Goal: Task Accomplishment & Management: Manage account settings

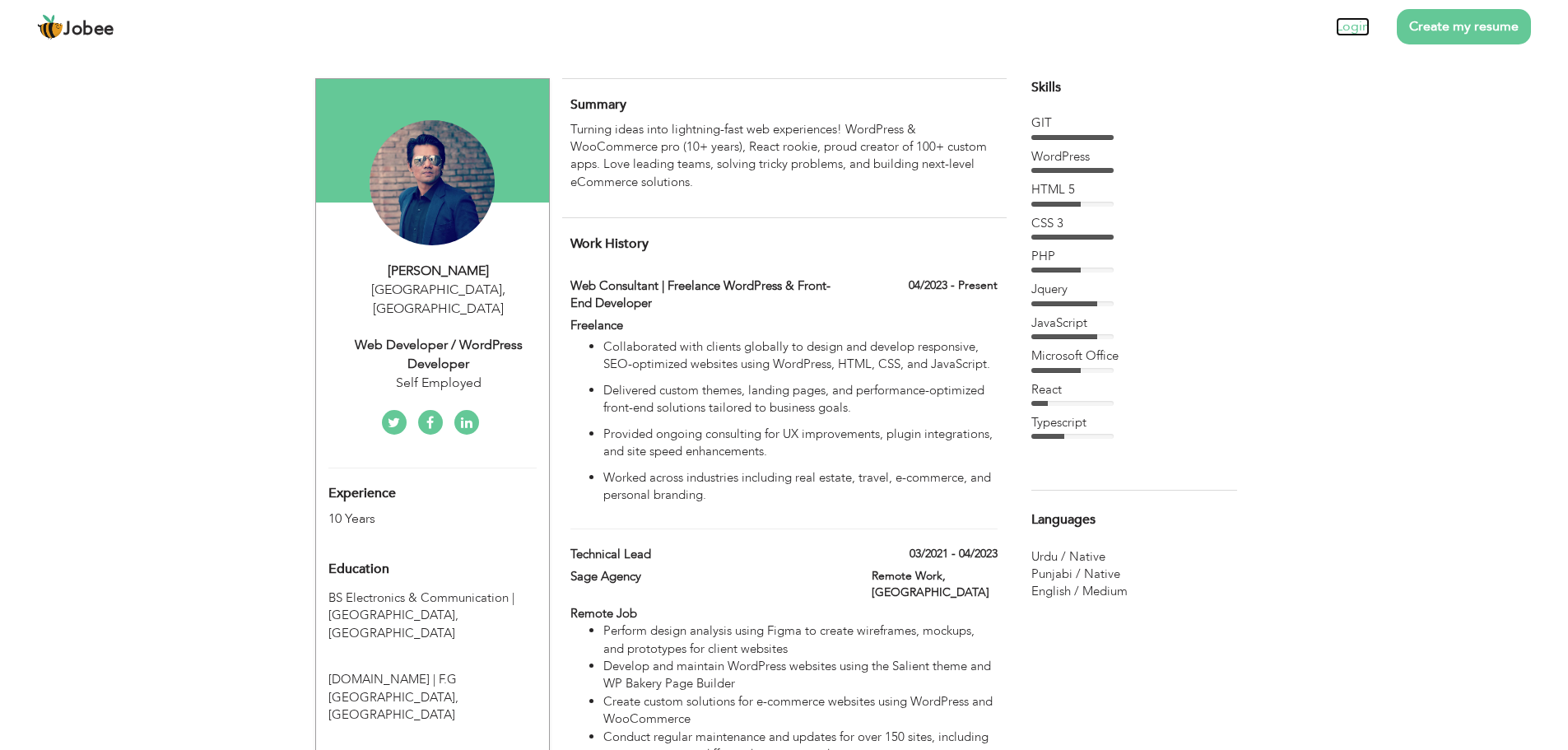
click at [1352, 31] on link "Login" at bounding box center [1352, 27] width 34 height 19
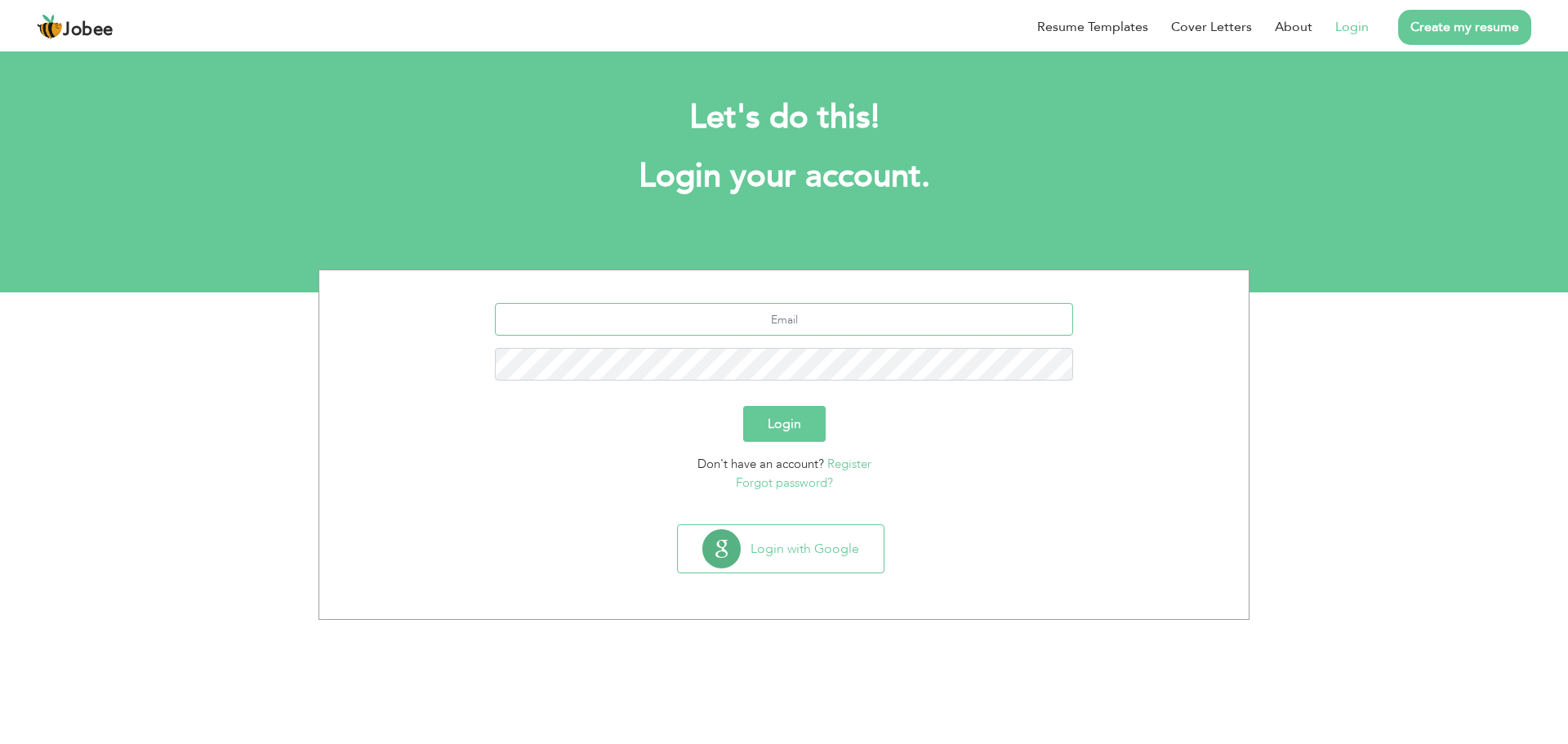
click at [835, 328] on input "text" at bounding box center [785, 319] width 579 height 33
type input "[EMAIL_ADDRESS][DOMAIN_NAME]"
click at [743, 406] on button "Login" at bounding box center [784, 424] width 83 height 36
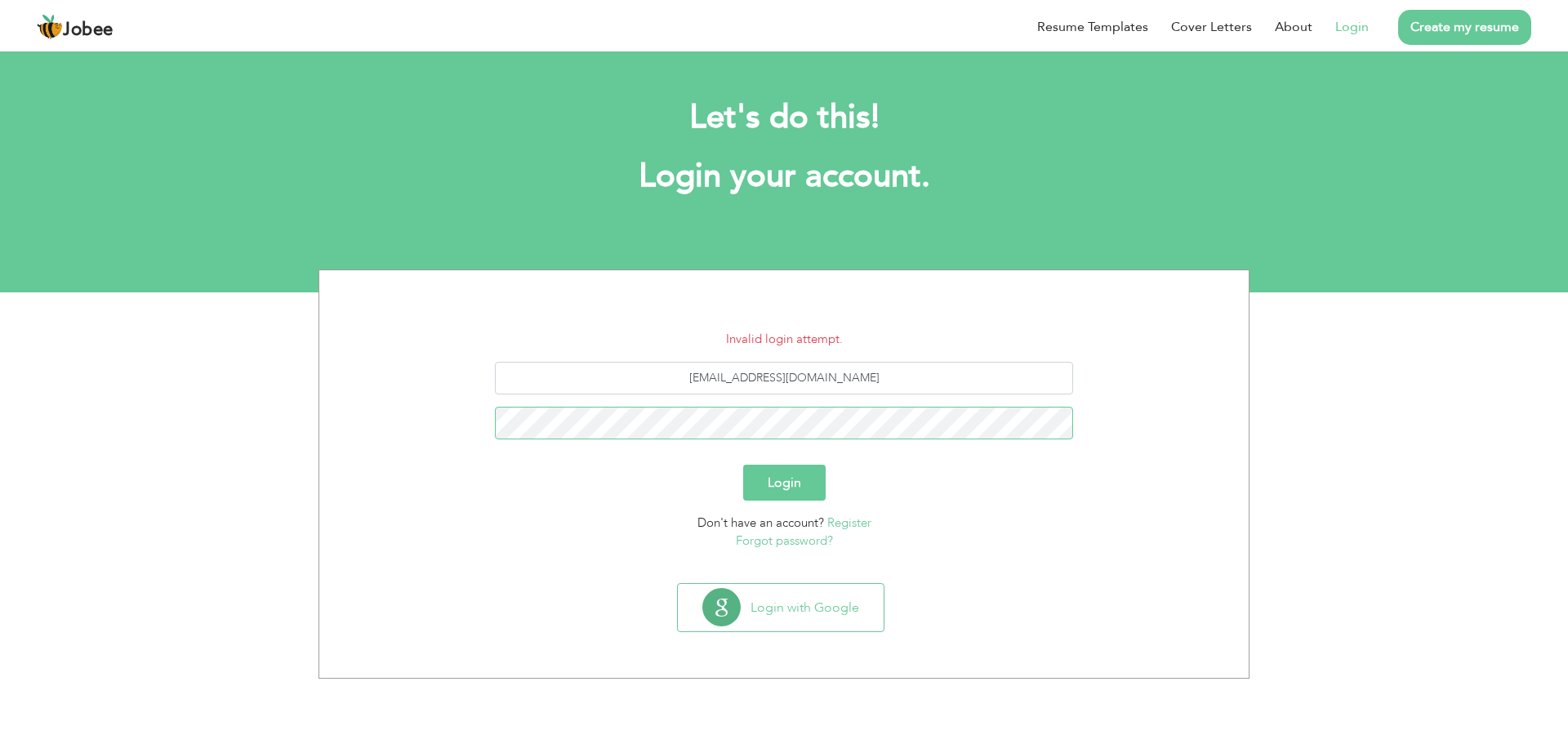
click at [743, 465] on button "Login" at bounding box center [784, 483] width 83 height 36
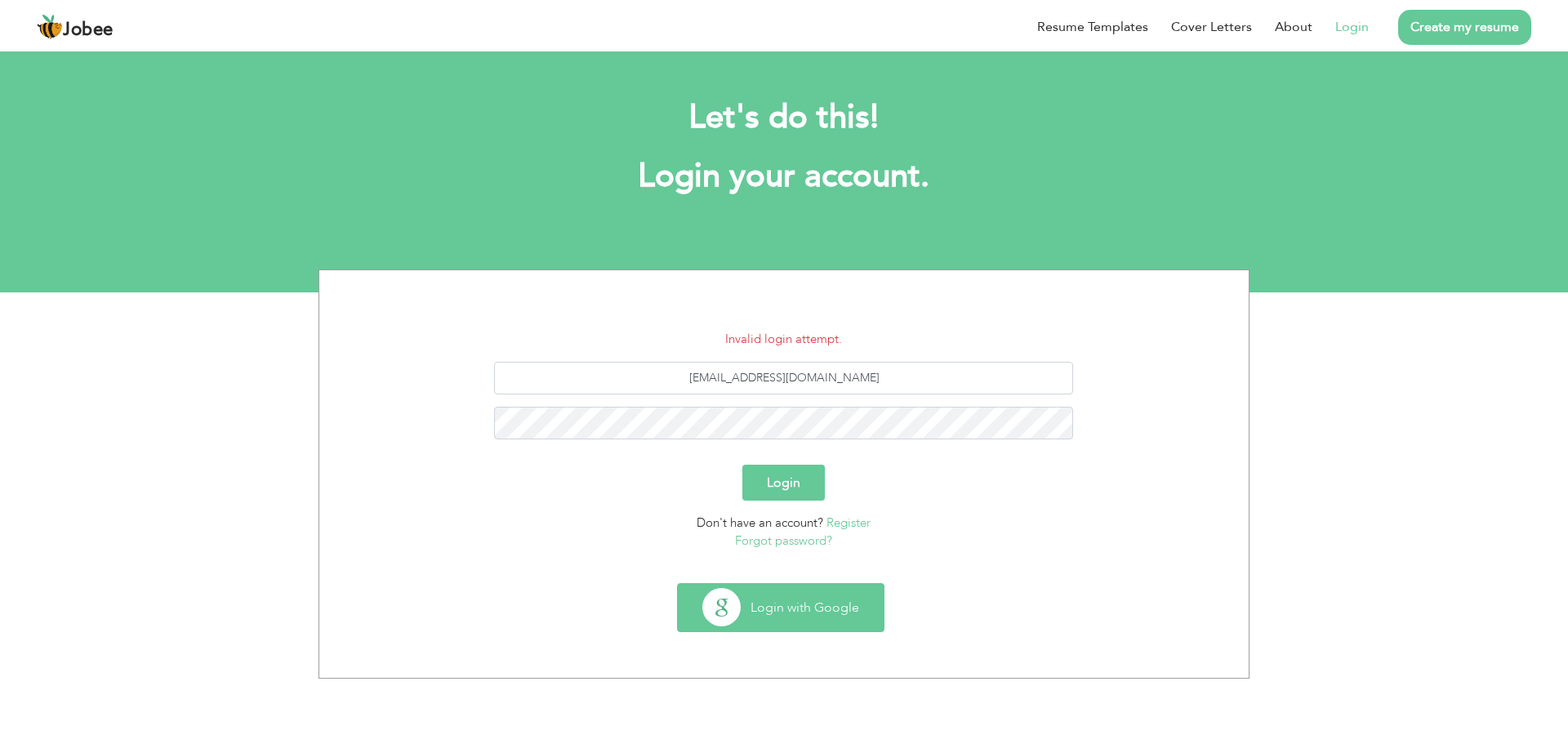
click at [775, 603] on button "Login with Google" at bounding box center [780, 608] width 206 height 47
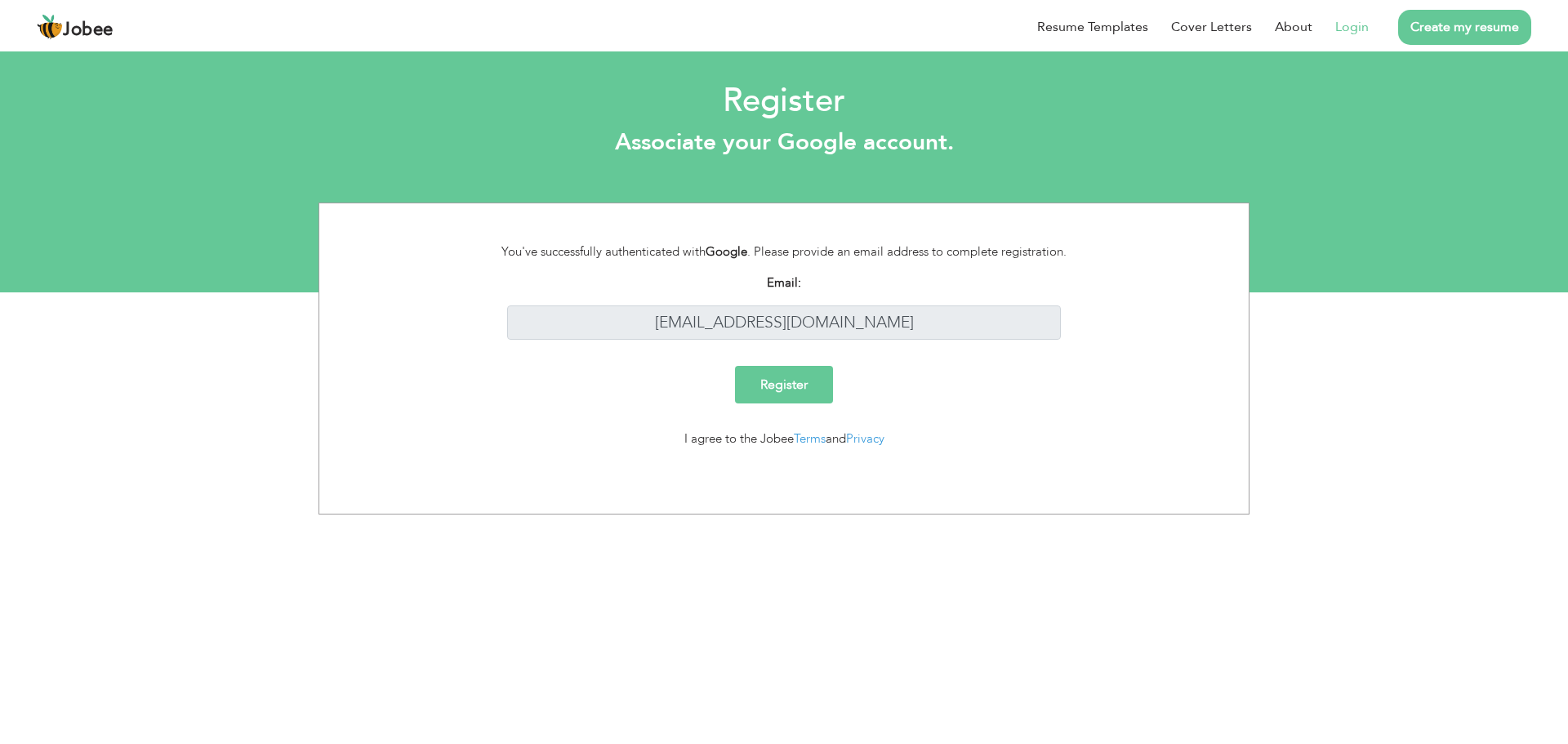
click at [808, 389] on input "Register" at bounding box center [784, 384] width 98 height 37
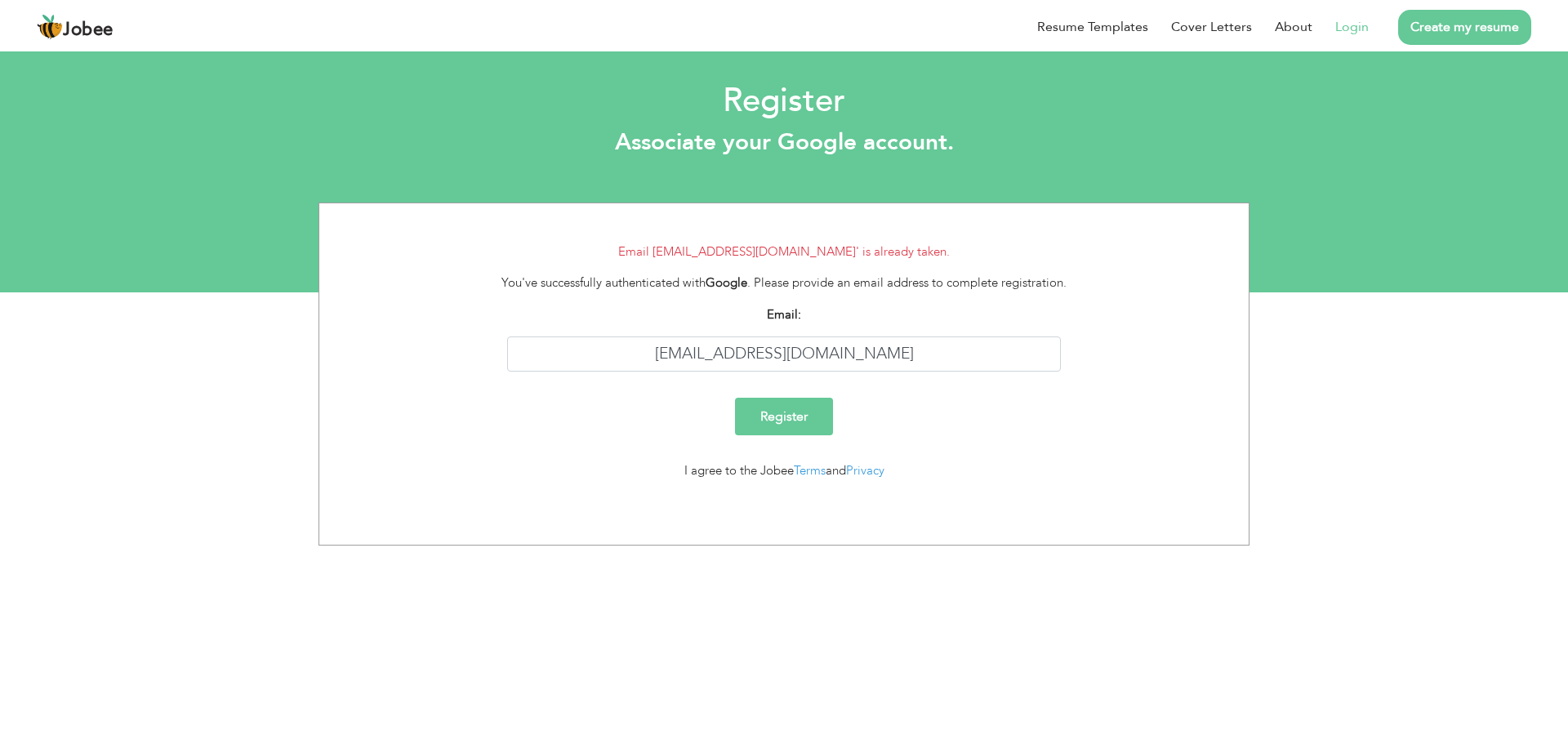
click at [1354, 27] on link "Login" at bounding box center [1352, 27] width 34 height 20
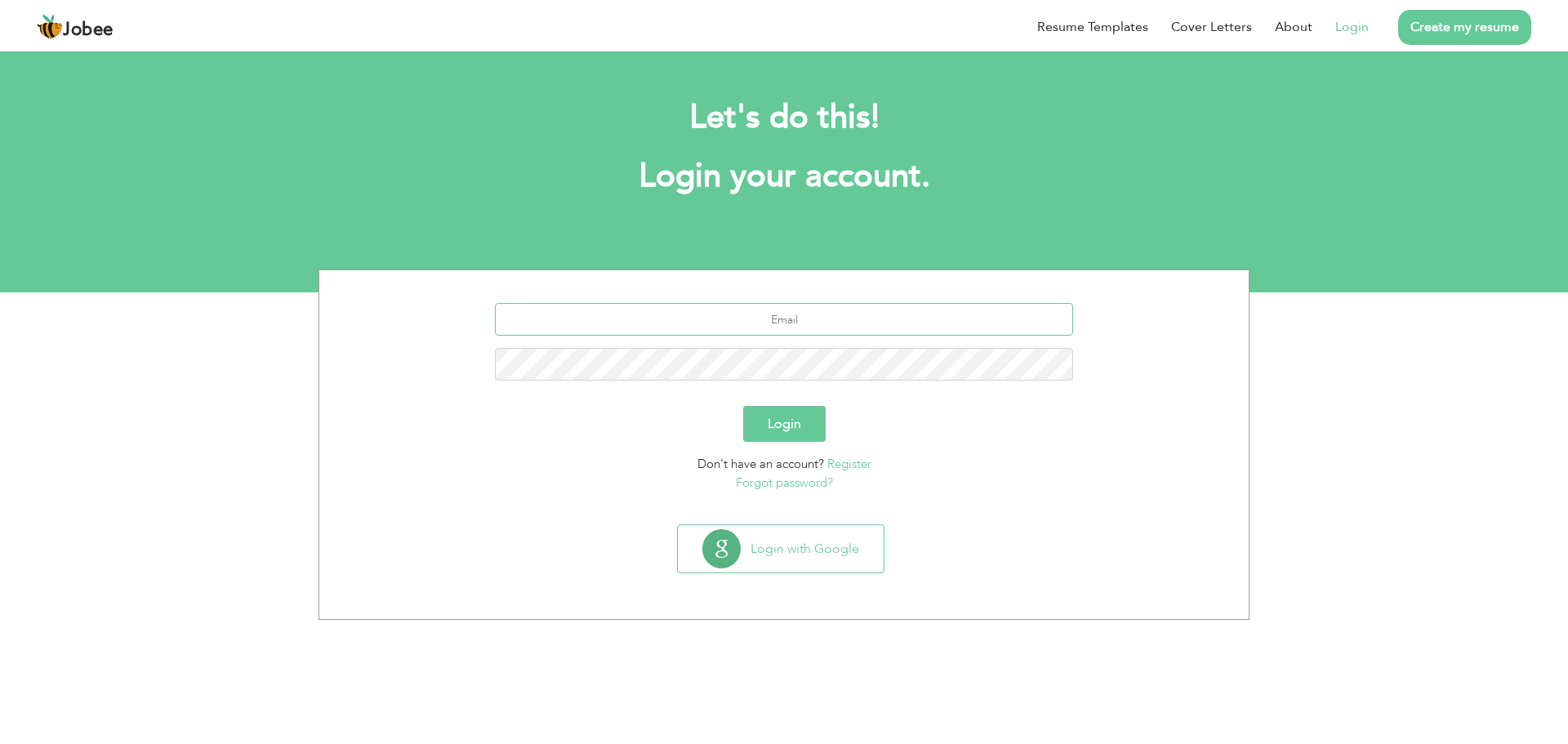
click at [783, 318] on input "text" at bounding box center [785, 319] width 579 height 33
type input "[EMAIL_ADDRESS][DOMAIN_NAME]"
click at [743, 406] on button "Login" at bounding box center [784, 424] width 83 height 36
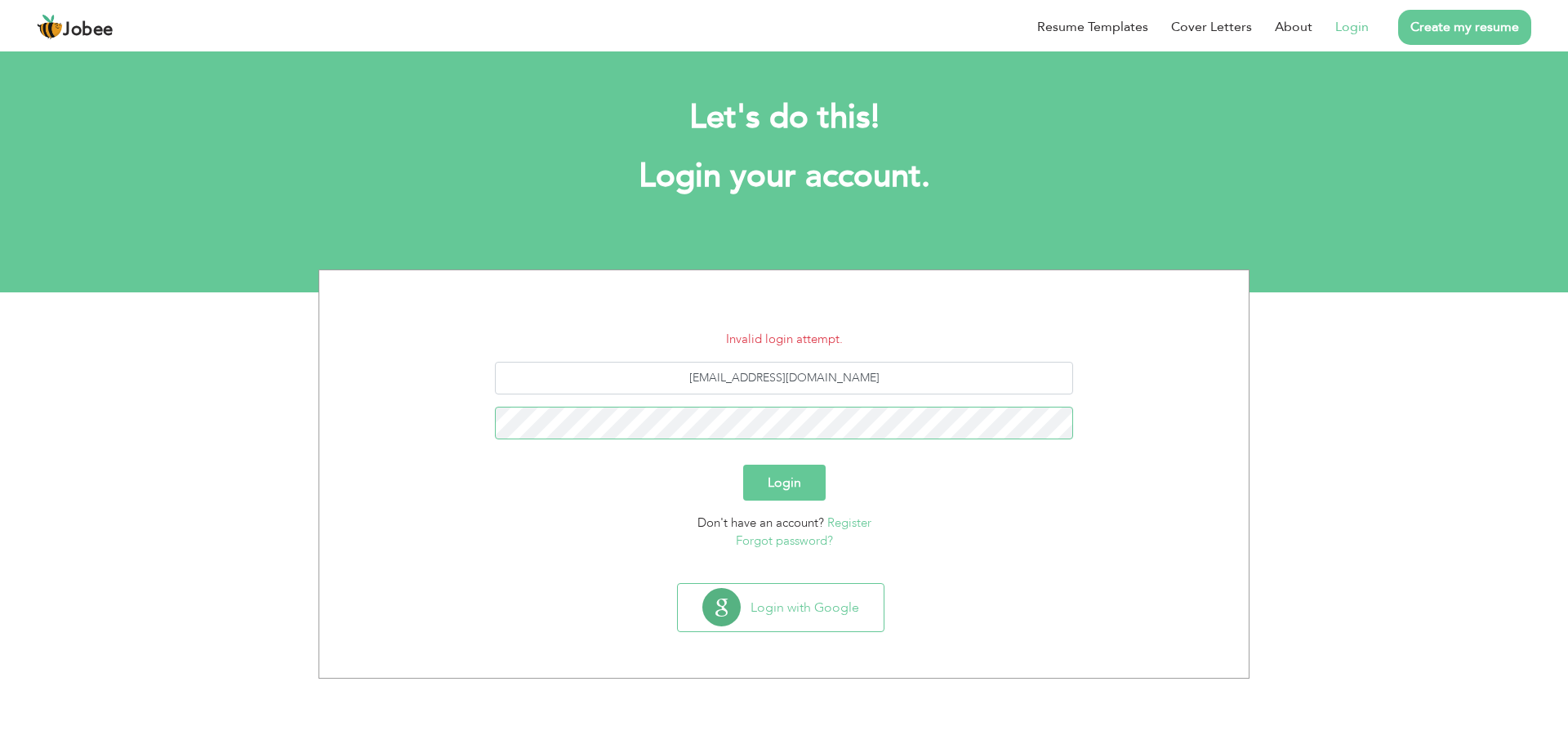
click at [743, 465] on button "Login" at bounding box center [784, 483] width 83 height 36
click at [806, 539] on link "Forgot password?" at bounding box center [784, 541] width 97 height 16
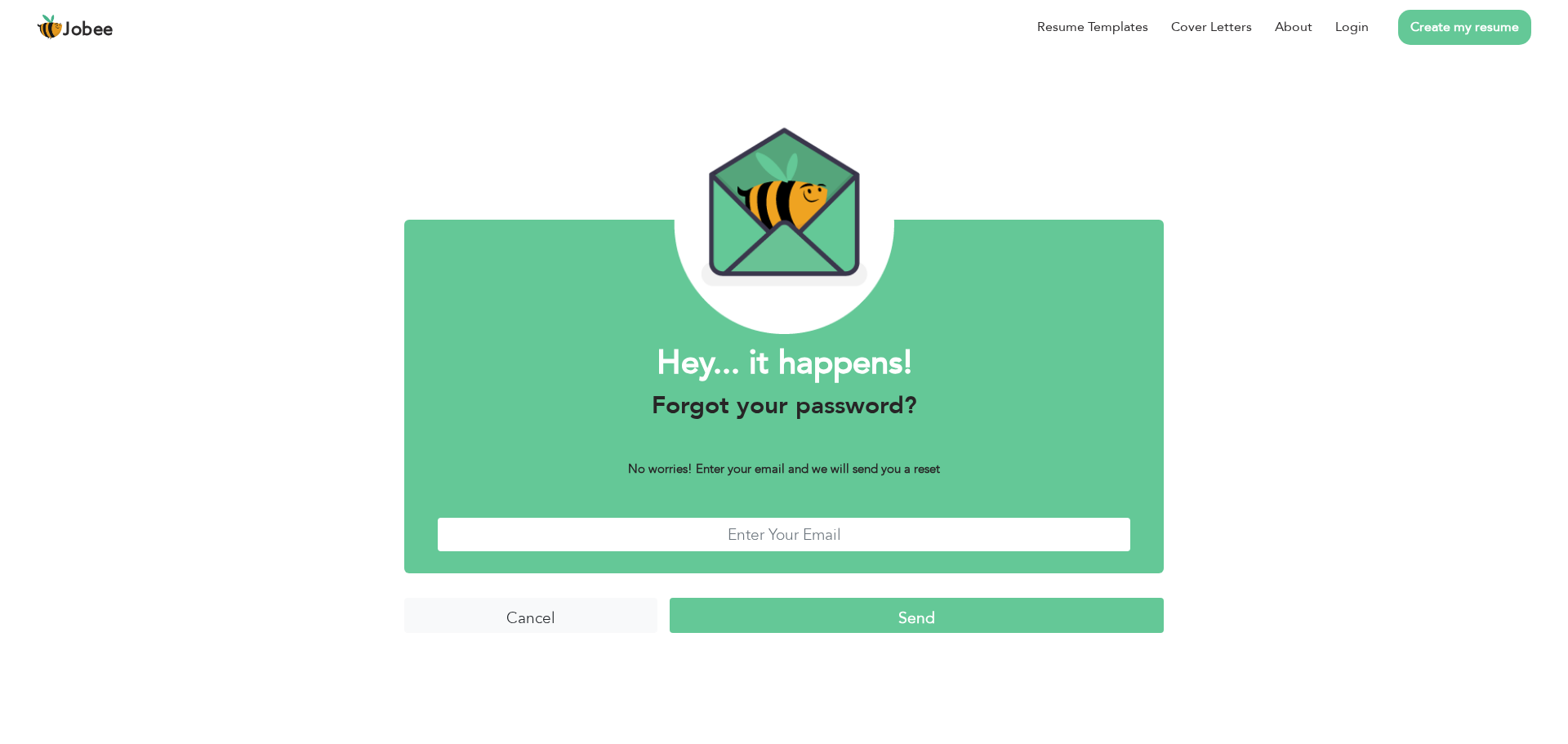
click at [765, 543] on input "text" at bounding box center [784, 534] width 694 height 35
type input "[EMAIL_ADDRESS][DOMAIN_NAME]"
click at [817, 611] on input "Send" at bounding box center [916, 615] width 495 height 35
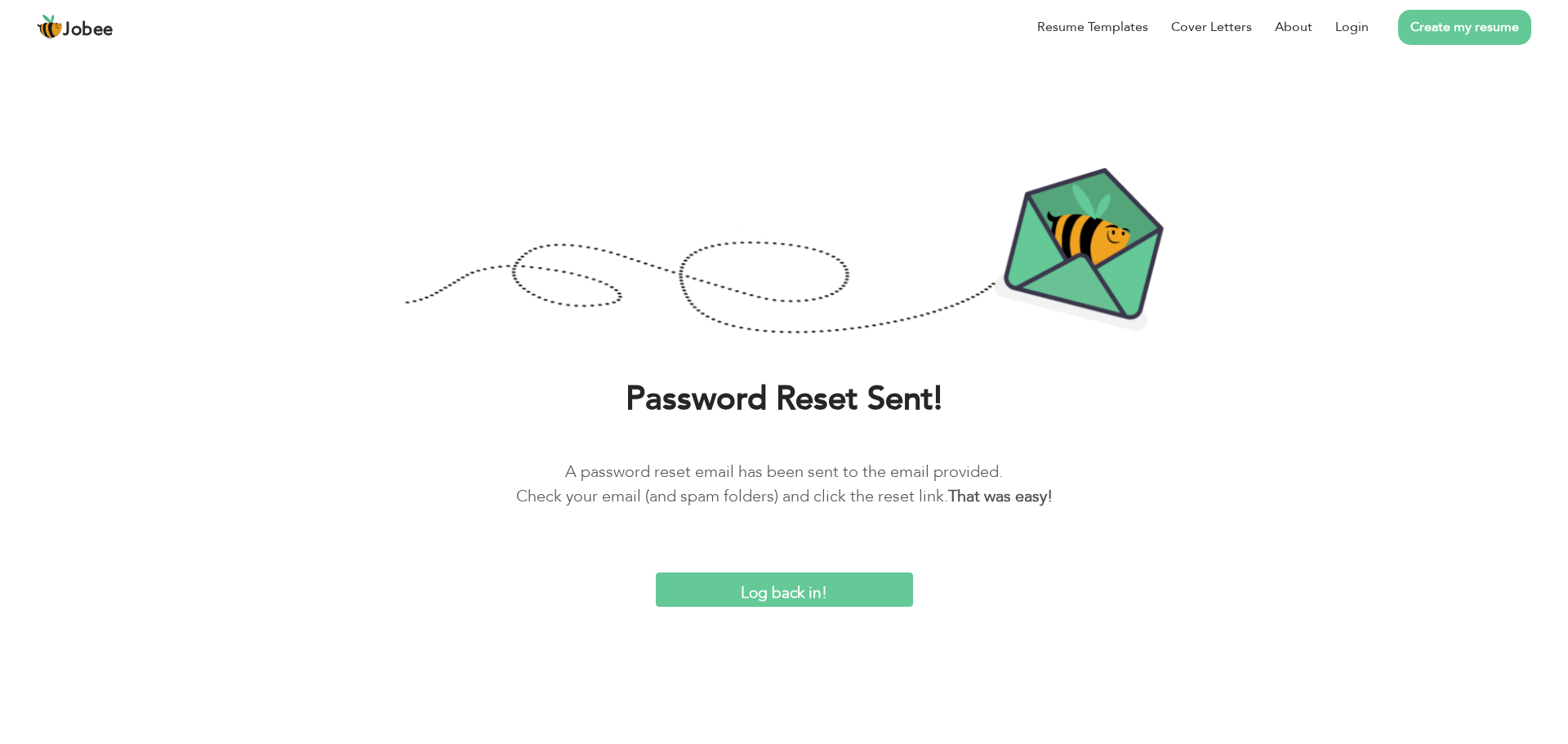
click at [817, 585] on input "Log back in!" at bounding box center [785, 590] width 258 height 35
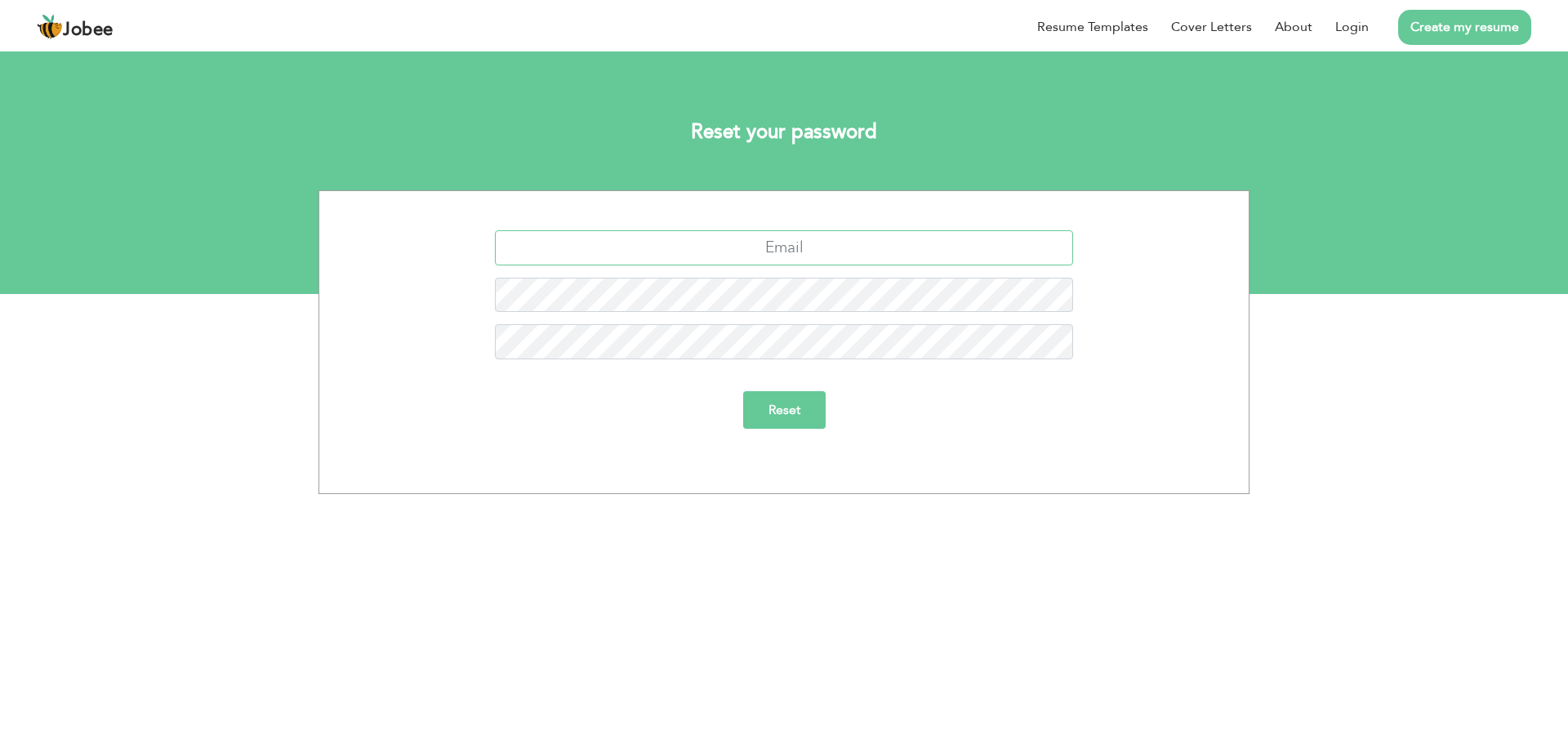
click at [769, 250] on input "text" at bounding box center [785, 248] width 579 height 35
type input "[EMAIL_ADDRESS][DOMAIN_NAME]"
click at [743, 391] on input "Reset" at bounding box center [784, 409] width 83 height 37
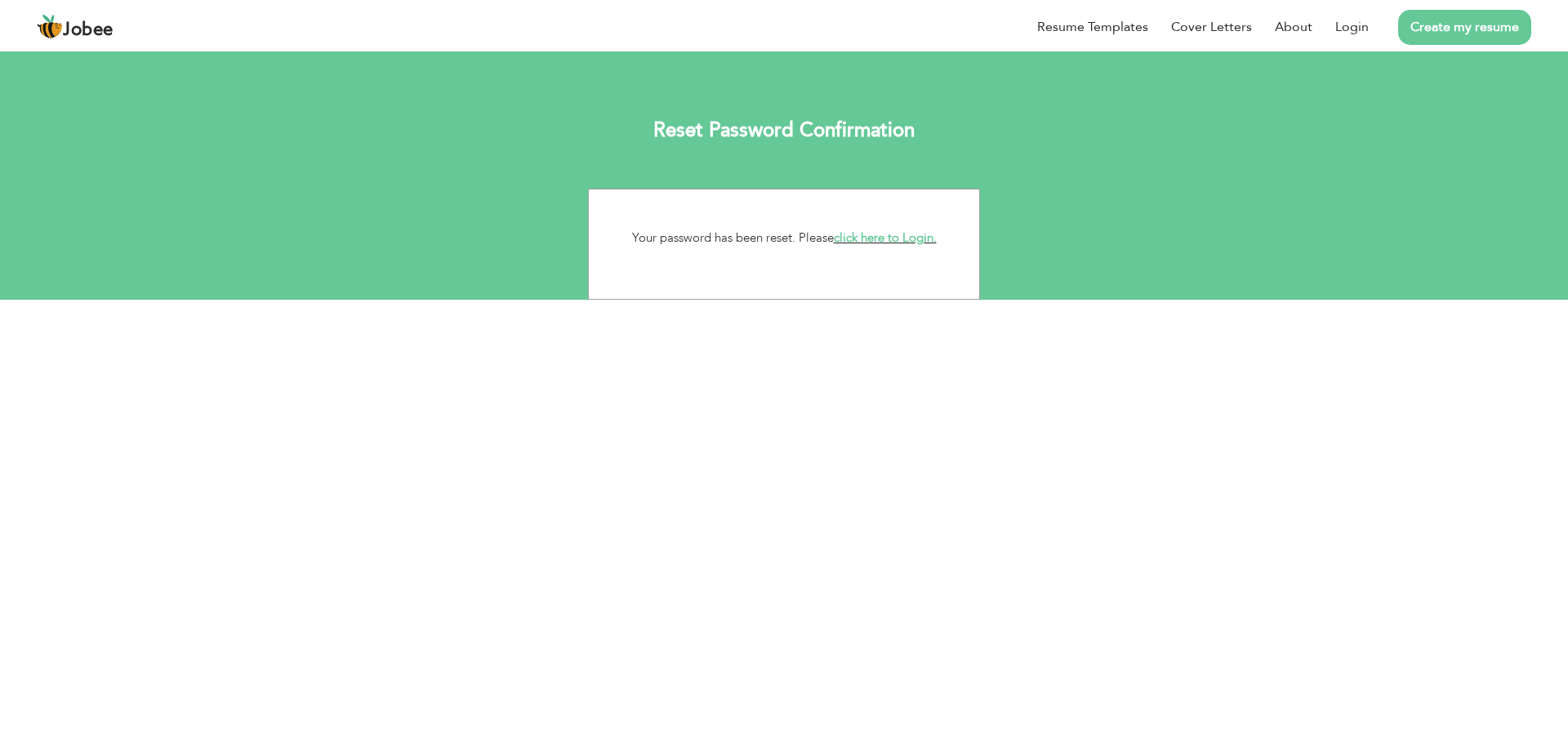
click at [866, 239] on link "click here to Login." at bounding box center [885, 238] width 103 height 16
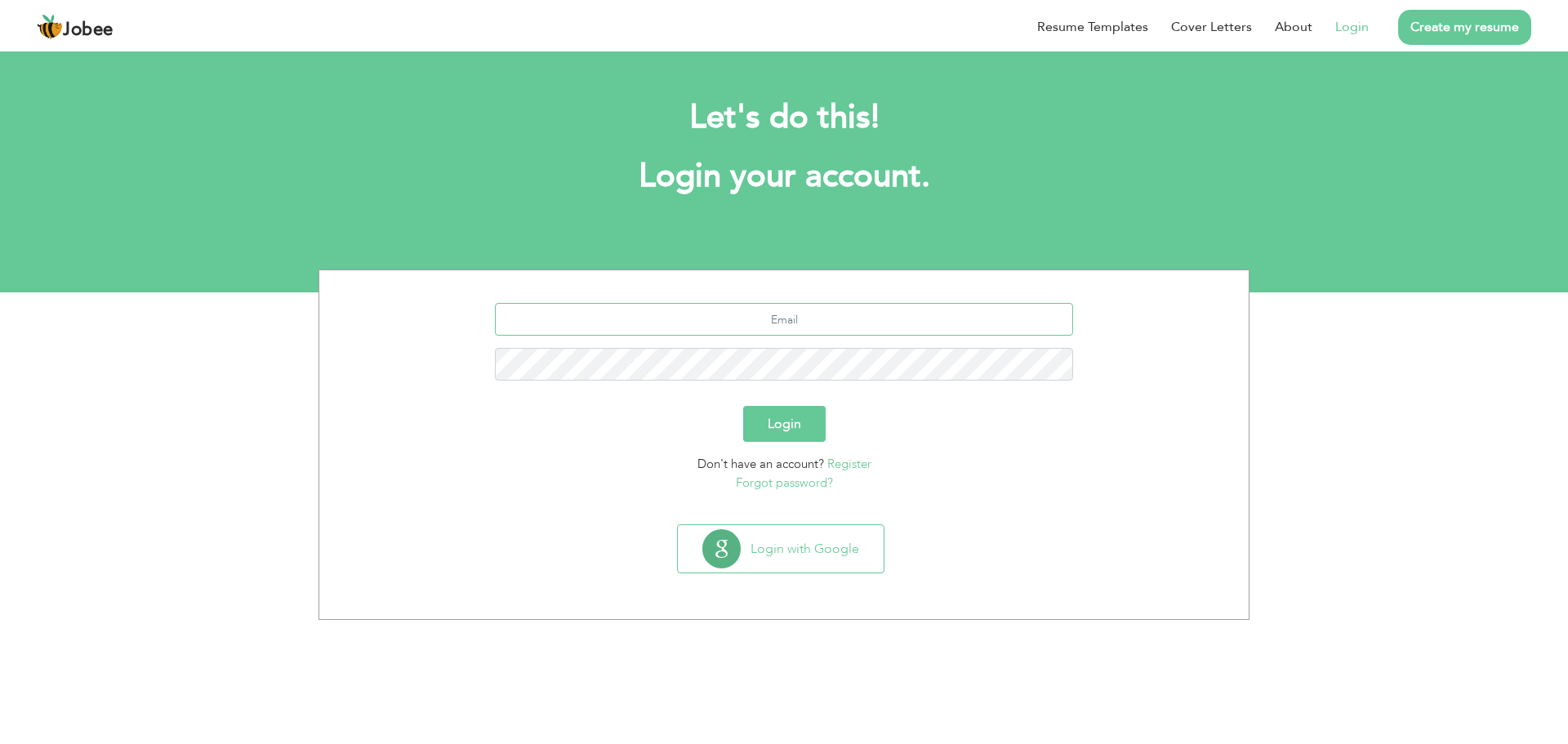
click at [723, 320] on input "text" at bounding box center [785, 319] width 579 height 33
type input "[EMAIL_ADDRESS][DOMAIN_NAME]"
click at [743, 406] on button "Login" at bounding box center [784, 424] width 83 height 36
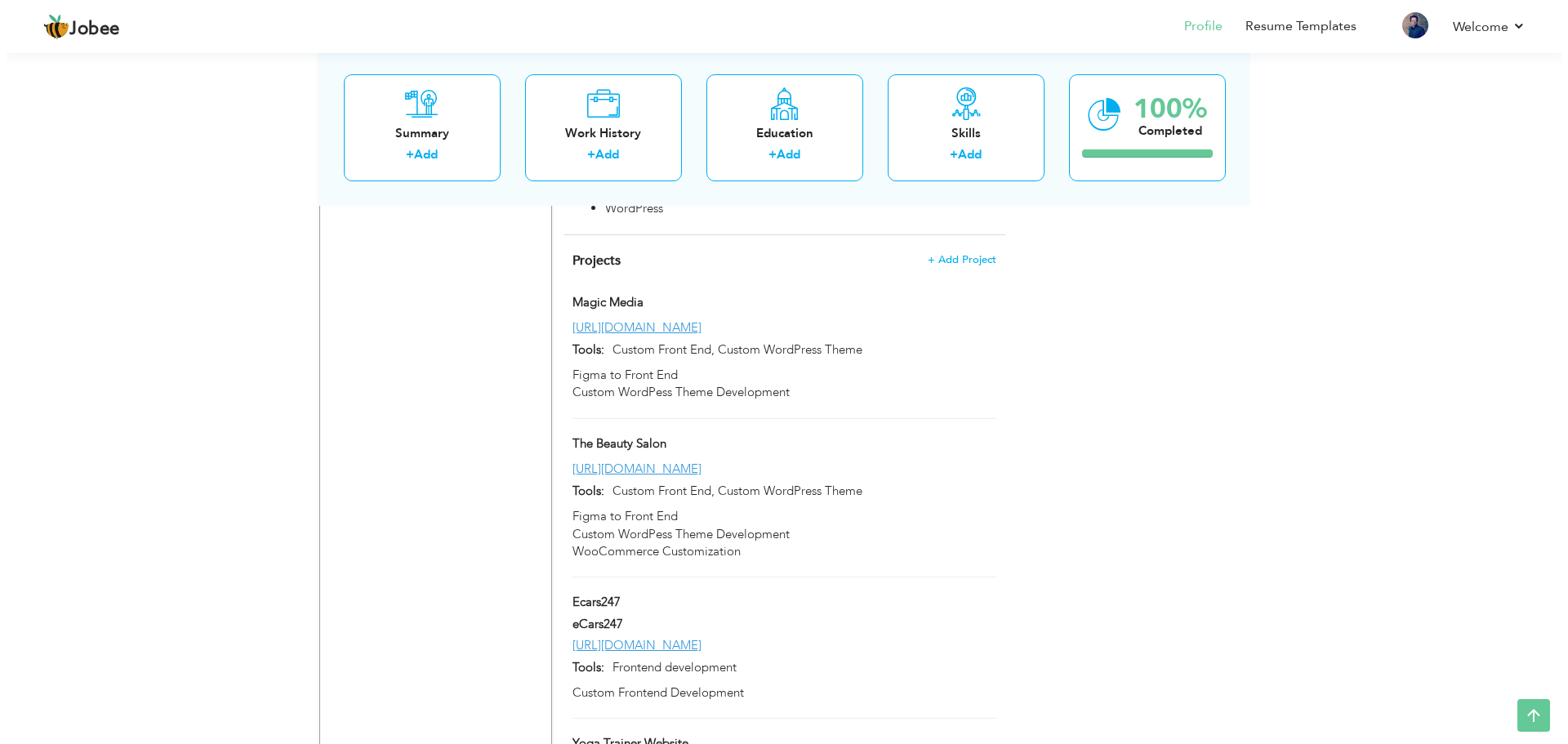
scroll to position [2113, 0]
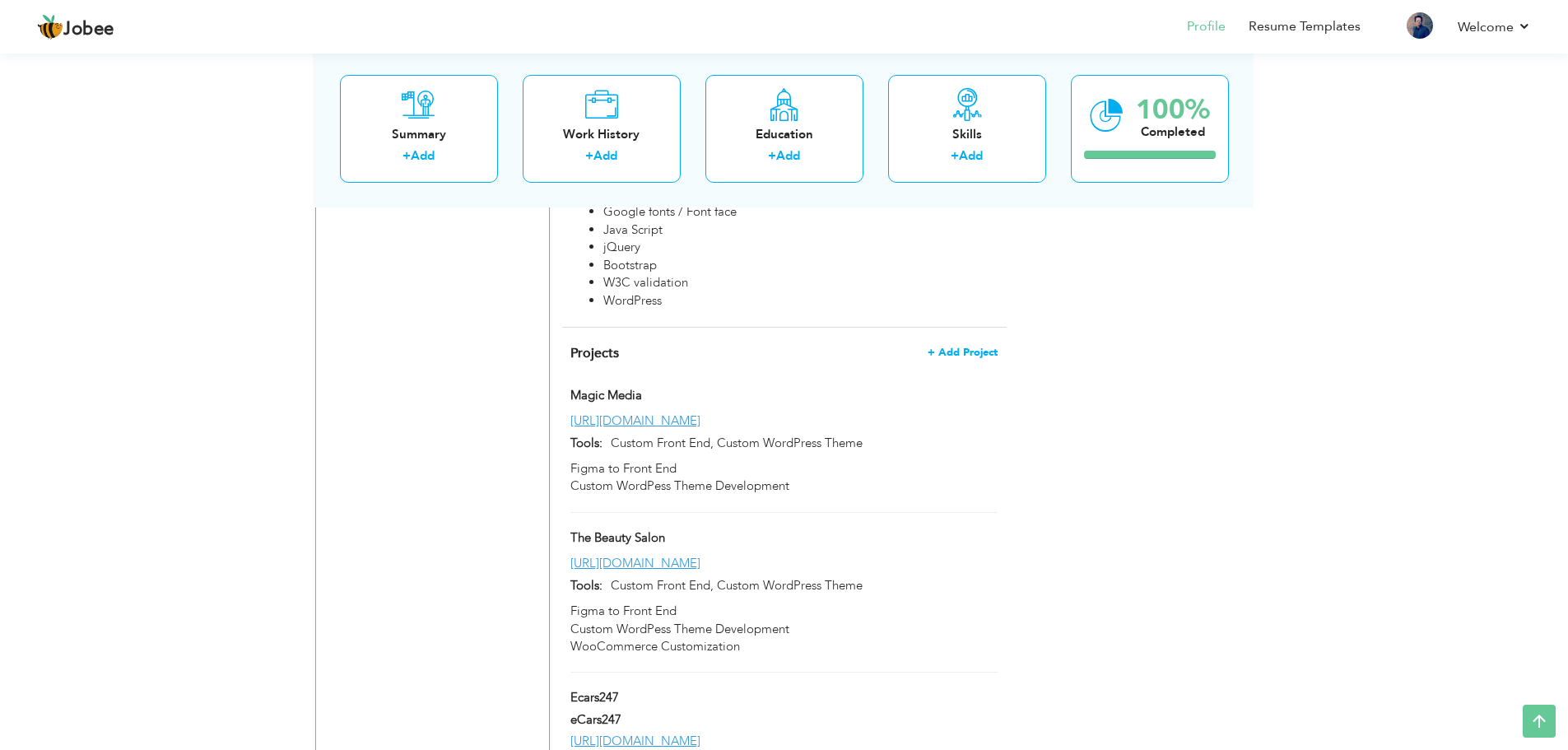
click at [967, 347] on span "+ Add Project" at bounding box center [963, 352] width 70 height 12
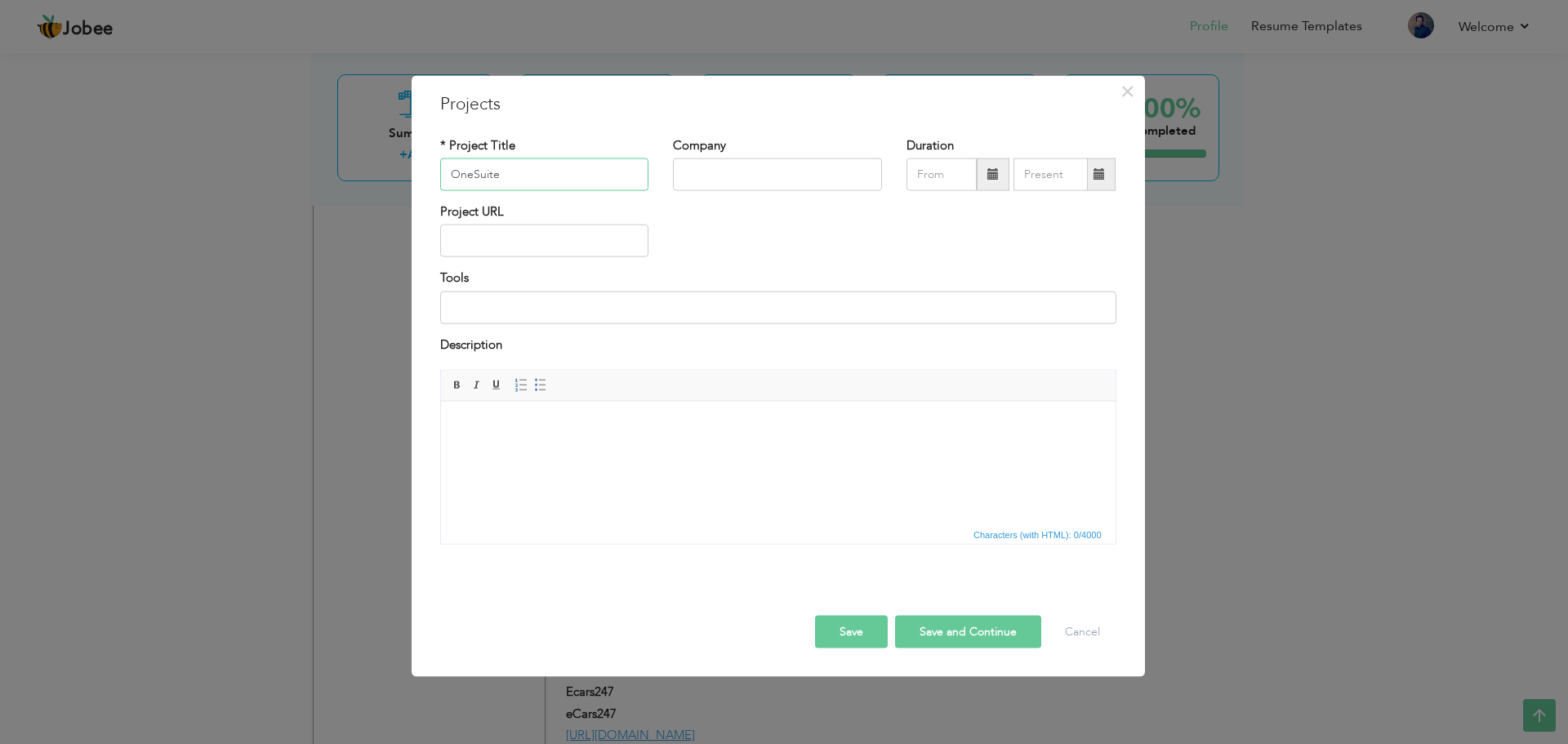
click at [544, 182] on input "OneSuite" at bounding box center [544, 175] width 209 height 33
type input "OneSuite"
click at [743, 176] on input "text" at bounding box center [778, 175] width 209 height 33
paste input "OneSuite"
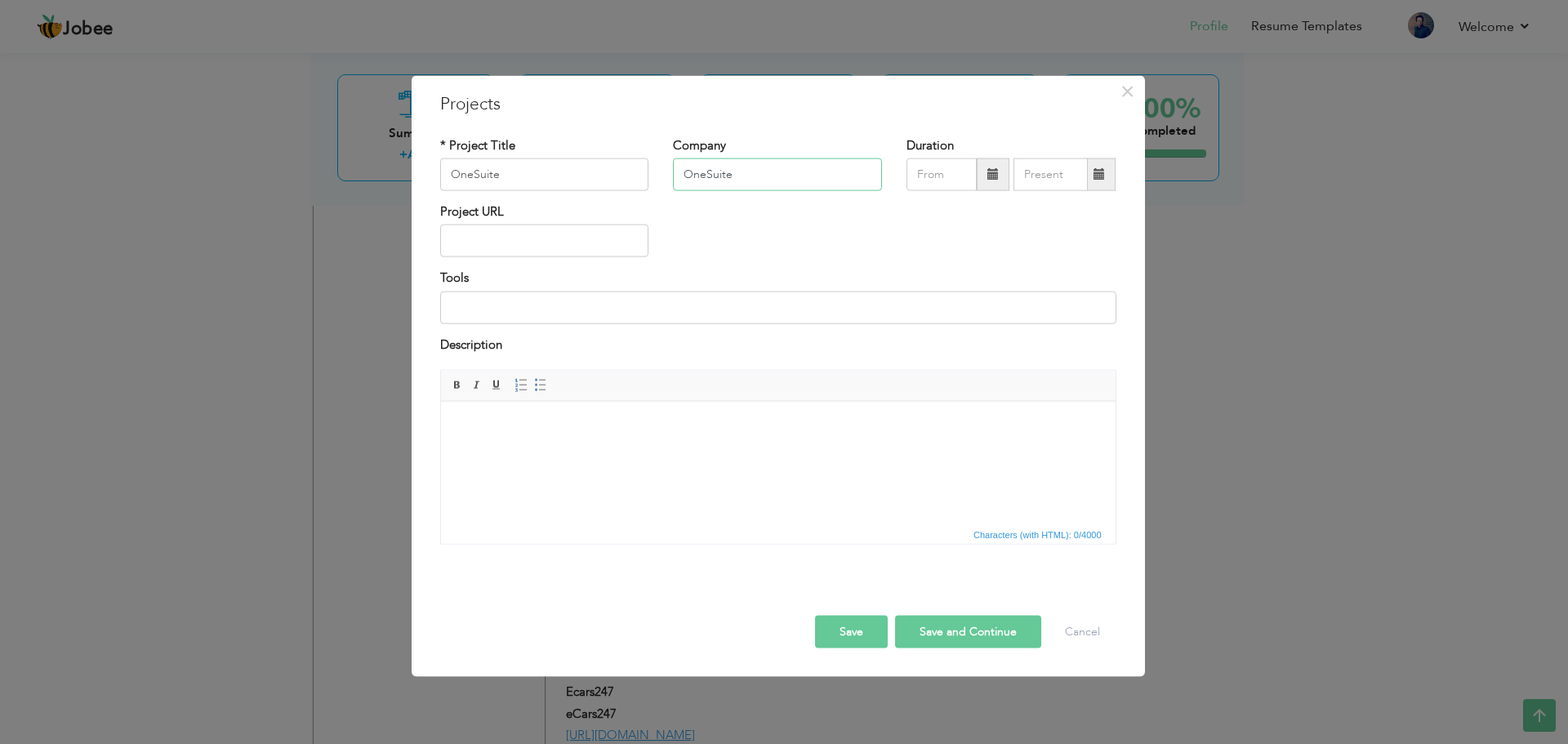
type input "OneSuite"
click at [530, 237] on input "text" at bounding box center [544, 241] width 209 height 33
paste input "[URL][DOMAIN_NAME]"
type input "[URL][DOMAIN_NAME]"
click at [554, 299] on input at bounding box center [778, 307] width 676 height 33
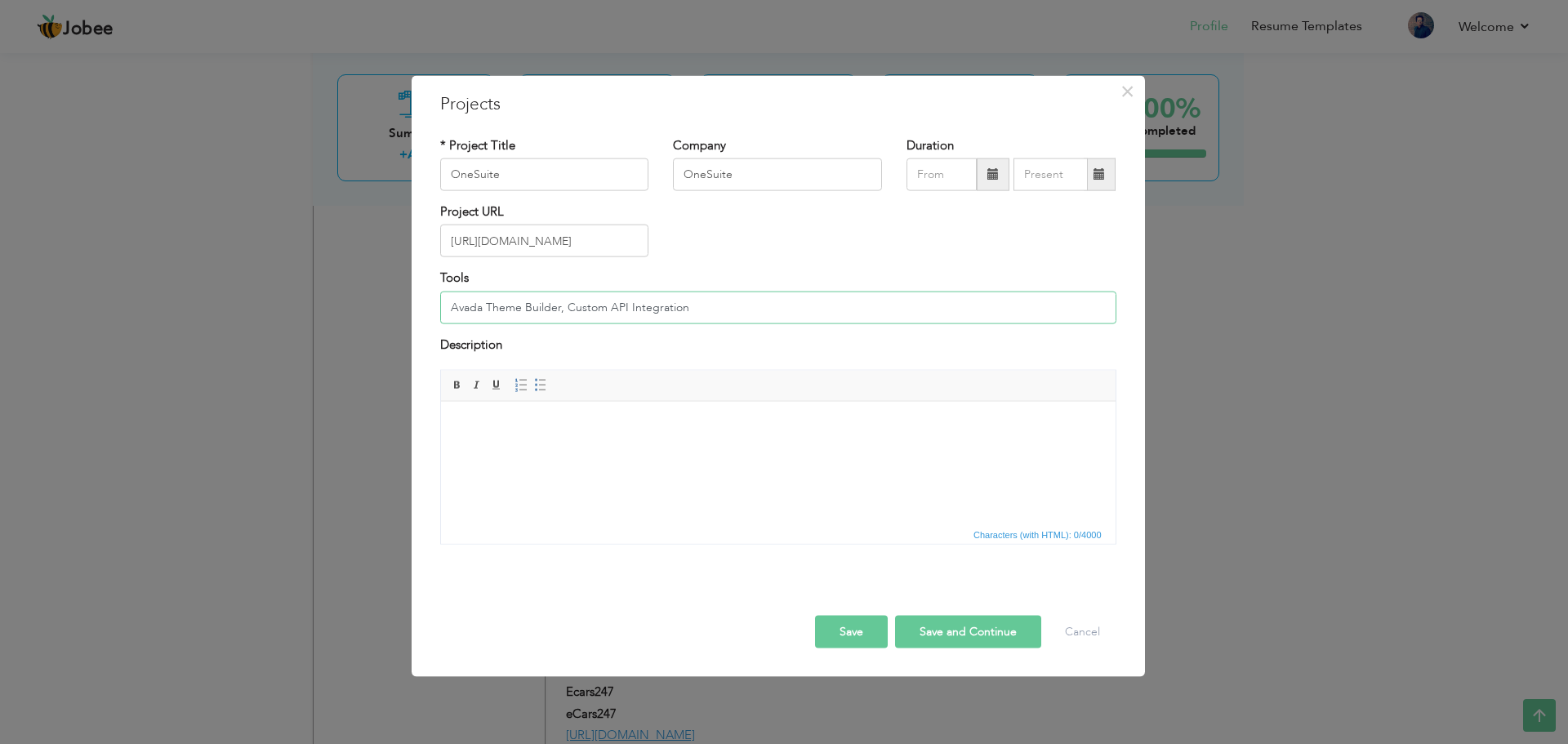
click at [507, 296] on input "Avada Theme Builder, Custom API Integration" at bounding box center [778, 307] width 676 height 33
paste input "WordPress (Avada Theme & Avada Builder), Custom API Integration, JavaScript, Re…"
type input "WordPress (Avada Theme & Avada Builder), Custom API Integration, JavaScript, Re…"
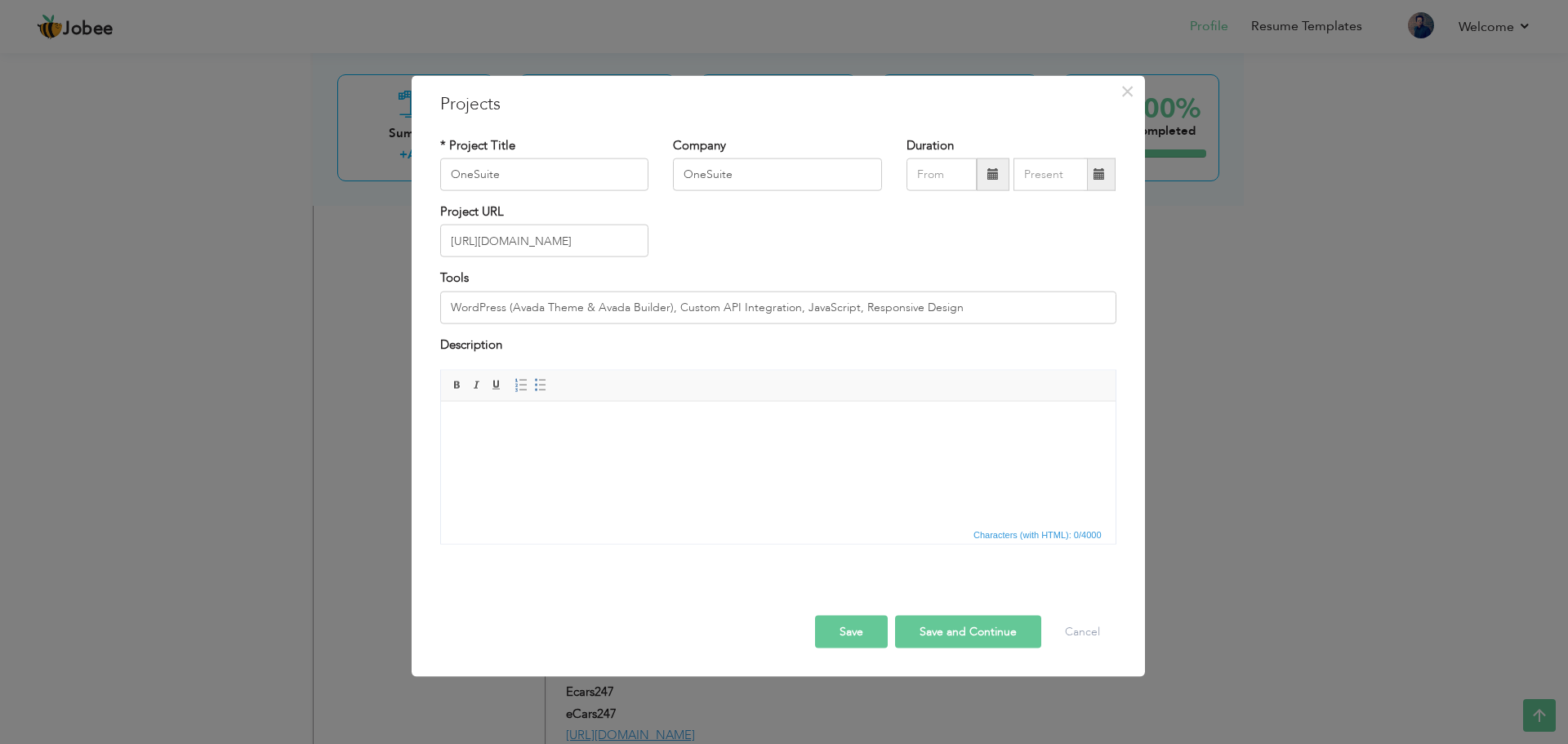
click at [608, 425] on body at bounding box center [778, 426] width 642 height 17
click at [527, 445] on html at bounding box center [778, 426] width 675 height 50
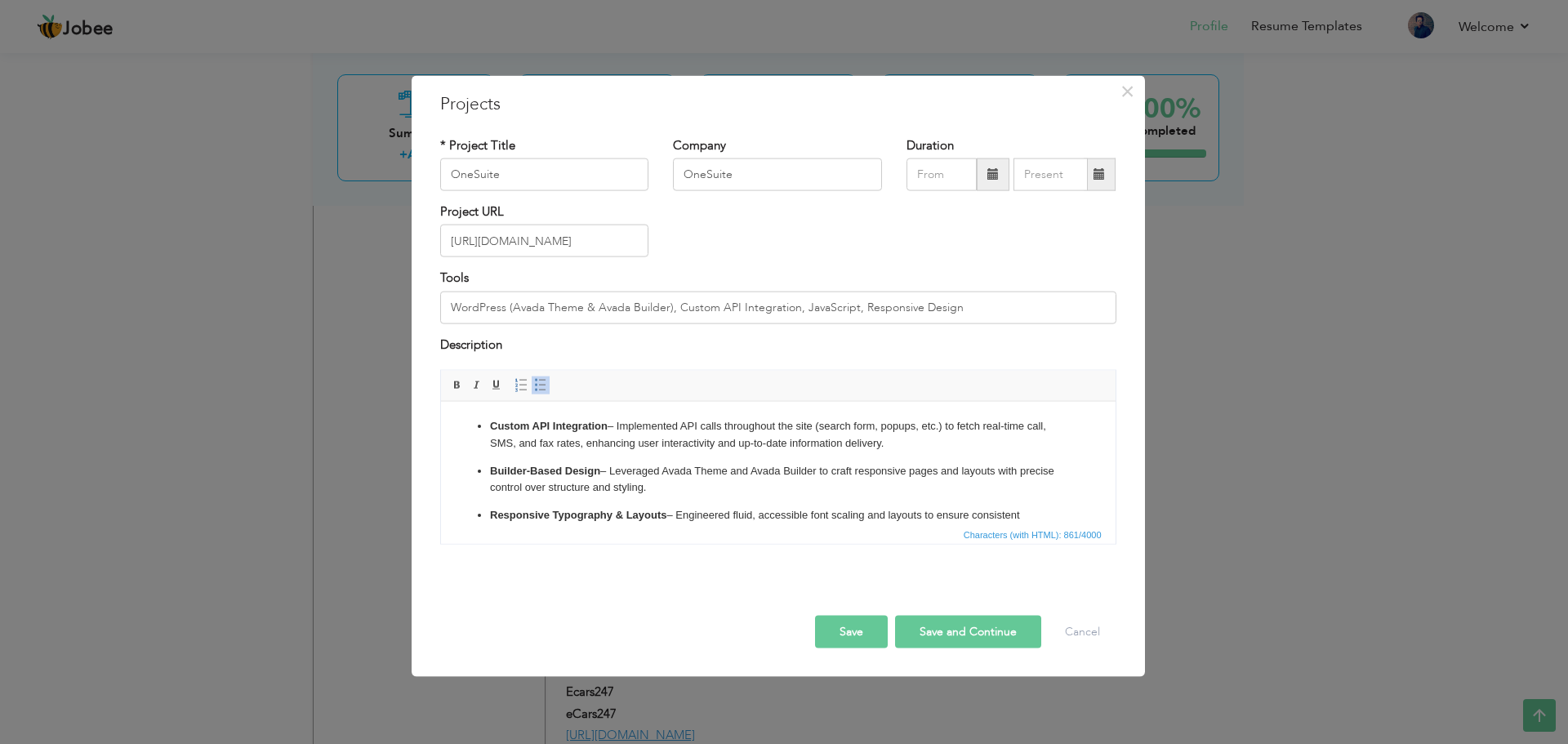
scroll to position [59, 0]
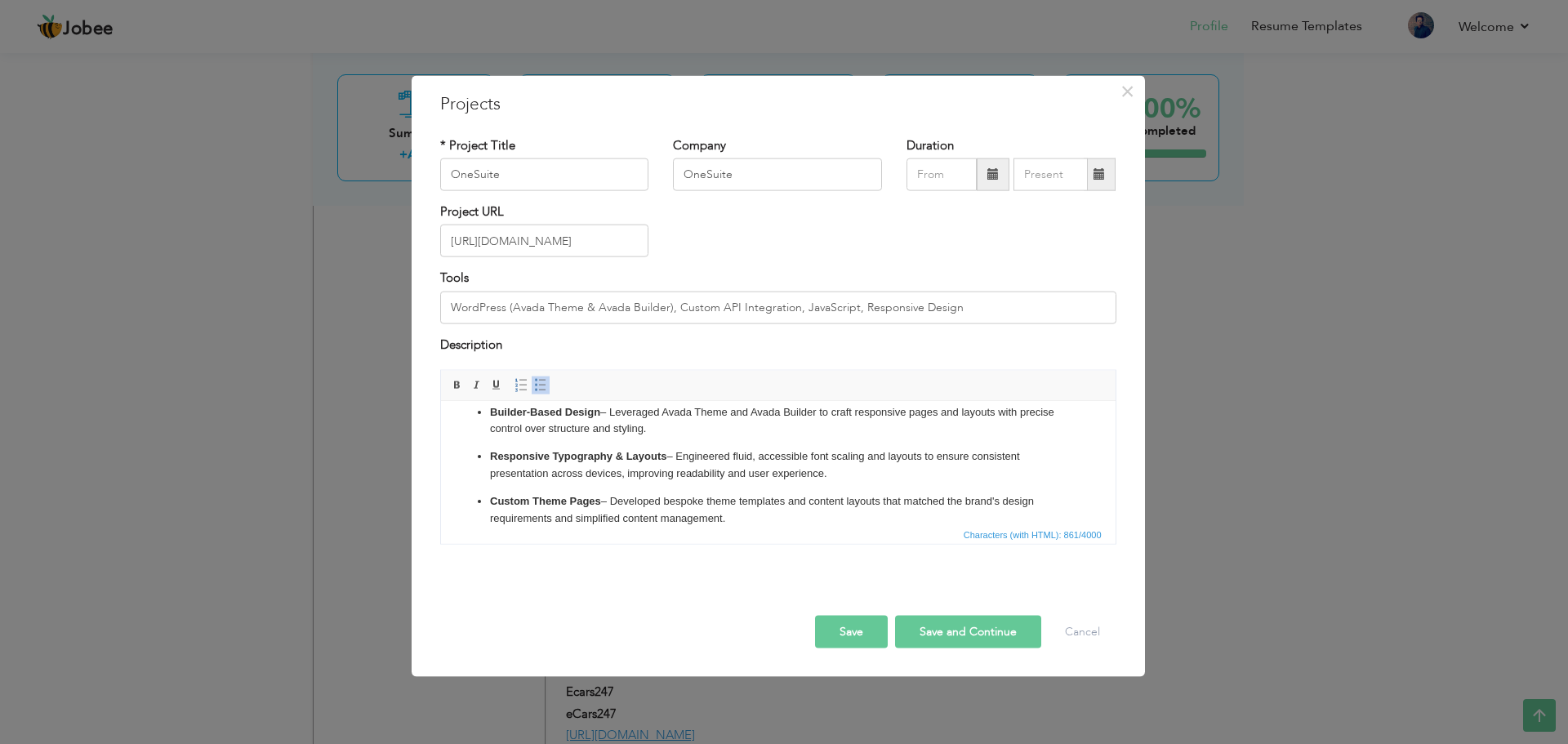
click at [937, 632] on button "Save and Continue" at bounding box center [968, 632] width 146 height 33
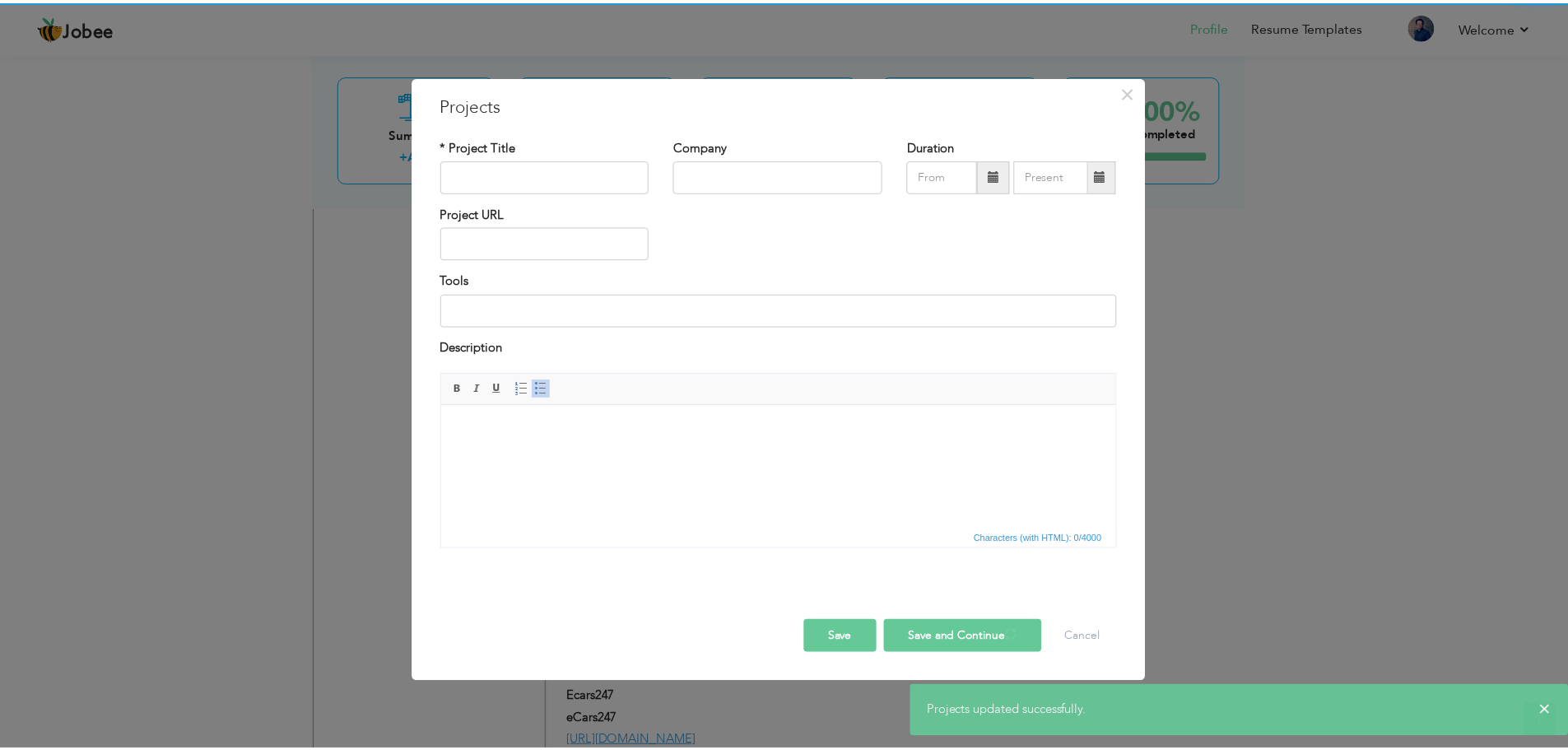
scroll to position [0, 0]
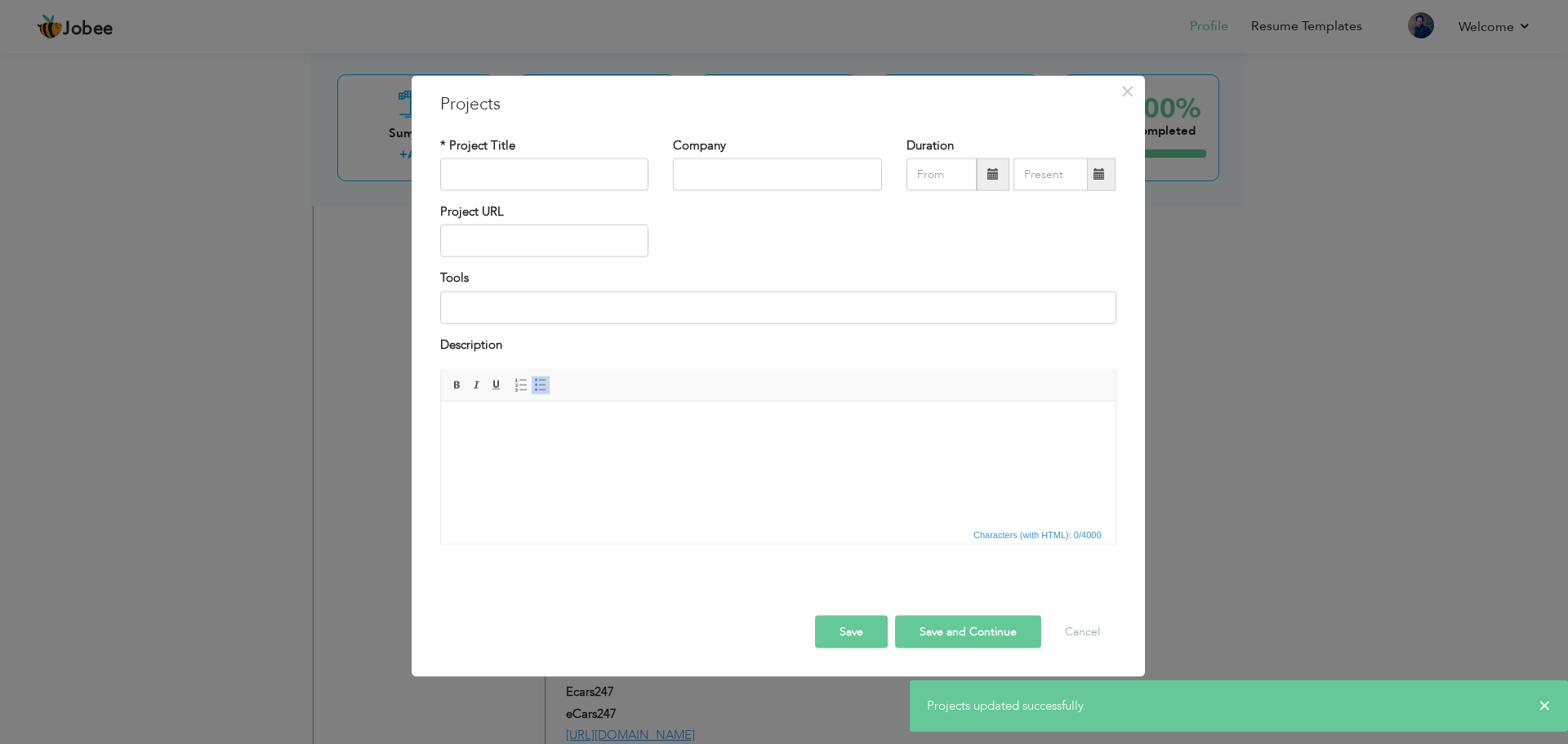
click at [840, 634] on button "Save" at bounding box center [851, 632] width 73 height 33
click at [1132, 99] on span "×" at bounding box center [1127, 91] width 14 height 29
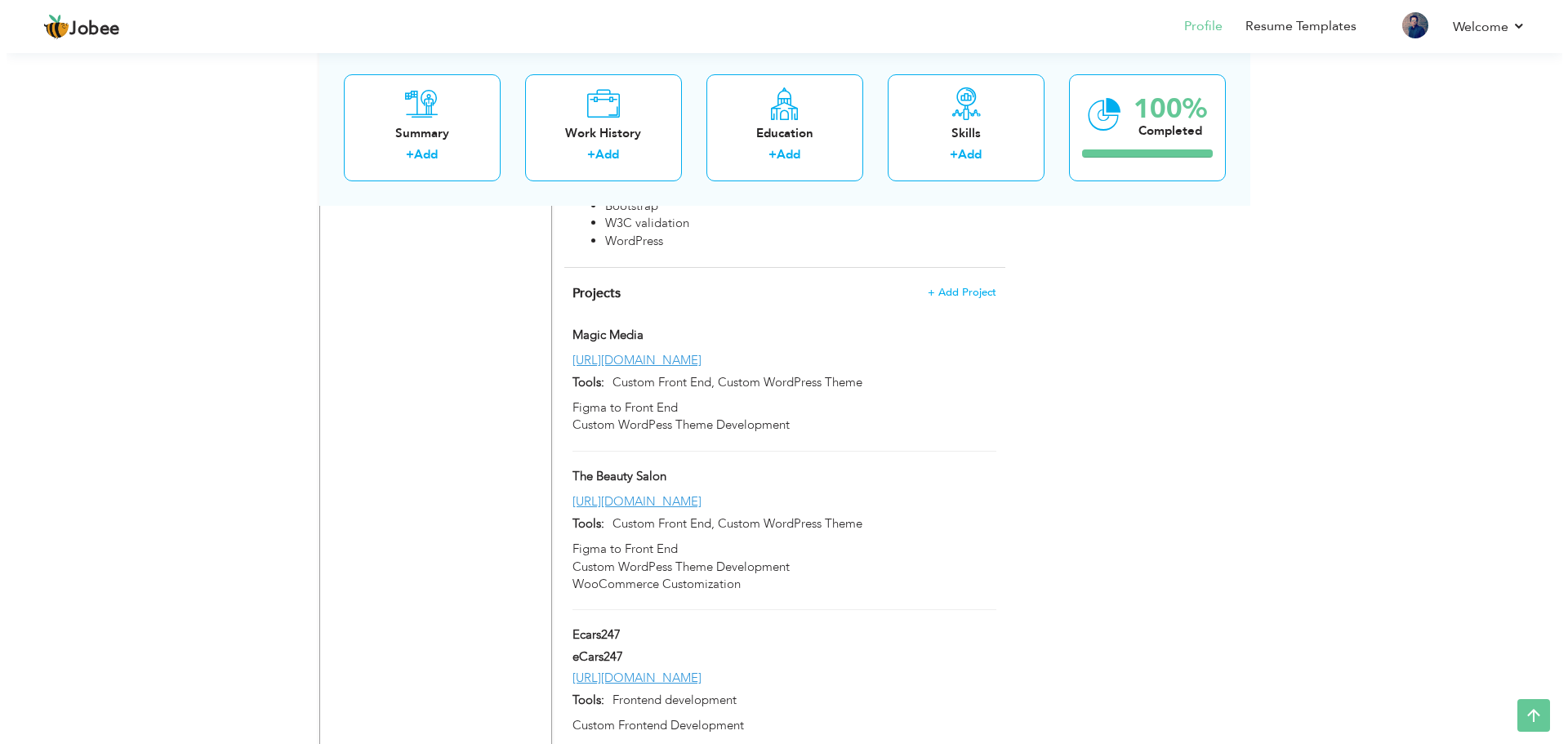
scroll to position [2415, 0]
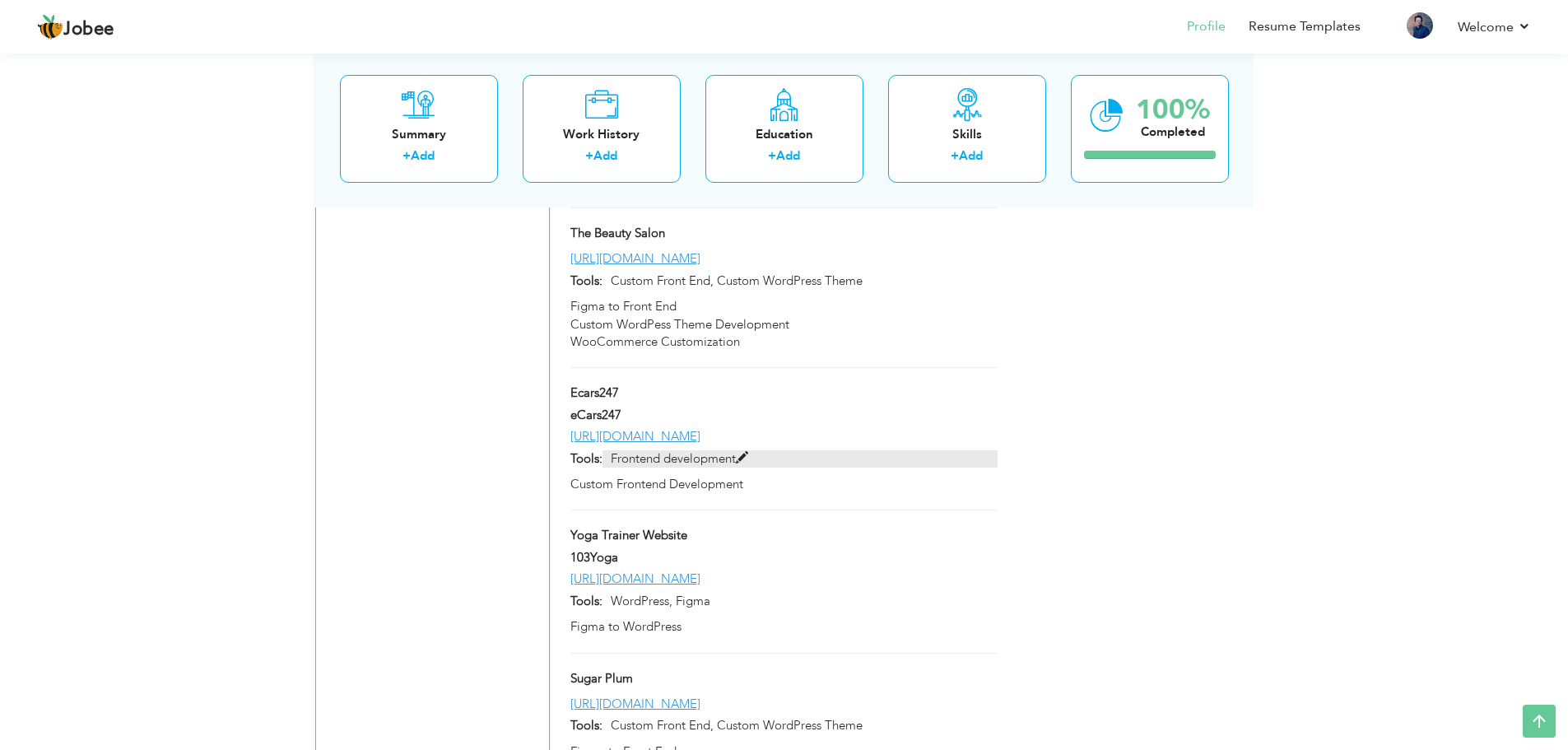
click at [747, 452] on span at bounding box center [742, 458] width 13 height 13
type input "Ecars247"
type input "eCars247"
type input "[URL][DOMAIN_NAME]"
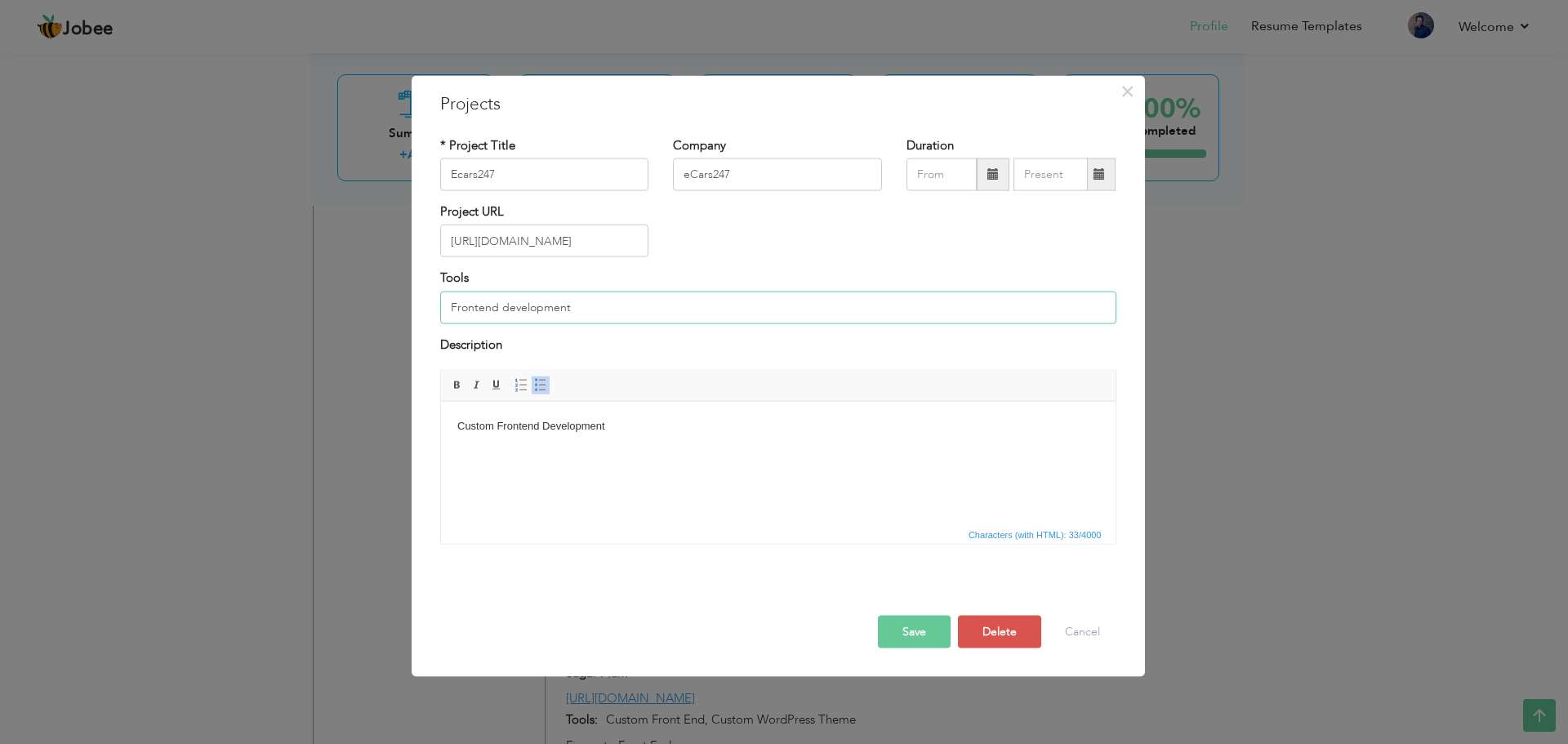
click at [603, 308] on input "Frontend development" at bounding box center [778, 307] width 676 height 33
paste input "jQuery, JavaScript, Custom CSS (no frameworks), API Integration"
type input "Frontend development, jQuery, JavaScript, Custom CSS (no frameworks), API Integ…"
drag, startPoint x: 629, startPoint y: 430, endPoint x: 454, endPoint y: 406, distance: 176.6
click at [454, 406] on html "Custom Frontend Development" at bounding box center [778, 426] width 675 height 50
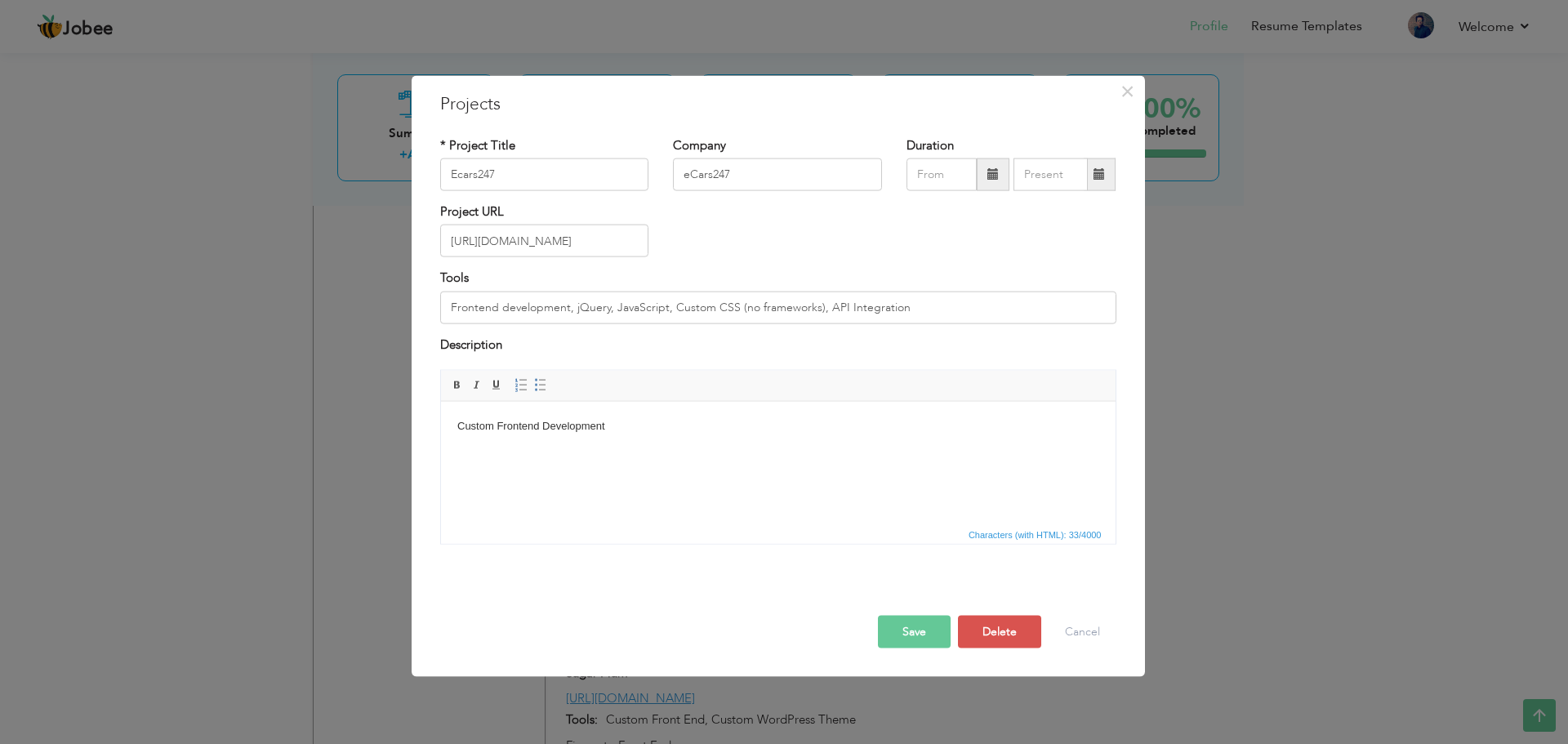
scroll to position [42, 0]
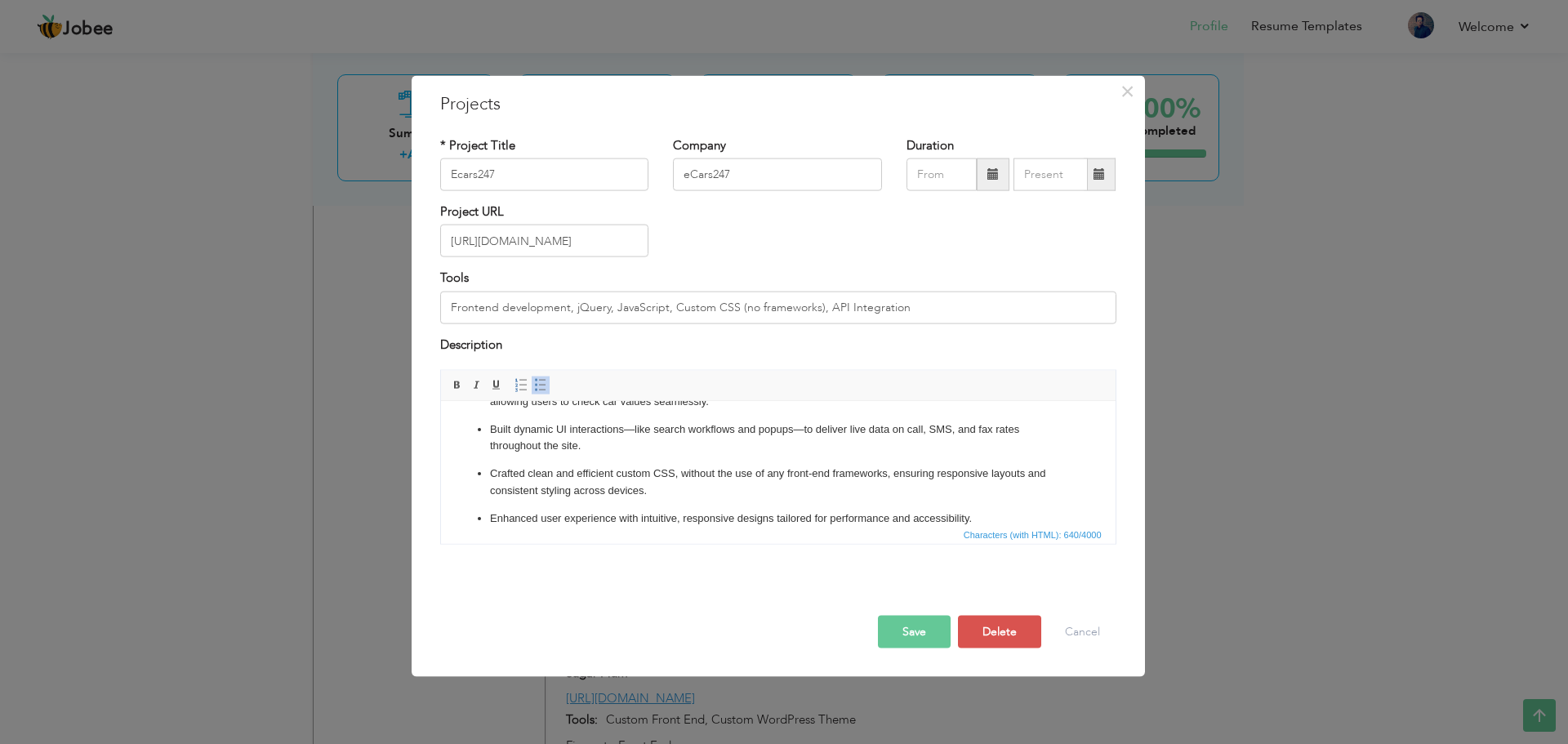
click at [912, 622] on button "Save" at bounding box center [915, 632] width 73 height 33
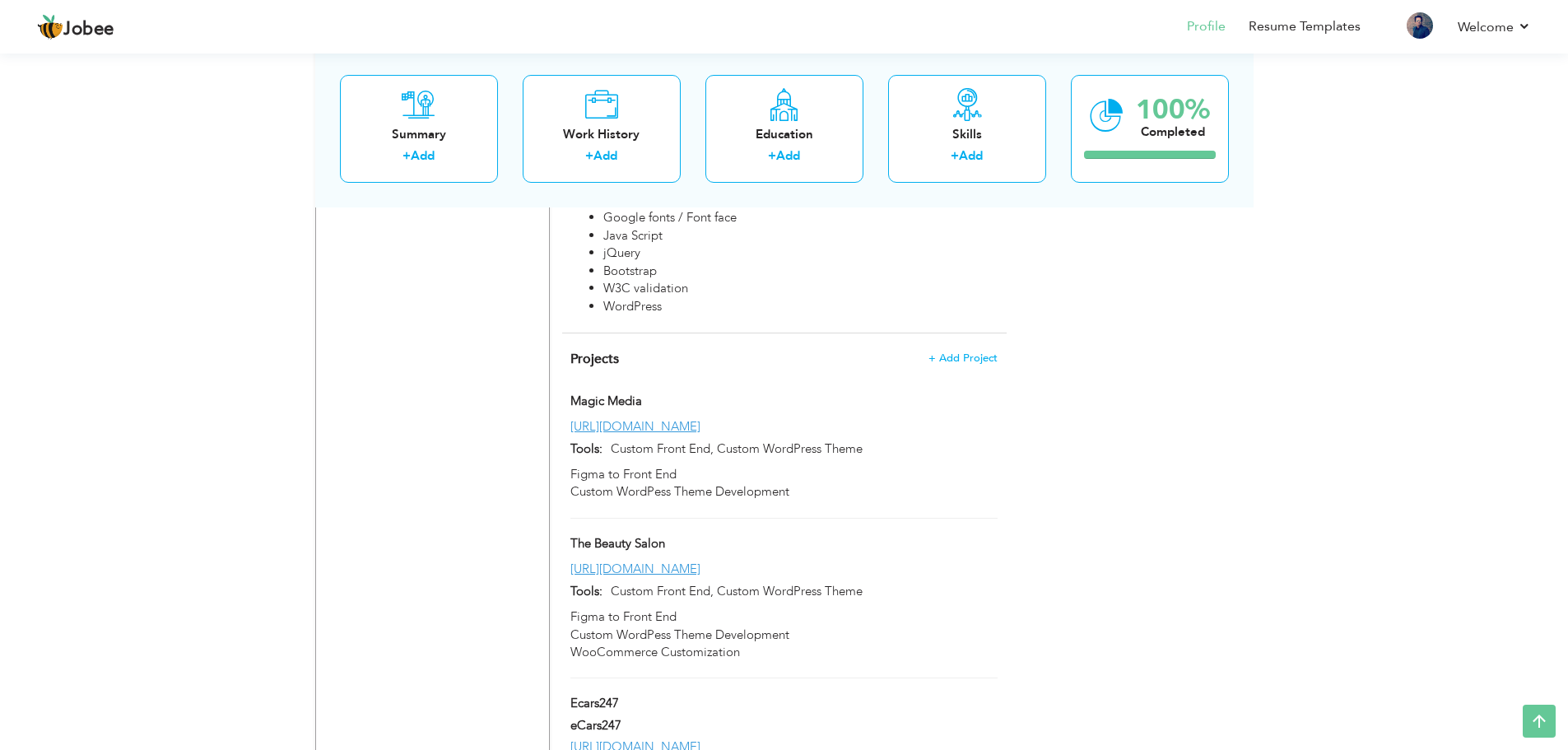
scroll to position [2105, 0]
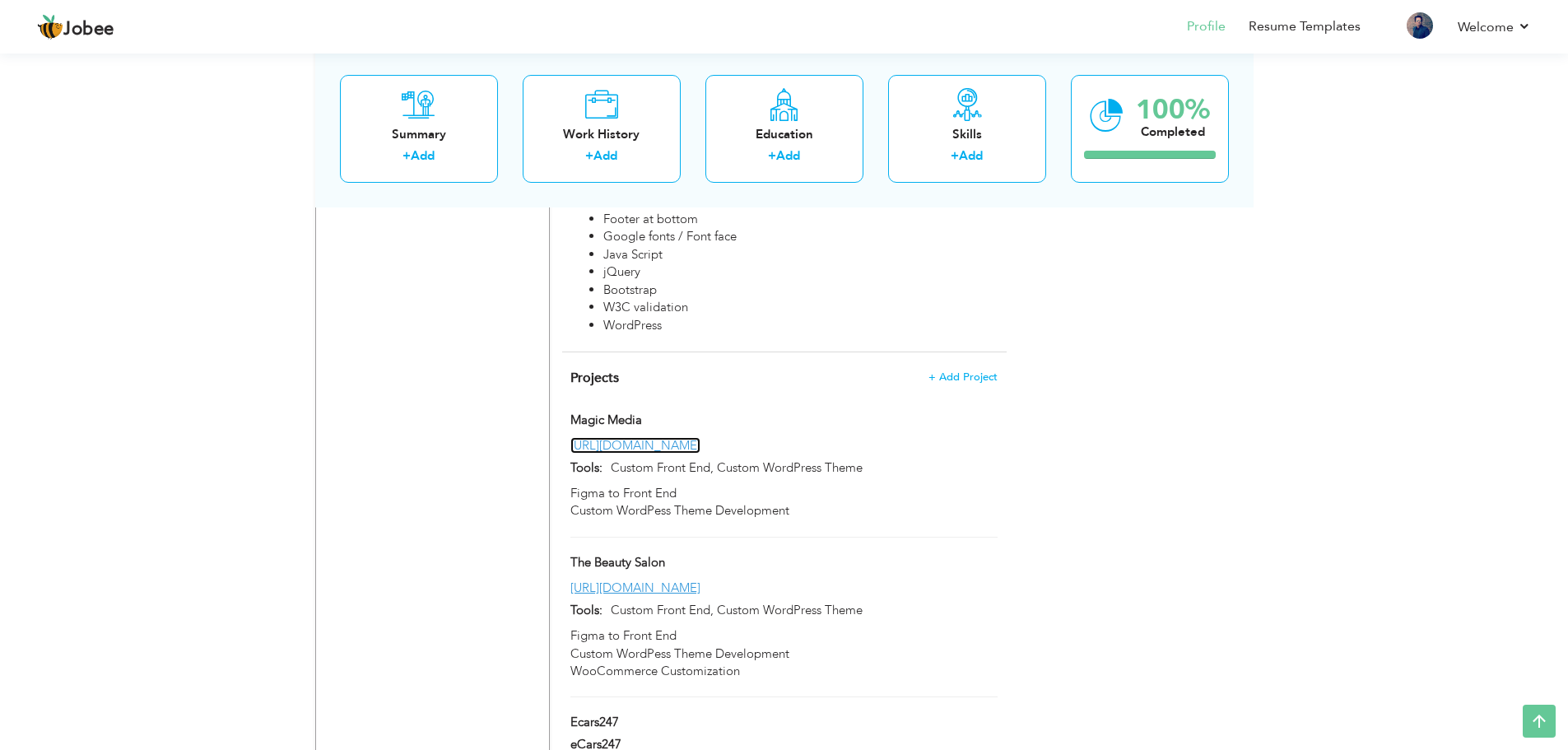
click at [672, 437] on link "https://magicmedia.studio/" at bounding box center [635, 445] width 130 height 16
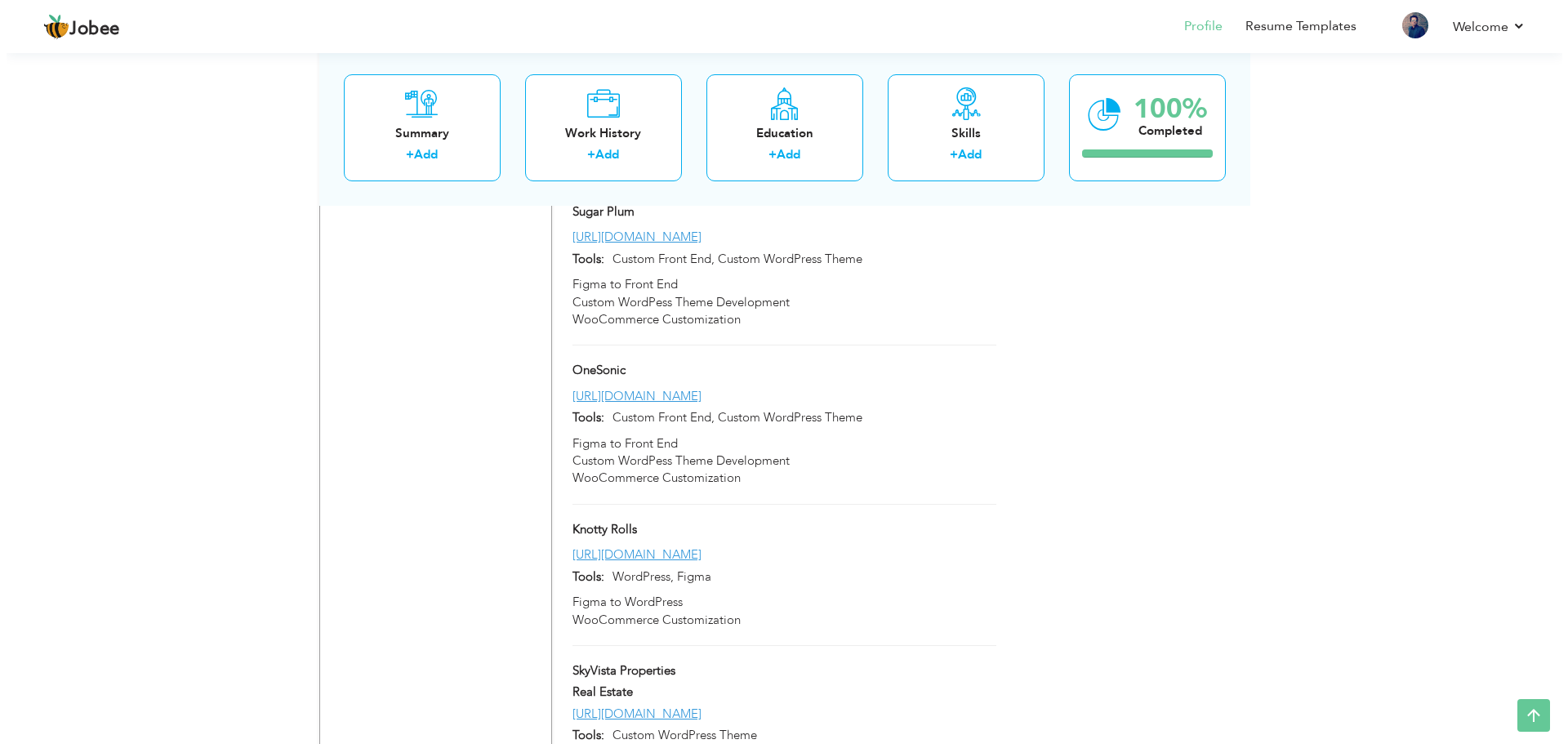
scroll to position [3113, 0]
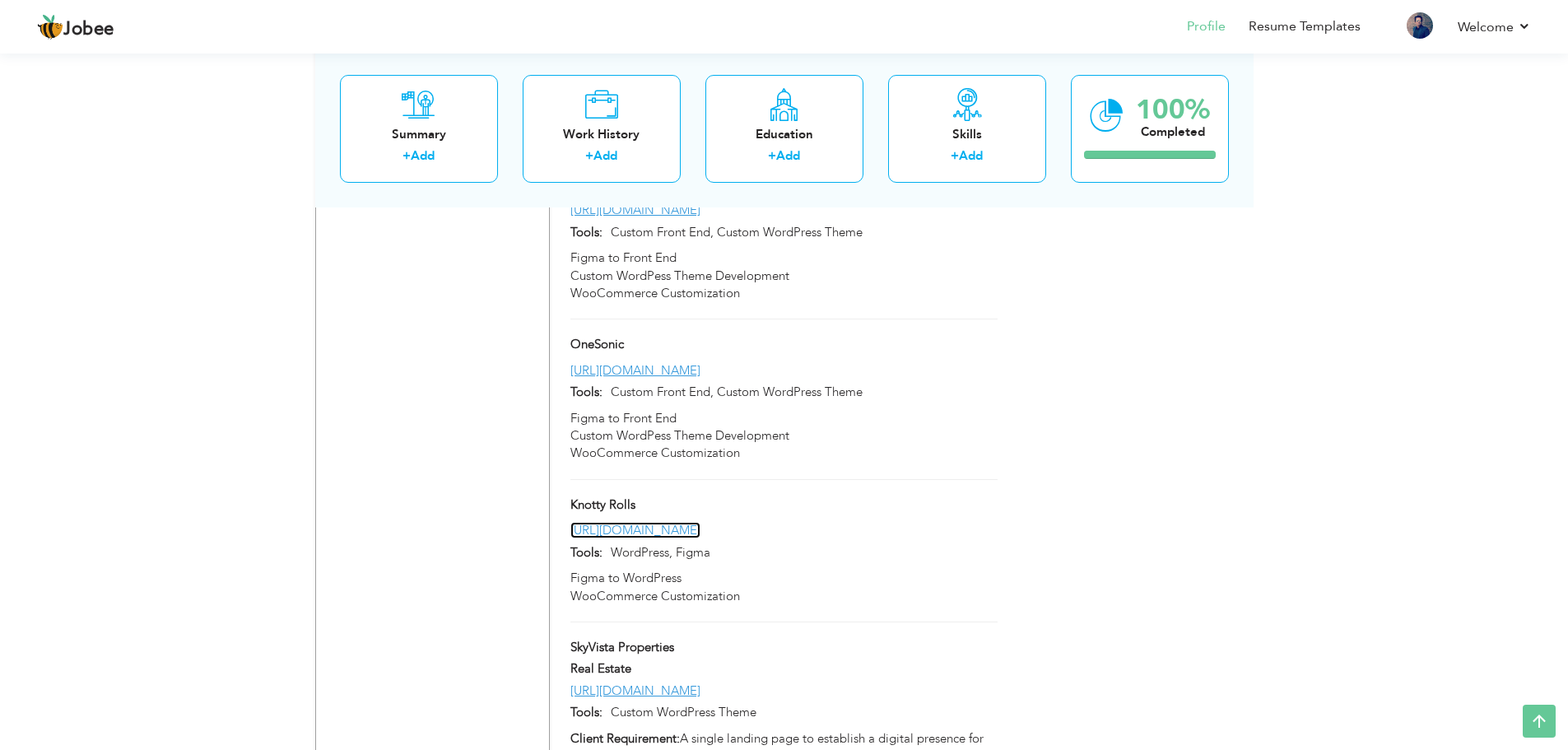
click at [632, 522] on link "[URL][DOMAIN_NAME]" at bounding box center [635, 530] width 130 height 16
click at [714, 546] on span at bounding box center [717, 552] width 13 height 13
type input "Knotty Rolls"
type input "[URL][DOMAIN_NAME]"
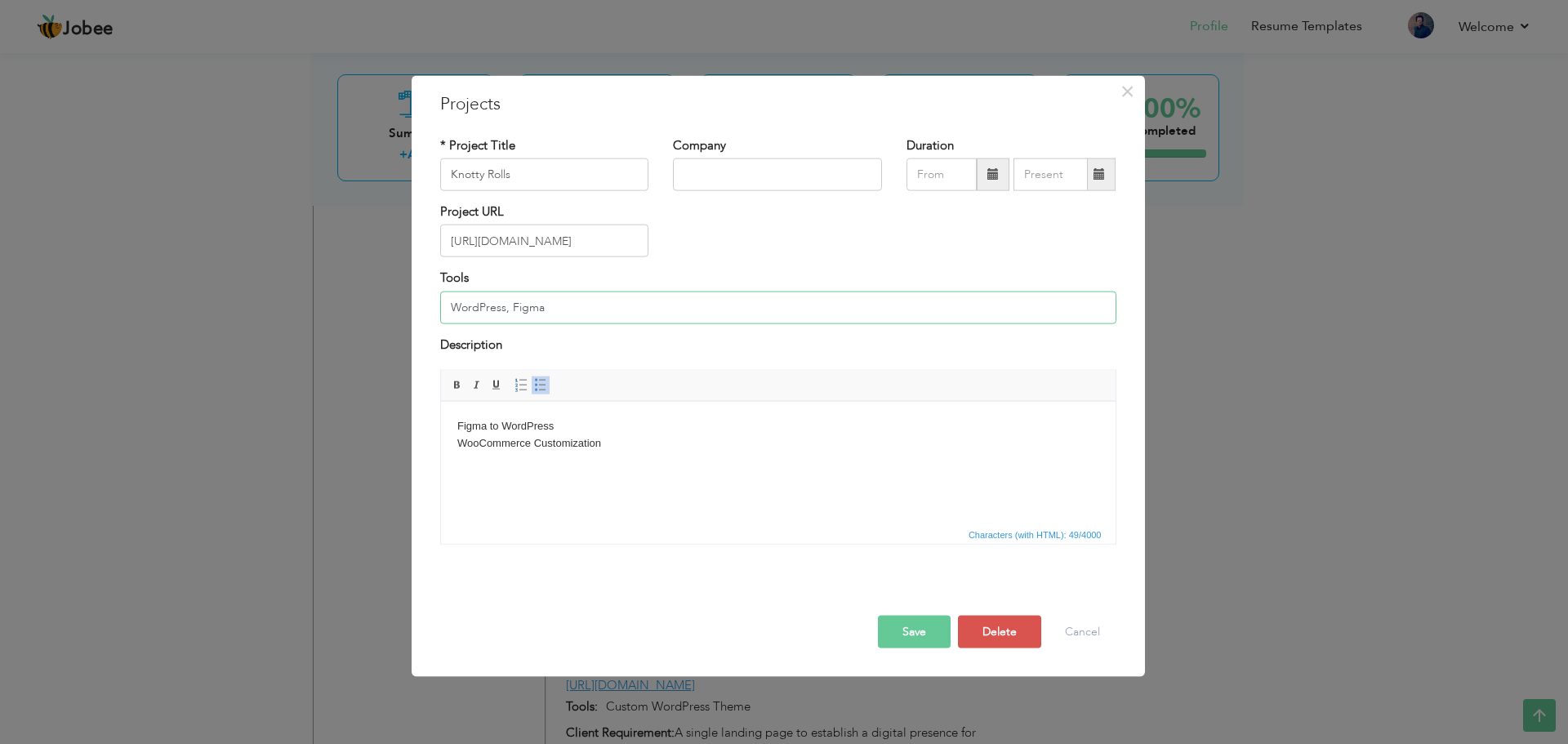
click at [572, 307] on input "WordPress, Figma" at bounding box center [778, 307] width 676 height 33
paste input "Salient Theme, WPBakery Page Builder, WooCommerce, JavaScript, Custom CSS"
click at [453, 307] on input "Salient Theme, WPBakery Page Builder, WooCommerce, JavaScript, Custom CSS" at bounding box center [778, 307] width 676 height 33
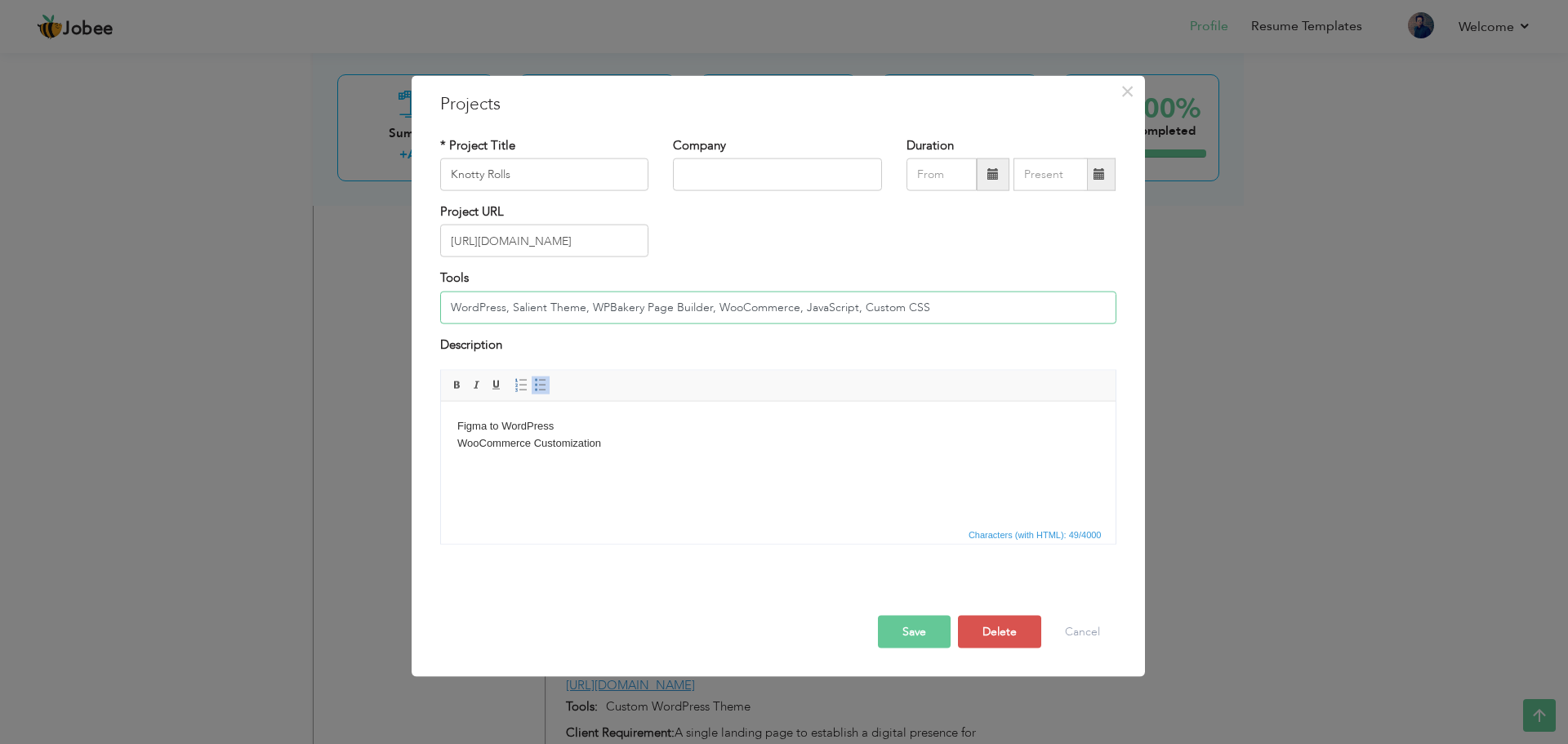
type input "WordPress, Salient Theme, WPBakery Page Builder, WooCommerce, JavaScript, Custo…"
click at [569, 463] on html "Figma to WordPress WooCommerce Customization" at bounding box center [778, 435] width 675 height 67
click at [626, 461] on html "Figma to WordPress WooCommerce Customization" at bounding box center [778, 435] width 675 height 67
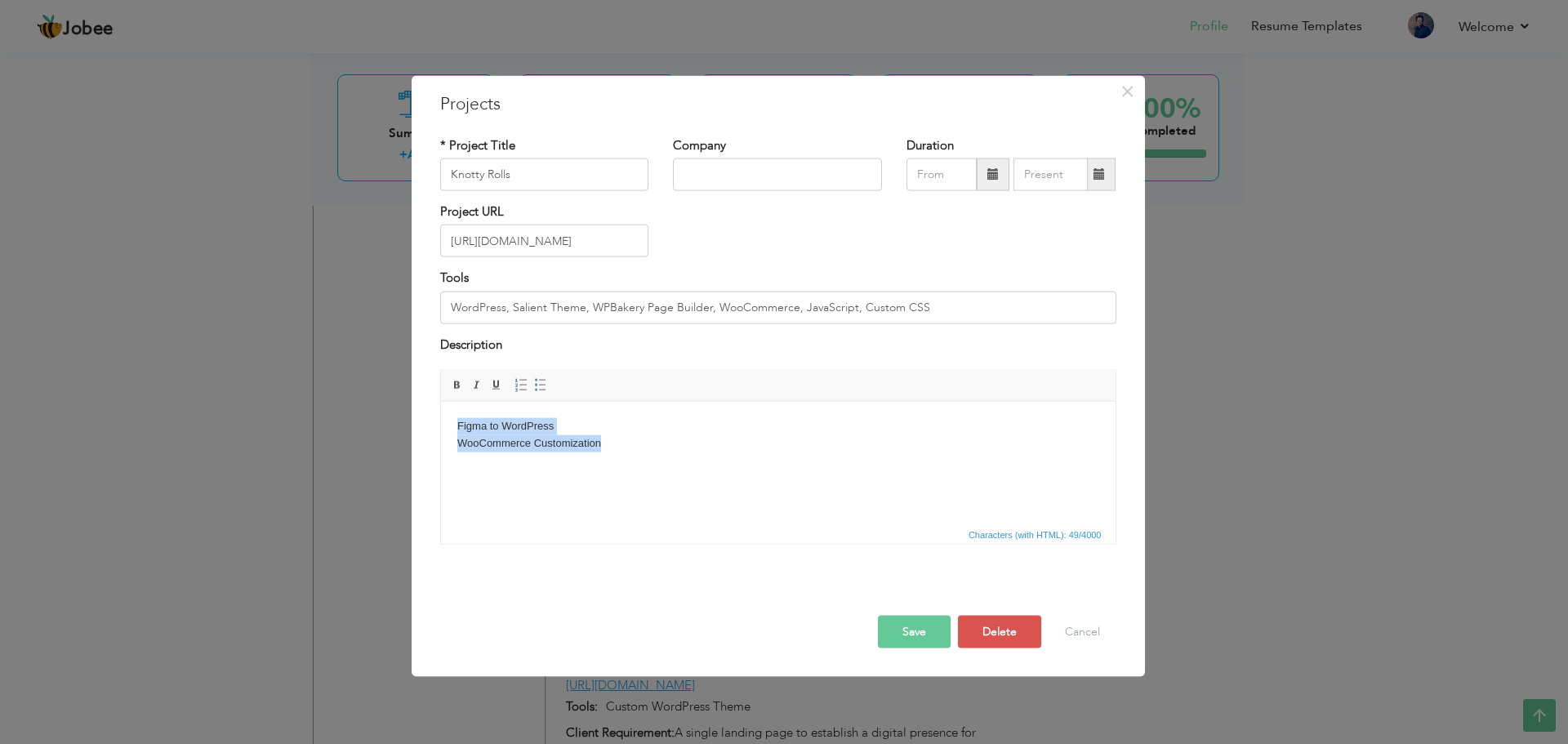
drag, startPoint x: 575, startPoint y: 440, endPoint x: 864, endPoint y: 815, distance: 473.4
click at [440, 414] on html "Figma to WordPress WooCommerce Customization" at bounding box center [778, 435] width 675 height 67
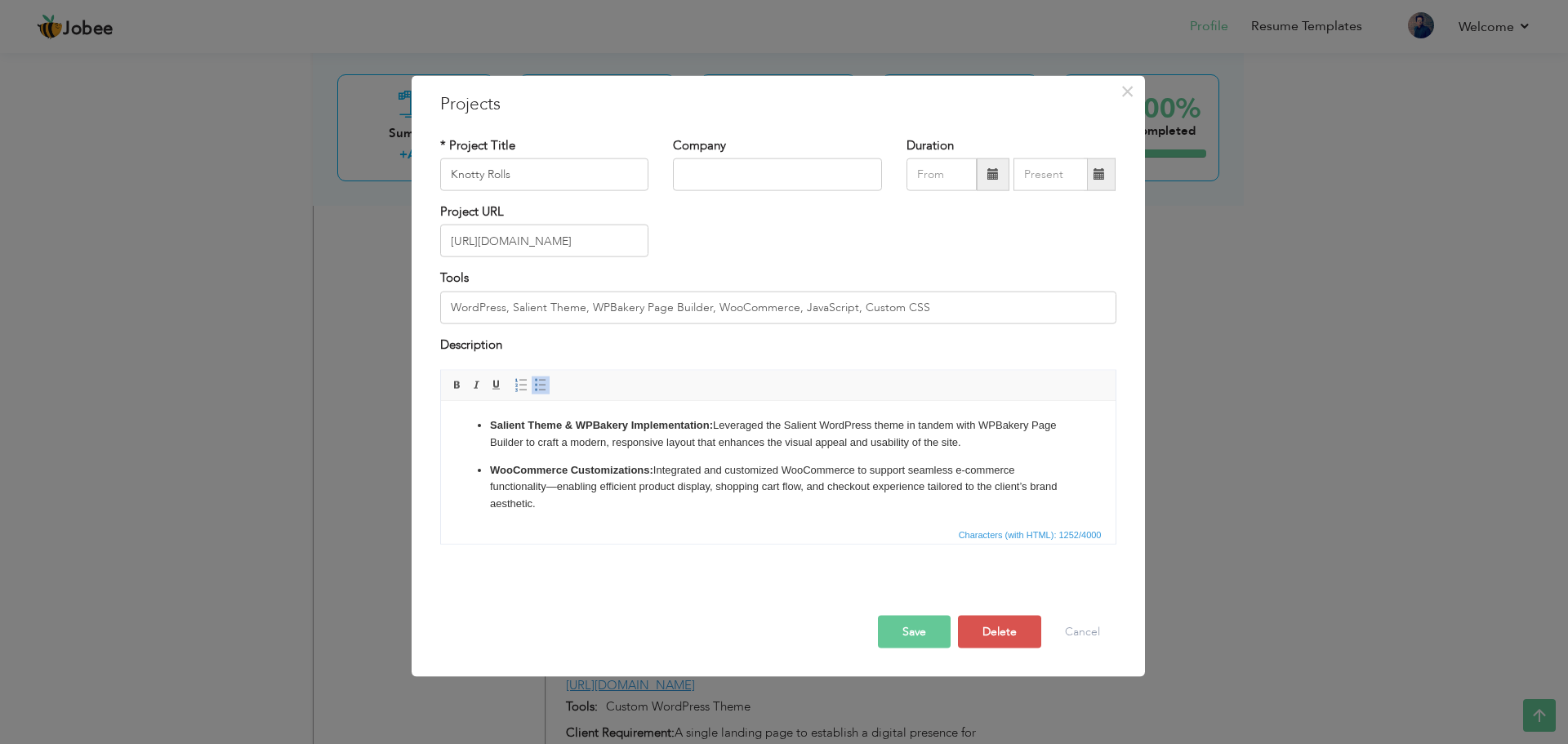
scroll to position [0, 0]
click at [556, 489] on p "WooCommerce Customizations: Integrated and customized WooCommerce to support se…" at bounding box center [778, 488] width 577 height 51
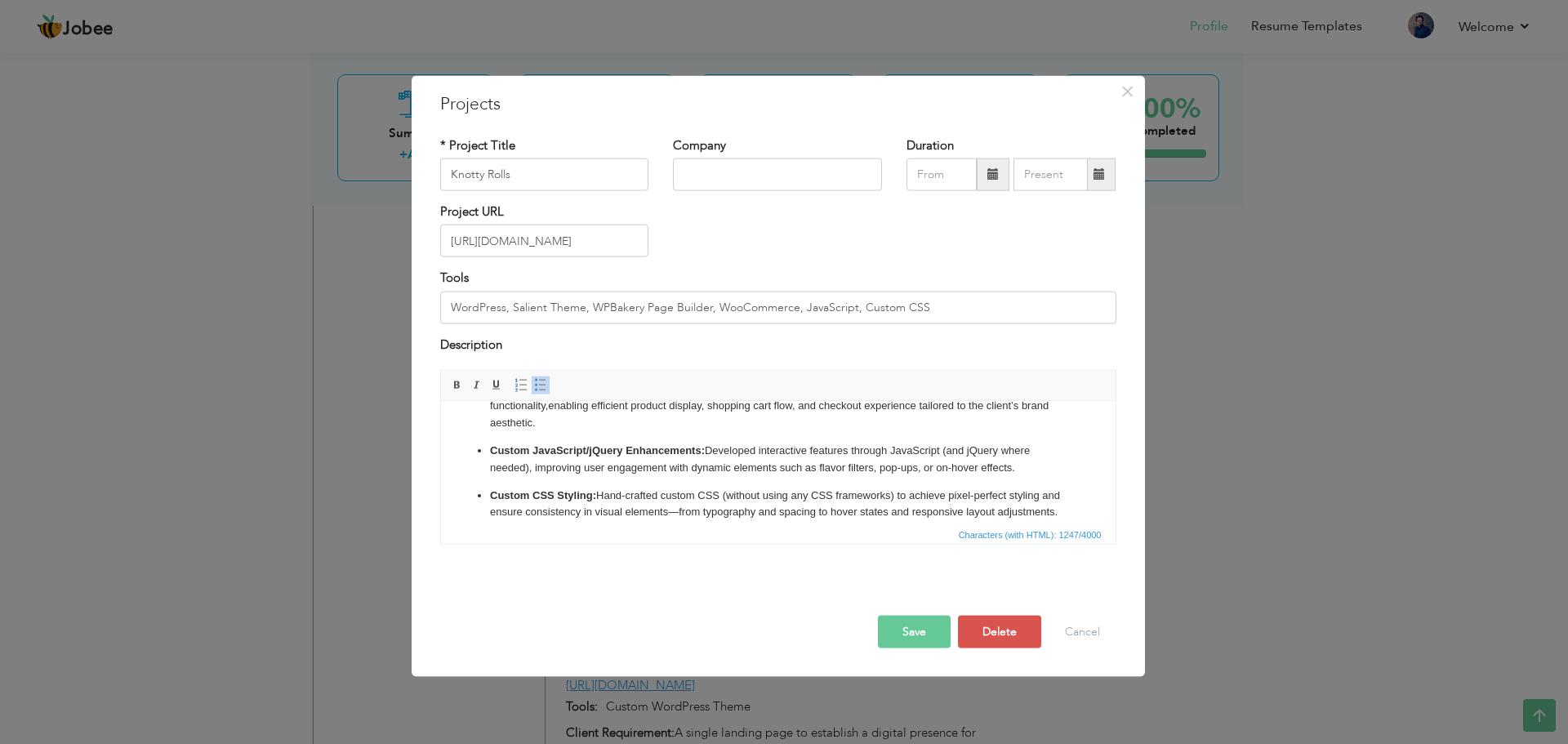
click at [699, 510] on p "Custom CSS Styling: Hand-crafted custom CSS (without using any CSS frameworks) …" at bounding box center [778, 504] width 577 height 34
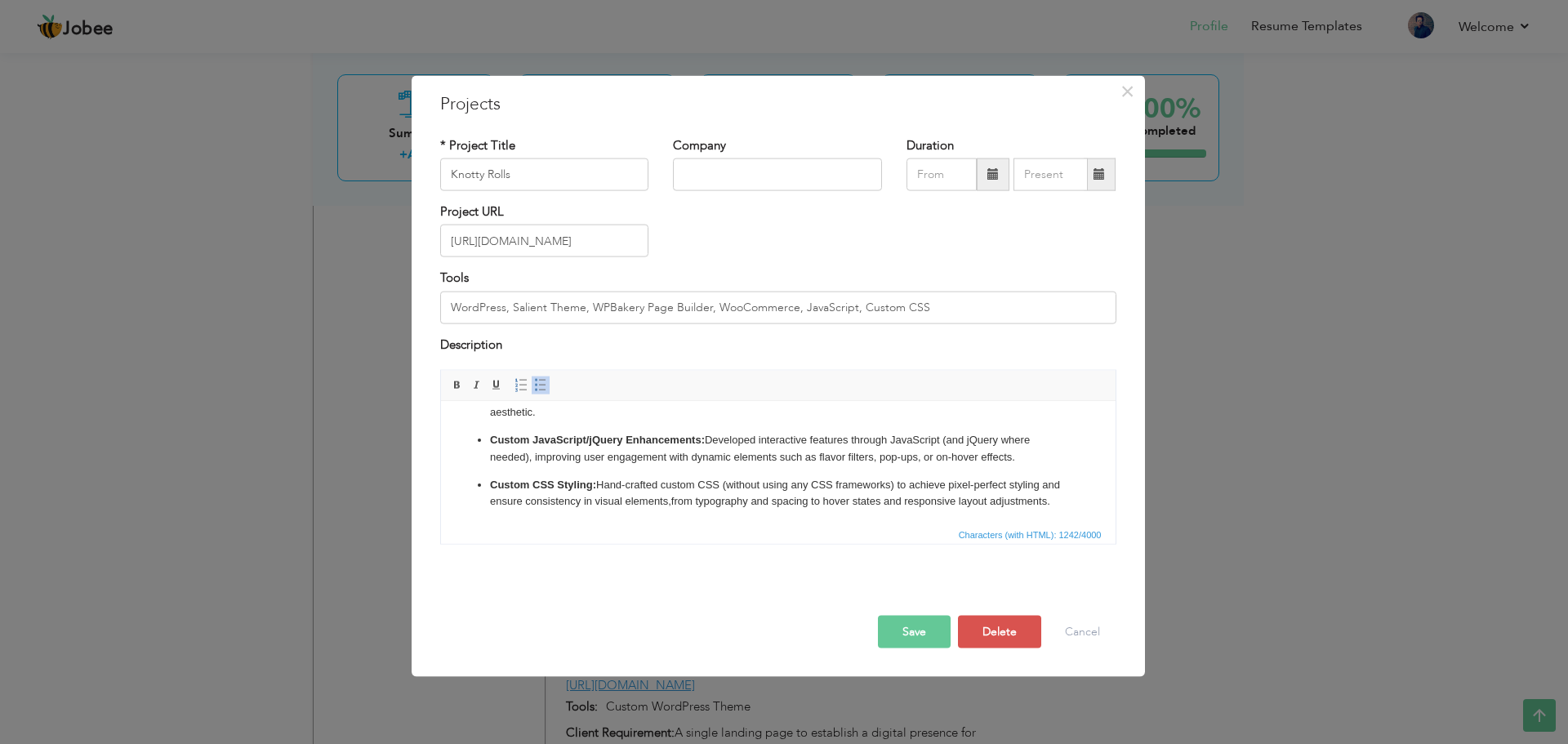
scroll to position [157, 0]
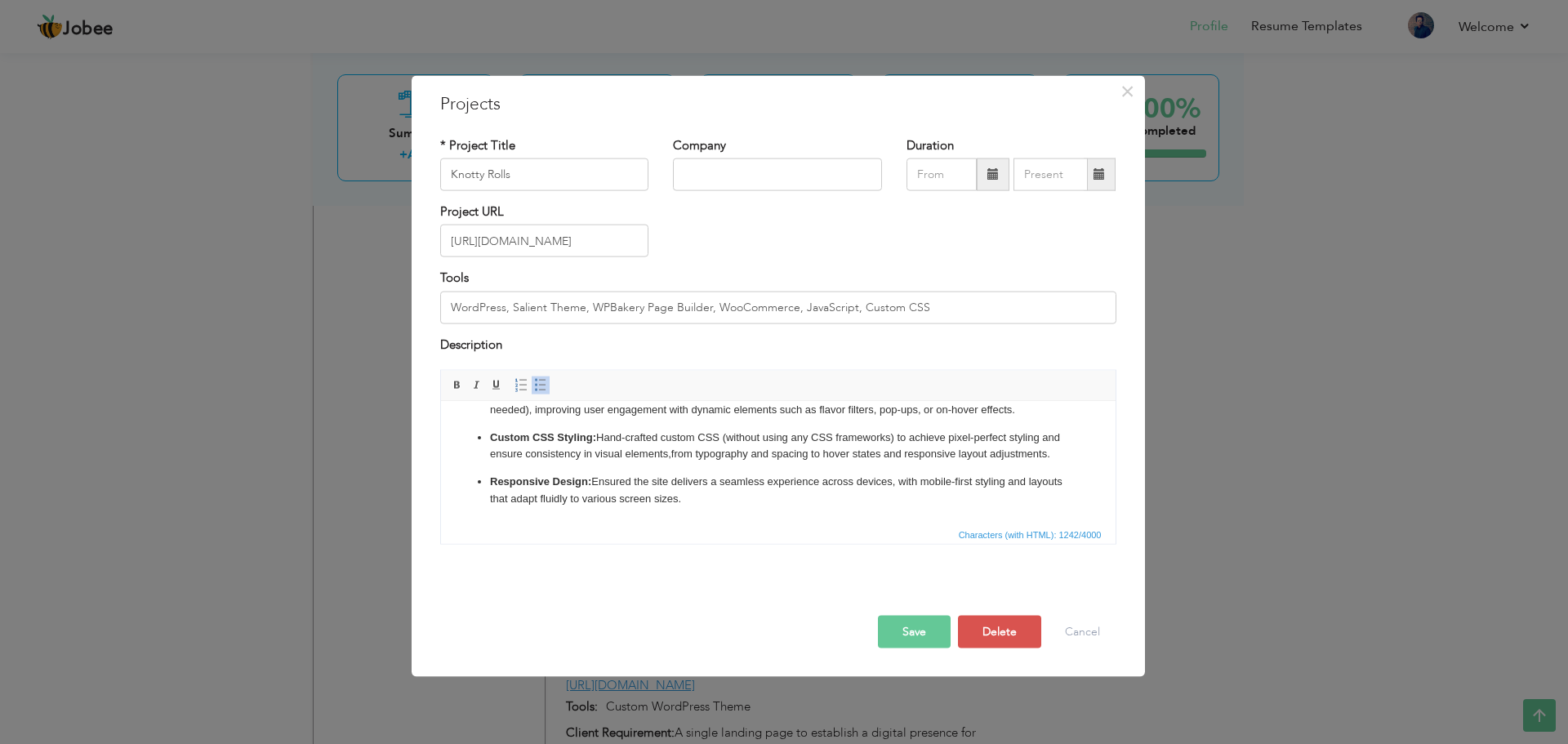
click at [895, 631] on button "Save" at bounding box center [915, 632] width 73 height 33
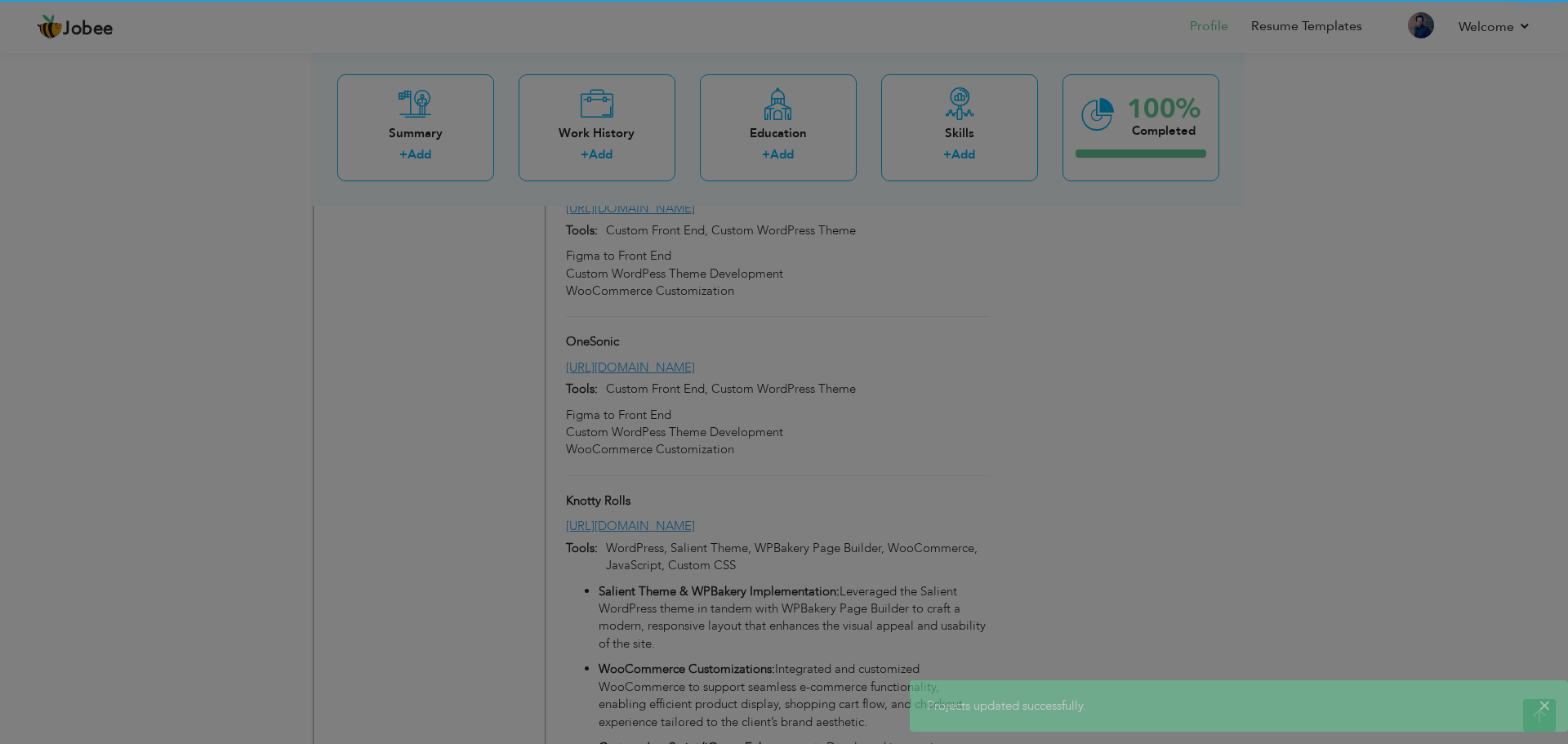
scroll to position [0, 0]
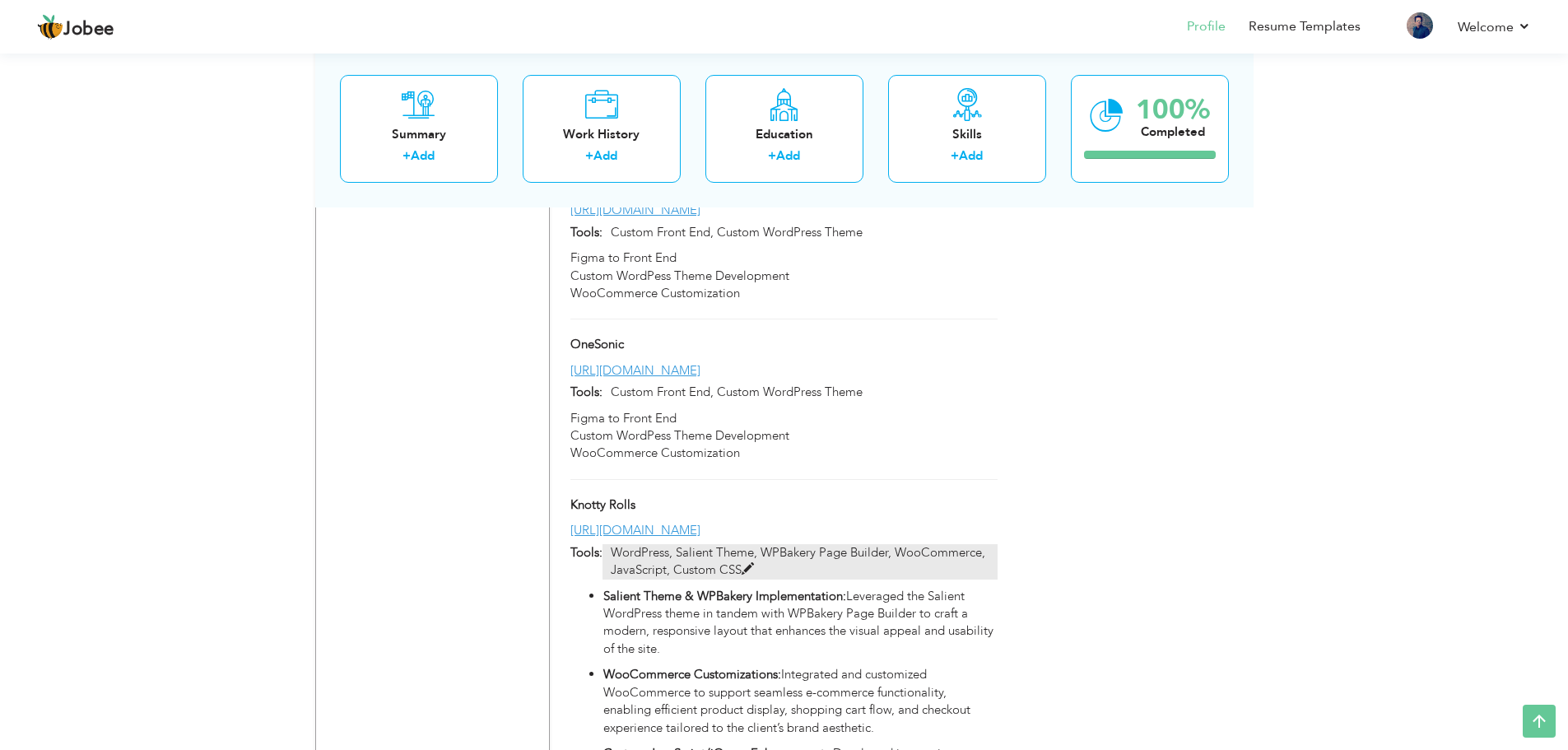
click at [744, 563] on span at bounding box center [748, 570] width 13 height 13
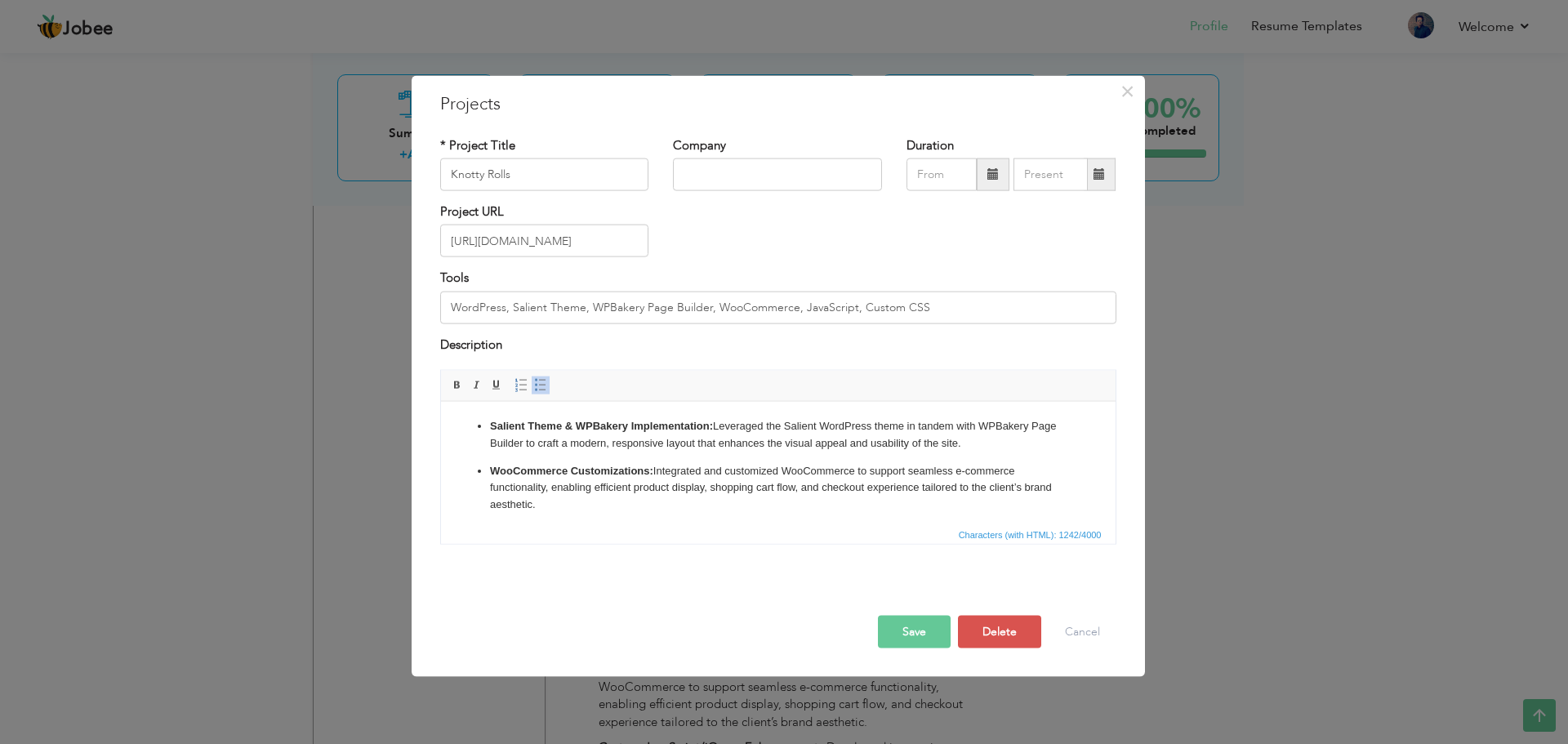
click at [535, 452] on ul "Salient Theme & WPBakery Implementation: Leveraged the Salient WordPress theme …" at bounding box center [778, 532] width 642 height 230
click at [456, 307] on input "WordPress, Salient Theme, WPBakery Page Builder, WooCommerce, JavaScript, Custo…" at bounding box center [778, 307] width 676 height 33
click at [454, 306] on input "WordPress, Salient Theme, WPBakery Page Builder, WooCommerce, JavaScript, Custo…" at bounding box center [778, 307] width 676 height 33
type input "Figma to WordPress, Salient Theme, WPBakery Page Builder, WooCommerce, JavaScri…"
click at [919, 630] on button "Save" at bounding box center [915, 632] width 73 height 33
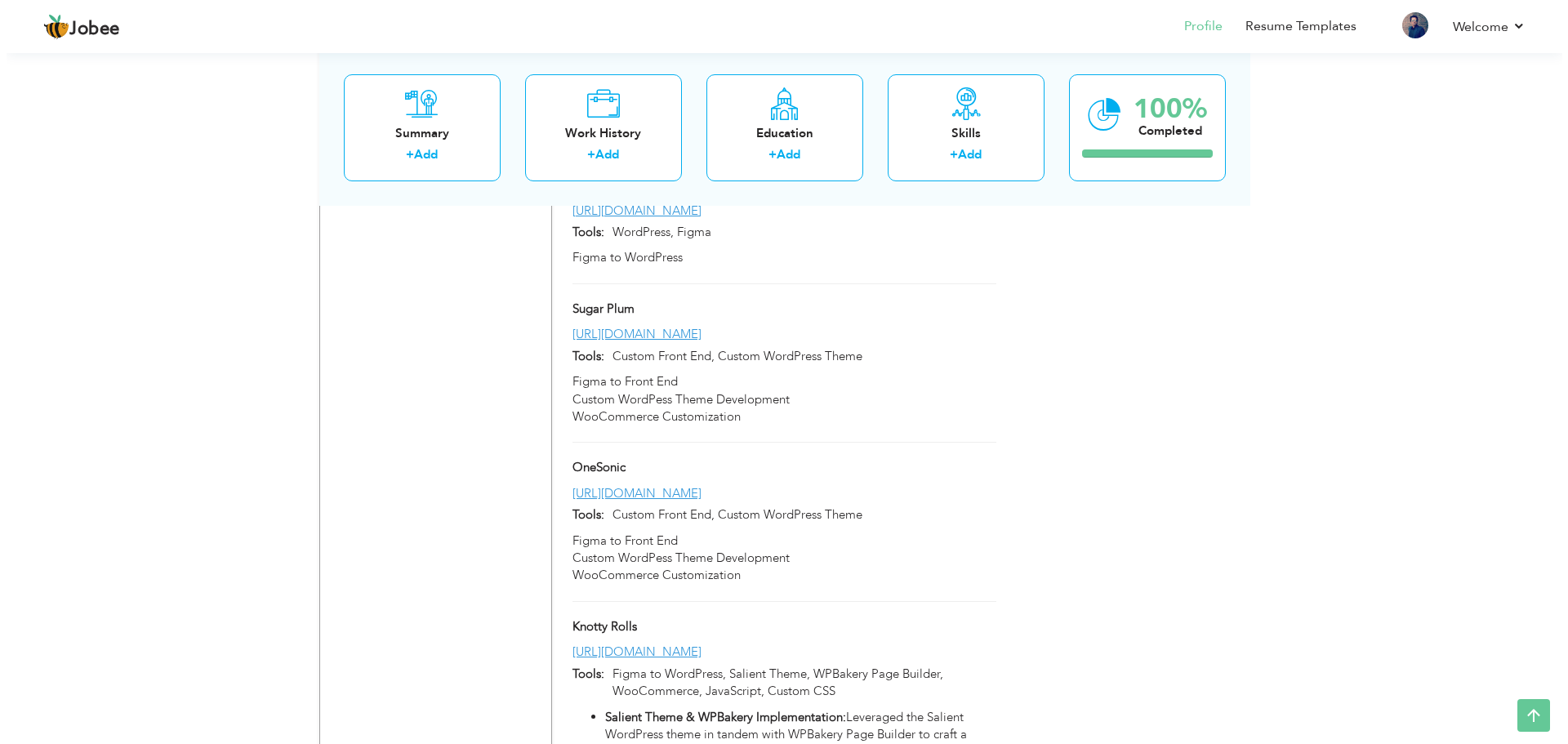
scroll to position [2979, 0]
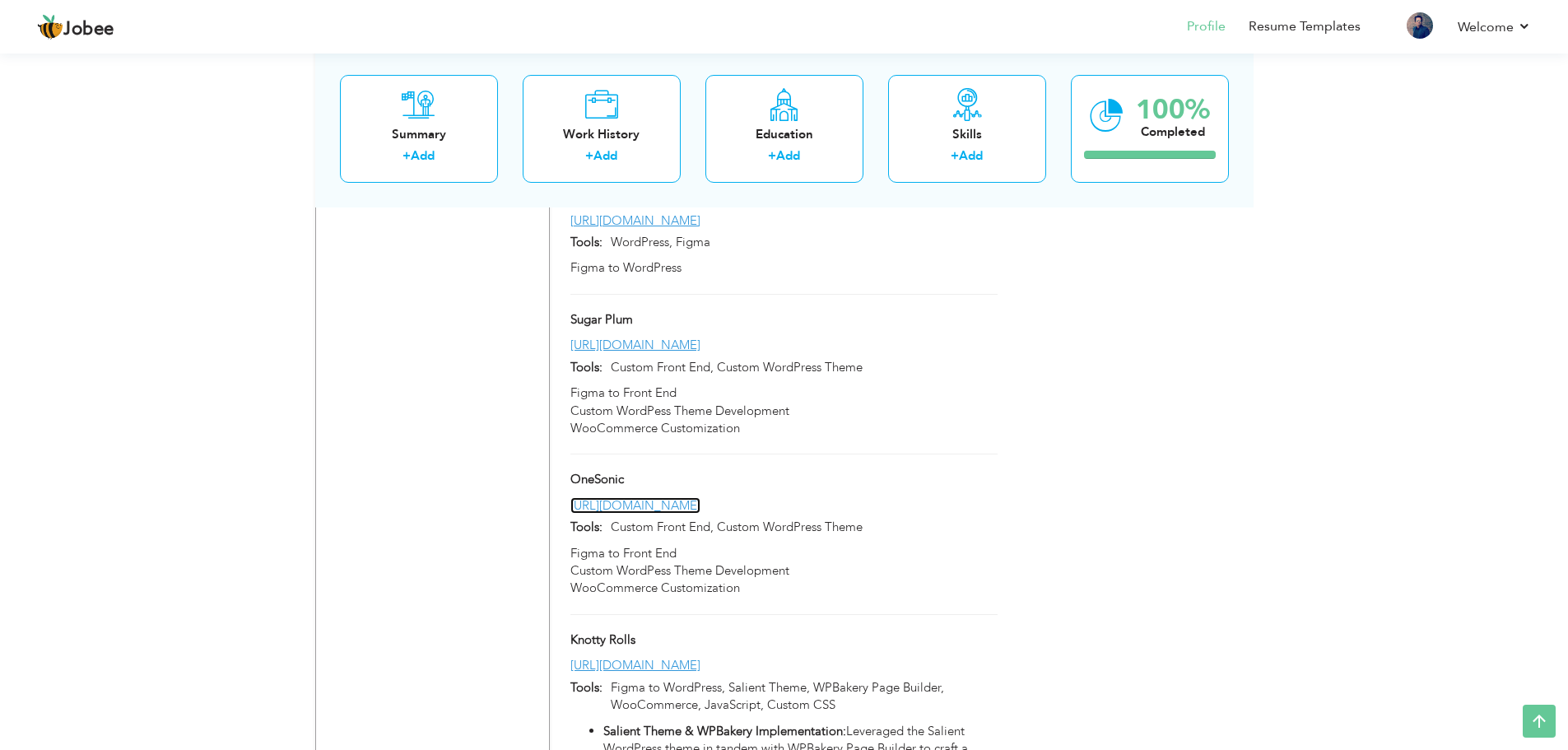
click at [664, 498] on link "[URL][DOMAIN_NAME]" at bounding box center [635, 506] width 130 height 16
click at [750, 519] on p "Custom Front End, Custom WordPress Theme" at bounding box center [799, 527] width 394 height 17
type input "OneSonic"
type input "[URL][DOMAIN_NAME]"
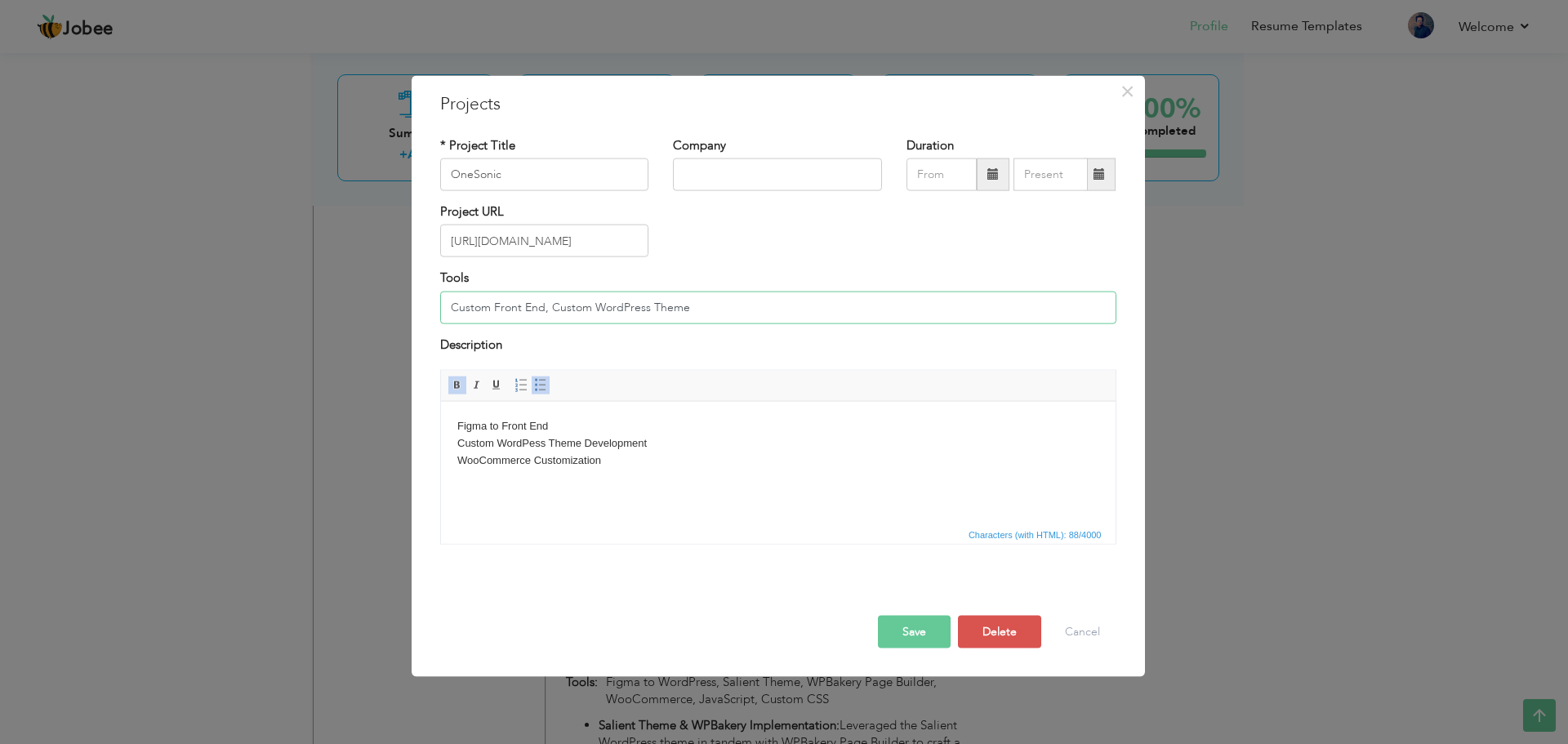
click at [599, 303] on input "Custom Front End, Custom WordPress Theme" at bounding box center [778, 307] width 676 height 33
paste input "WordPress Theme, WooCommerce, PHP, JavaScript, CSS (no frameworks)"
type input "Custom WordPress Theme, WooCommerce, PHP, JavaScript, CSS (no frameworks)"
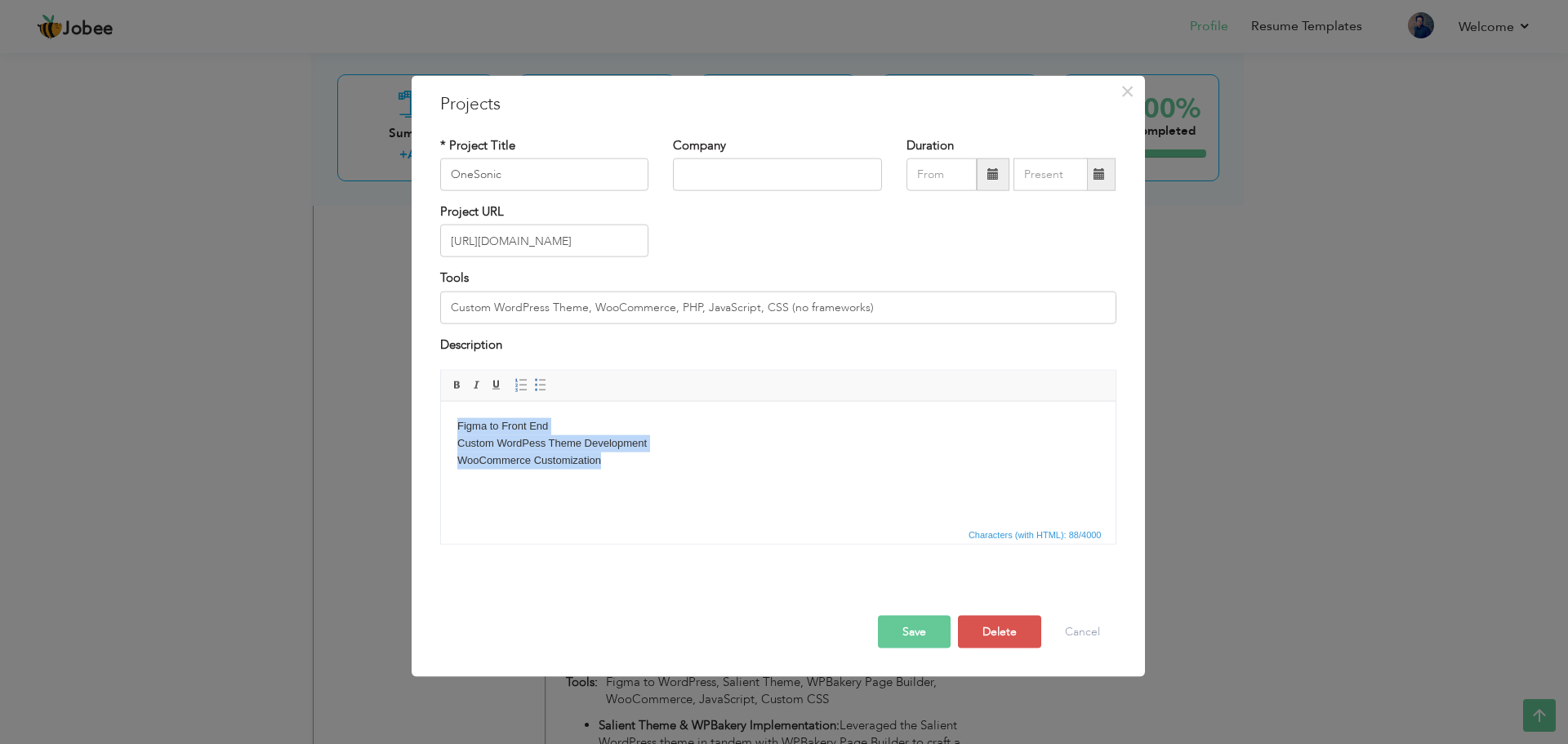
drag, startPoint x: 631, startPoint y: 474, endPoint x: 874, endPoint y: 841, distance: 440.2
click at [440, 413] on html "Figma to Front End Custom WordPess Theme Development WooCommerce Customization" at bounding box center [778, 443] width 675 height 83
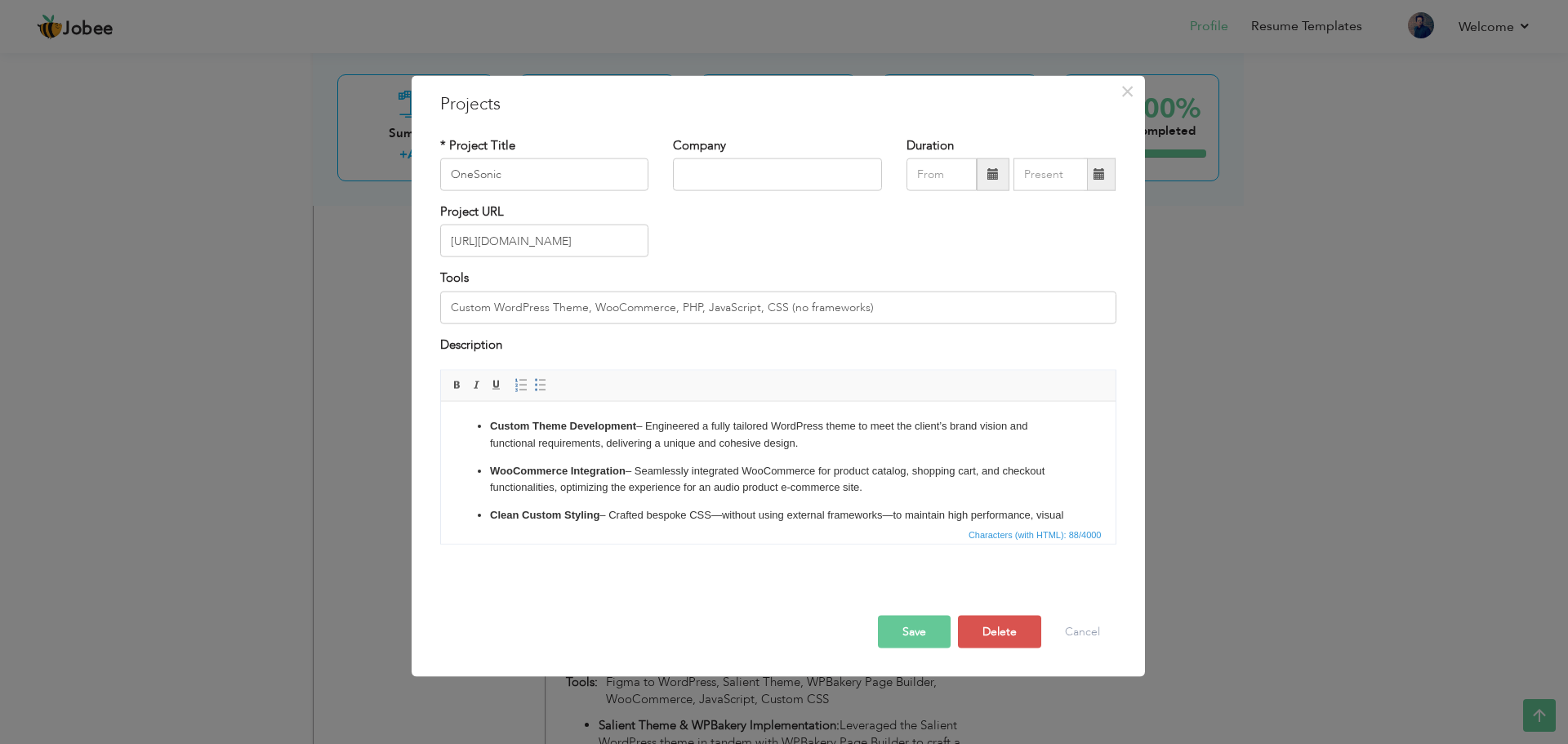
scroll to position [59, 0]
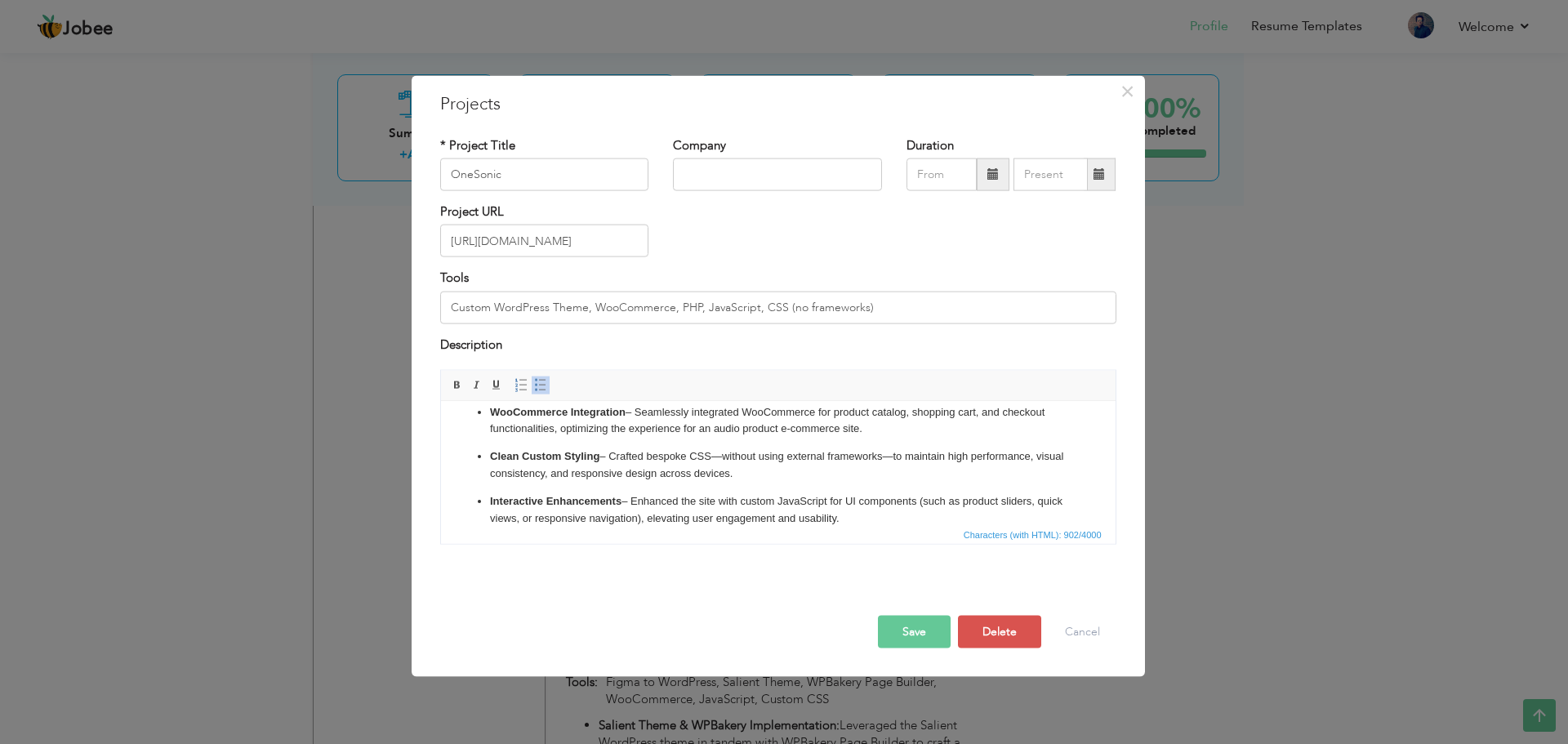
click at [611, 458] on p "Clean Custom Styling – Crafted bespoke CSS—without using external frameworks—to…" at bounding box center [778, 465] width 577 height 34
click at [723, 455] on p "Clean Custom Styling – Crafted bespoke CSS—without using external frameworks—to…" at bounding box center [778, 465] width 577 height 34
click at [887, 459] on p "Clean Custom Styling – Crafted bespoke CSS, without using external frameworks—t…" at bounding box center [778, 465] width 577 height 34
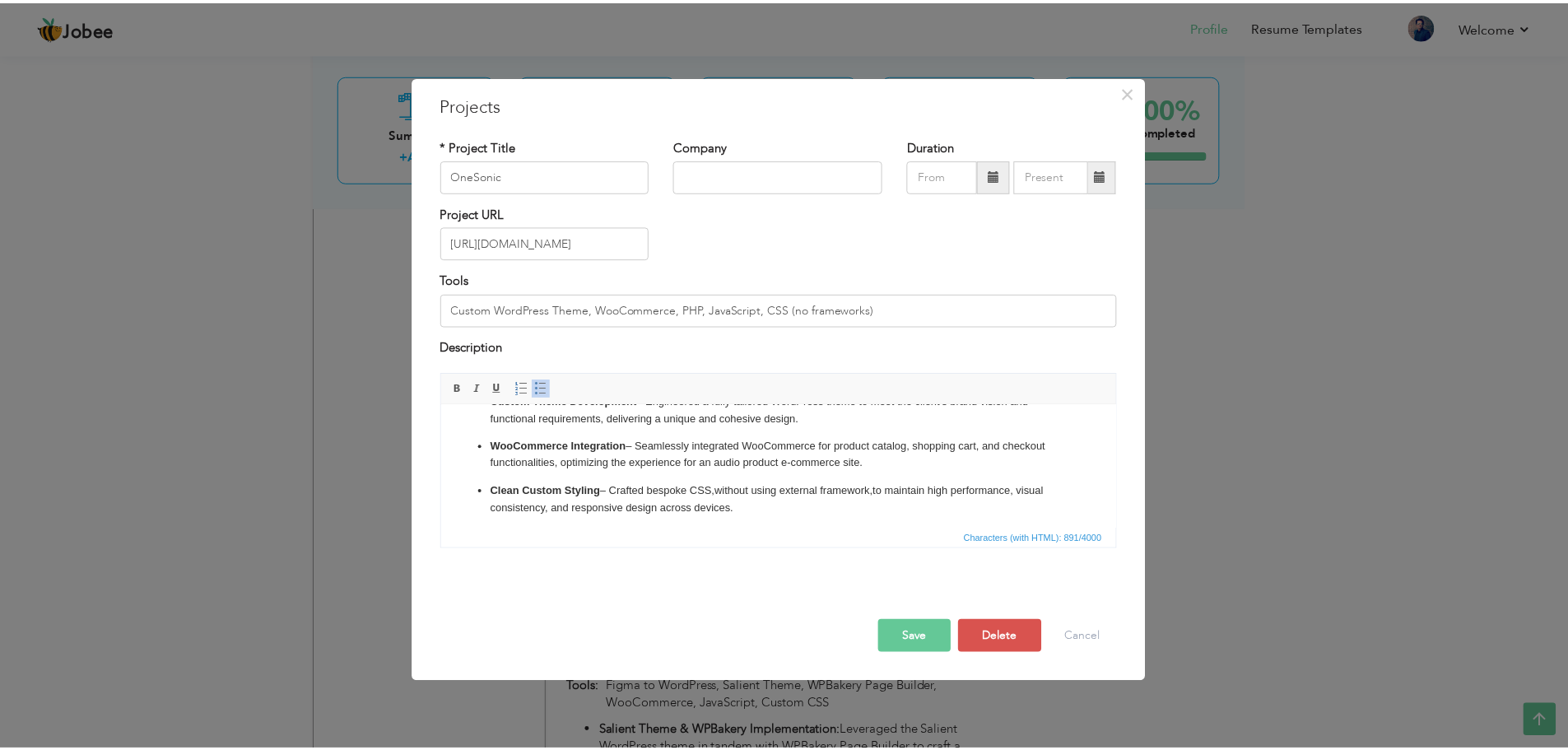
scroll to position [0, 0]
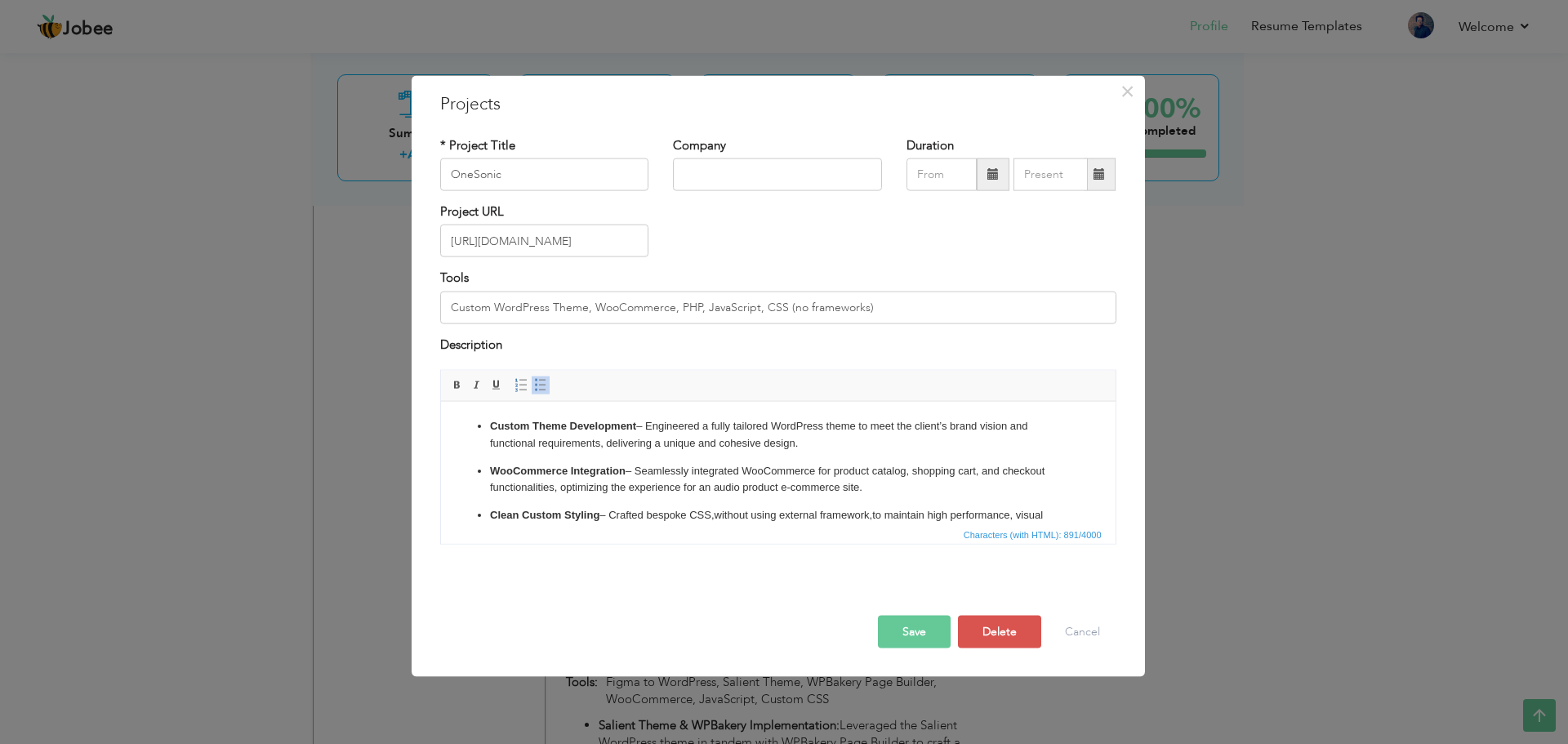
click at [912, 629] on button "Save" at bounding box center [915, 632] width 73 height 33
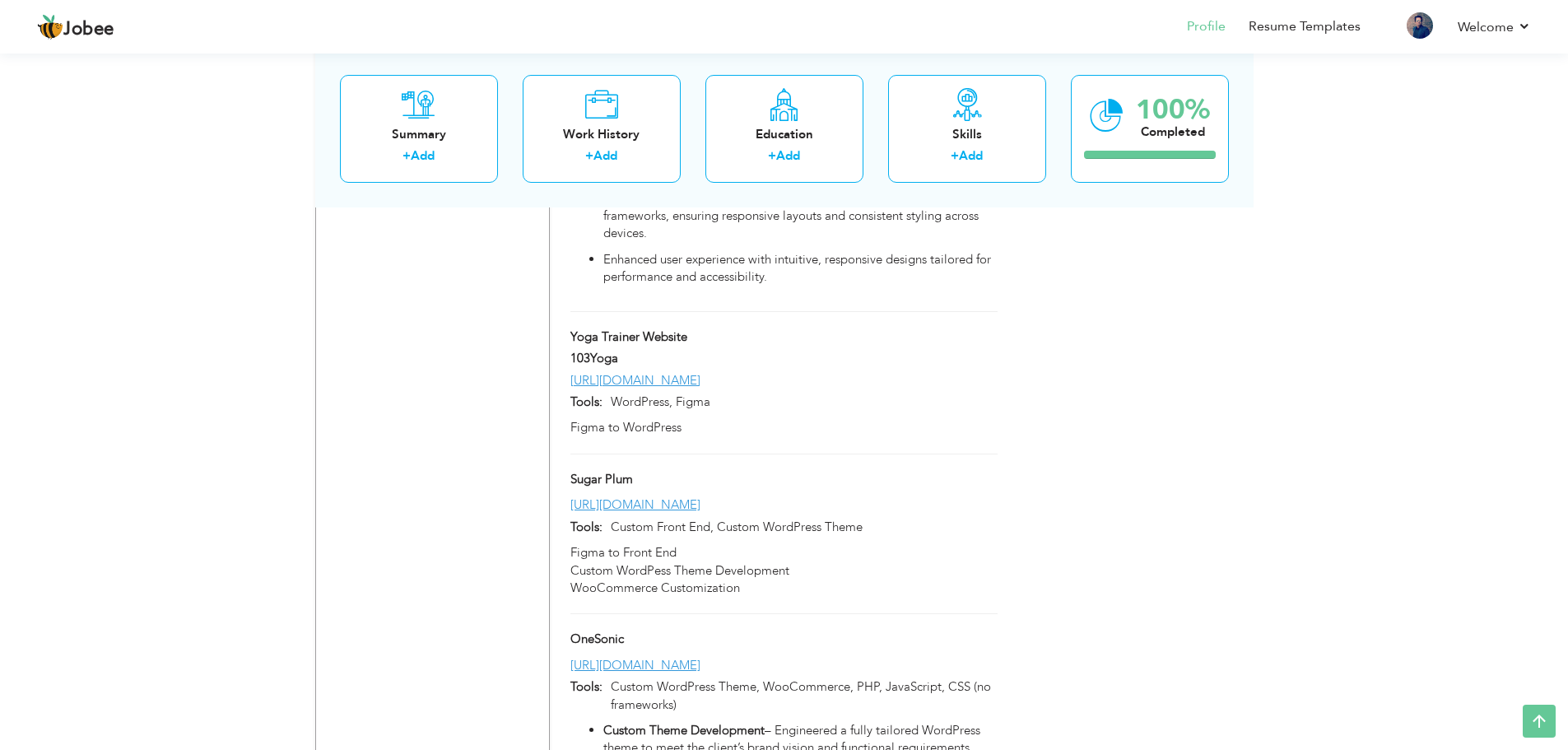
scroll to position [2801, 0]
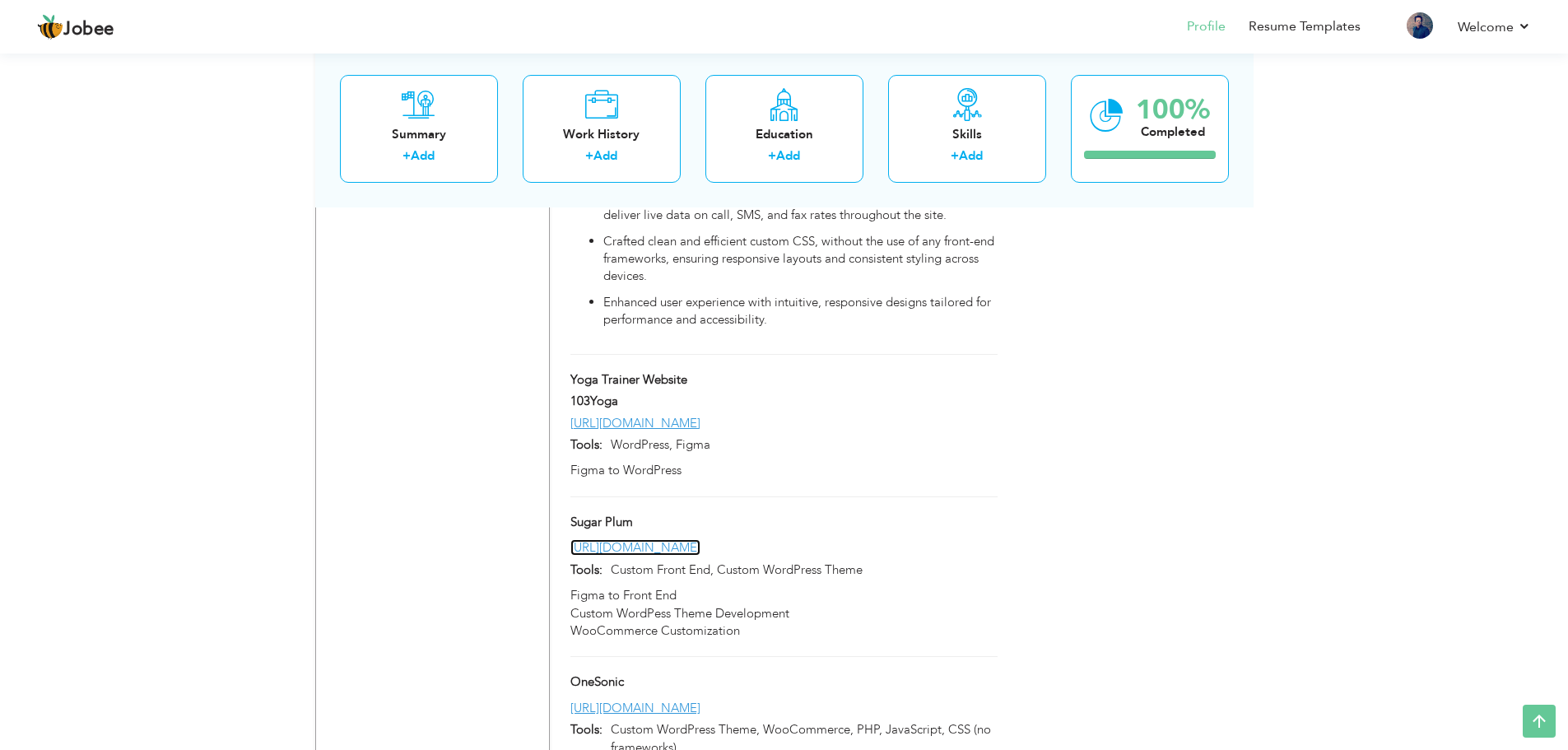
click at [695, 540] on link "[URL][DOMAIN_NAME]" at bounding box center [635, 548] width 130 height 16
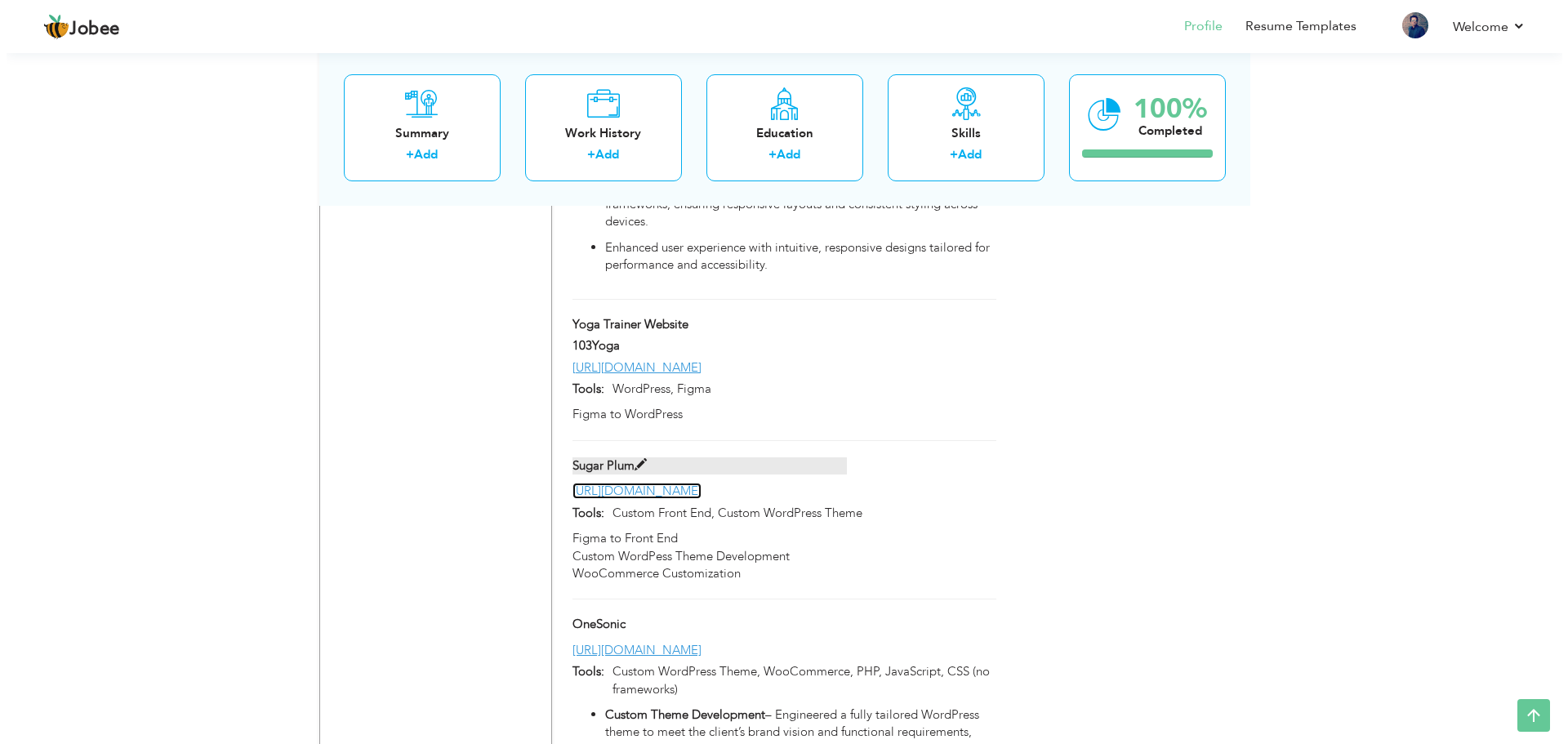
scroll to position [2860, 0]
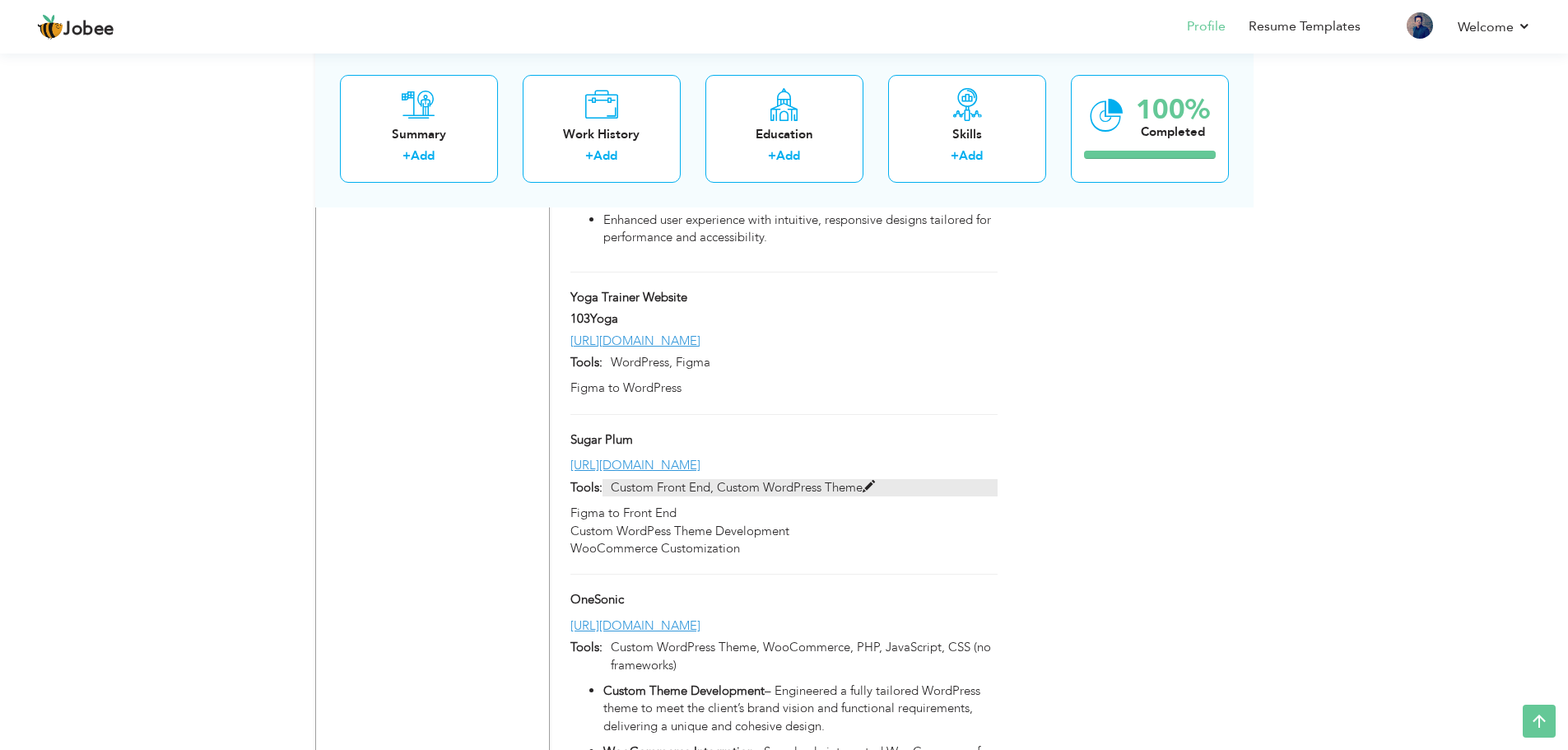
click at [770, 479] on p "Custom Front End, Custom WordPress Theme" at bounding box center [799, 488] width 394 height 17
type input "Sugar Plum"
type input "[URL][DOMAIN_NAME]"
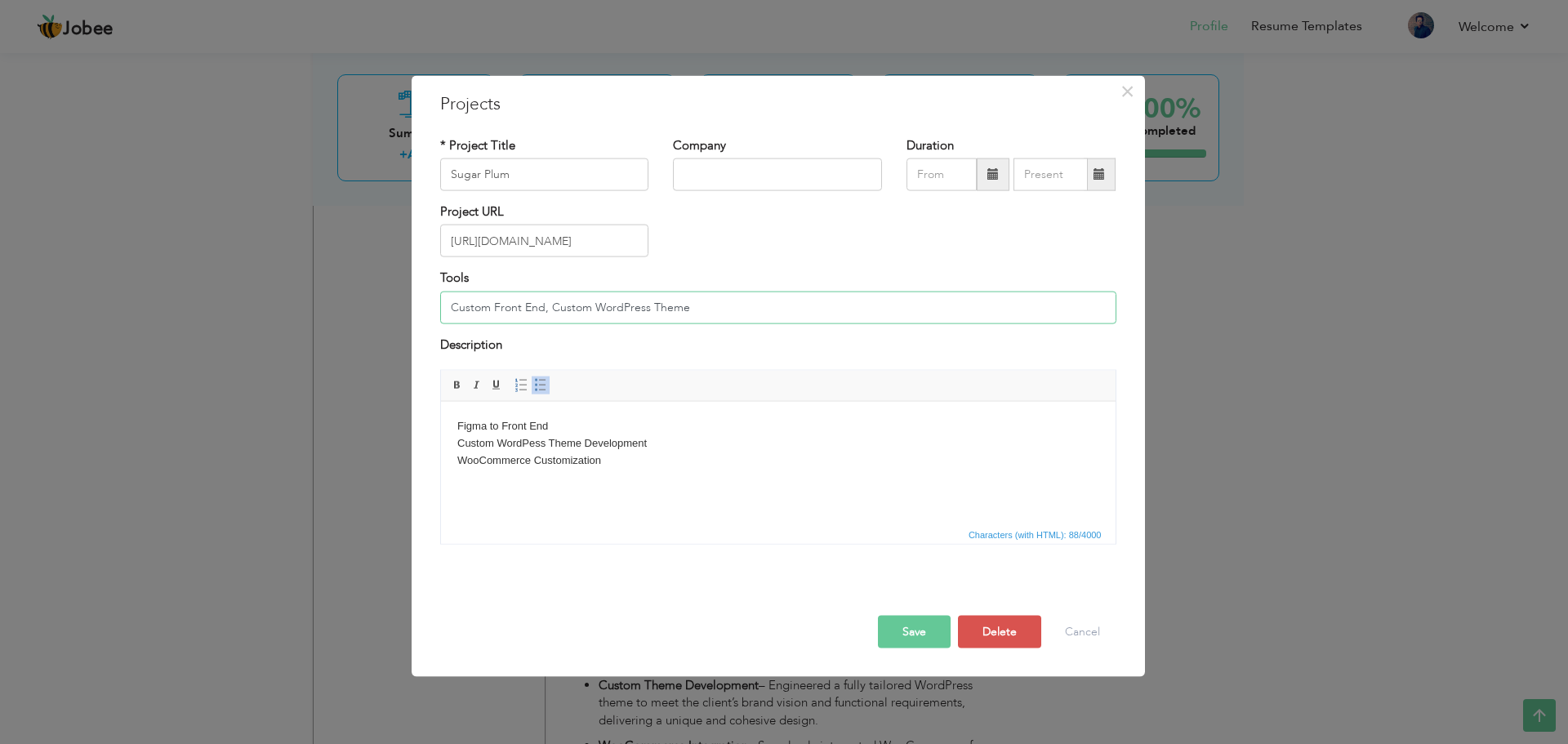
click at [659, 314] on input "Custom Front End, Custom WordPress Theme" at bounding box center [778, 307] width 676 height 33
paste input "Fully Custom WordPress Theme, WooCommerce, PHP, JavaScript, Custom CSS (no fram…"
type input "Fully Custom WordPress Theme, WooCommerce, PHP, JavaScript, Custom CSS (no fram…"
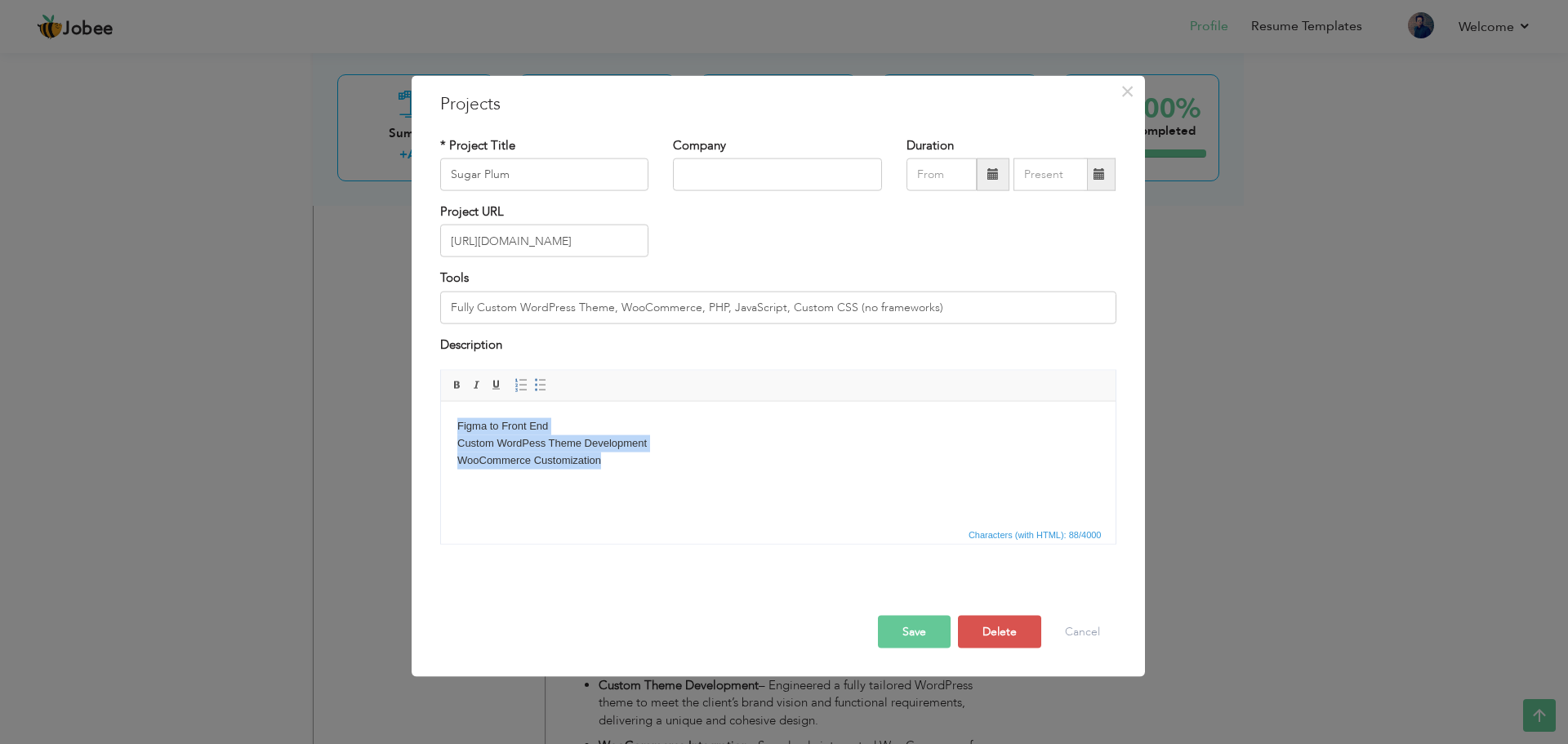
drag, startPoint x: 633, startPoint y: 471, endPoint x: 385, endPoint y: 397, distance: 258.8
click at [440, 401] on html "Figma to Front End Custom WordPess Theme Development WooCommerce Customization" at bounding box center [778, 443] width 675 height 83
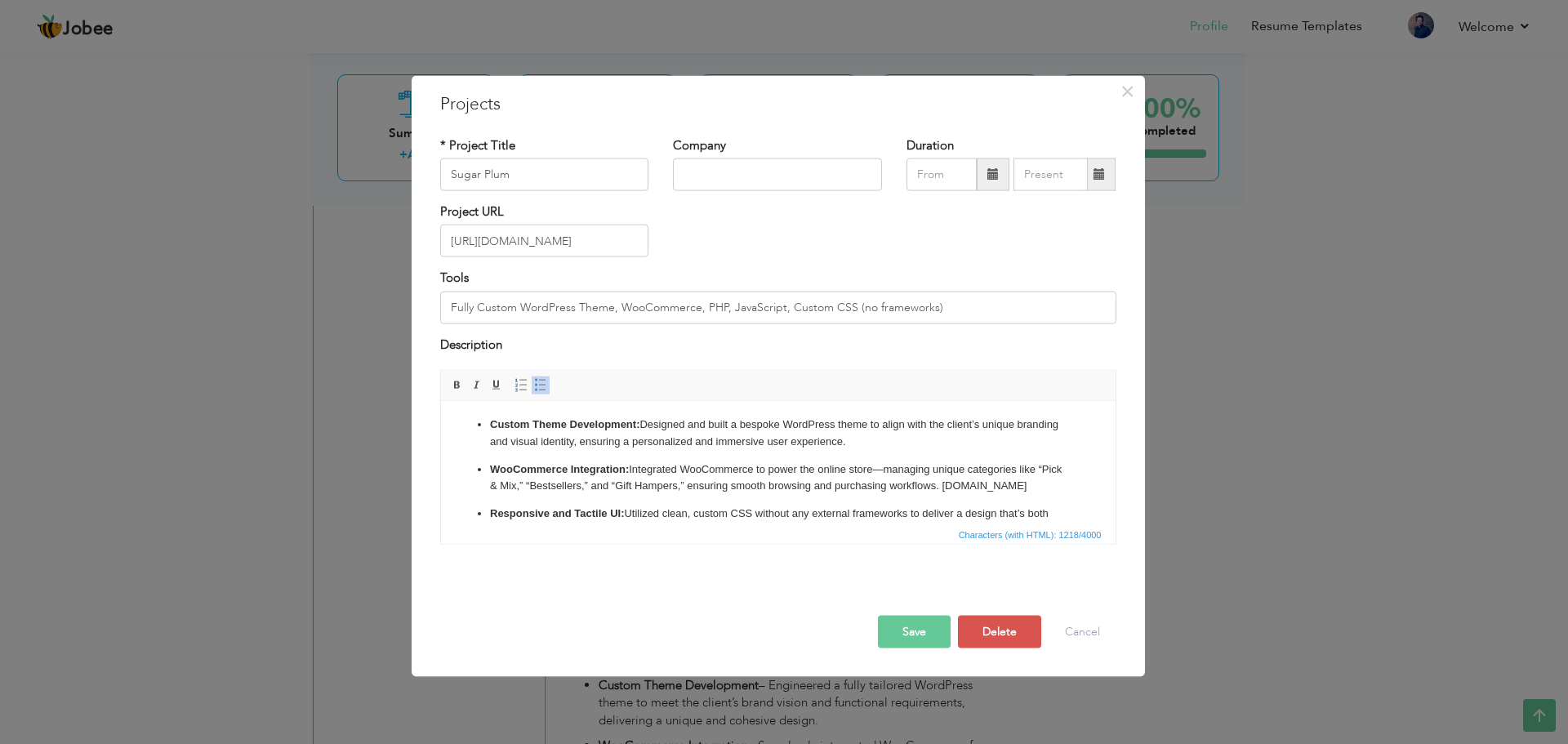
scroll to position [0, 0]
click at [882, 473] on p "WooCommerce Integration: Integrated WooCommerce to power the online store—manag…" at bounding box center [778, 480] width 577 height 34
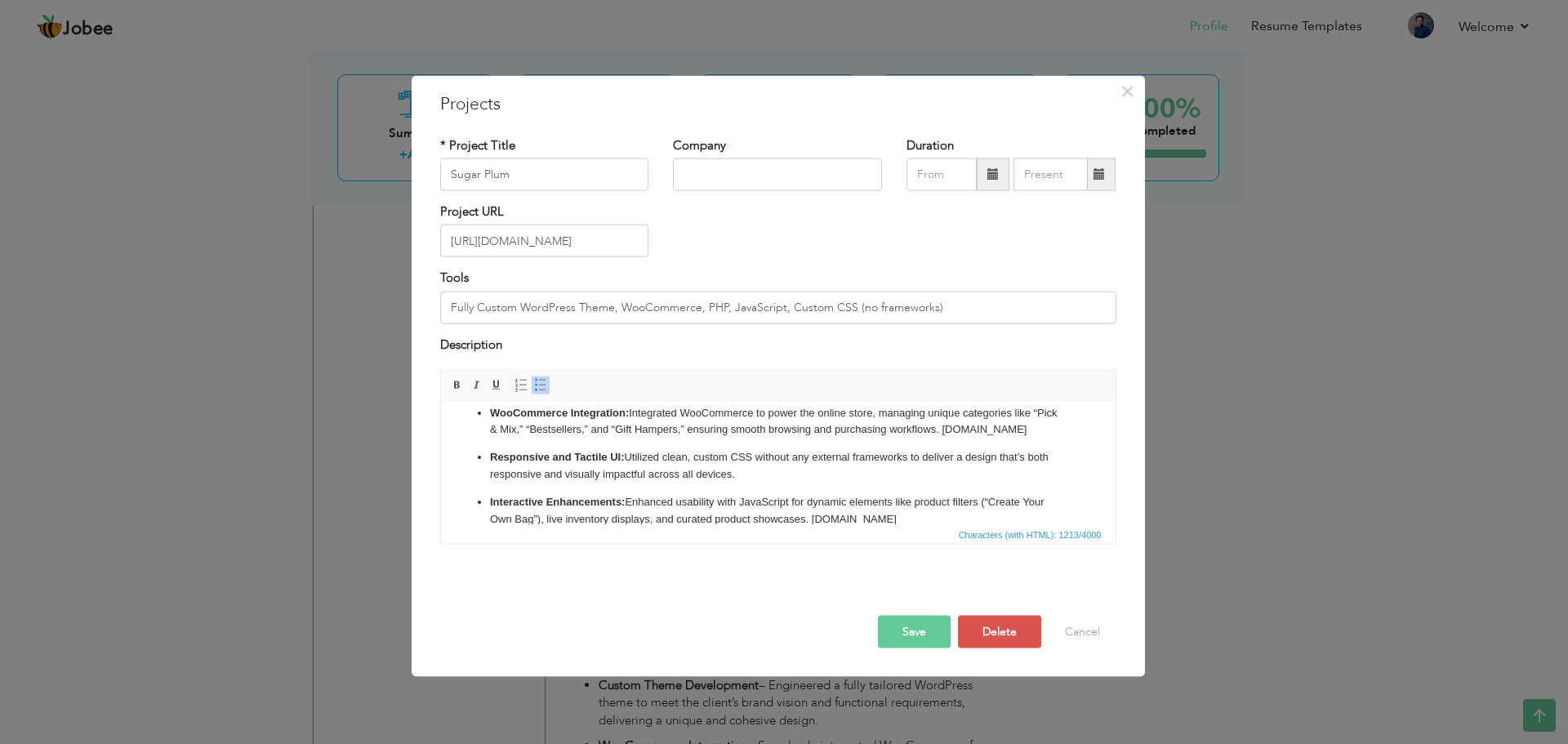
click at [910, 645] on button "Save" at bounding box center [915, 632] width 73 height 33
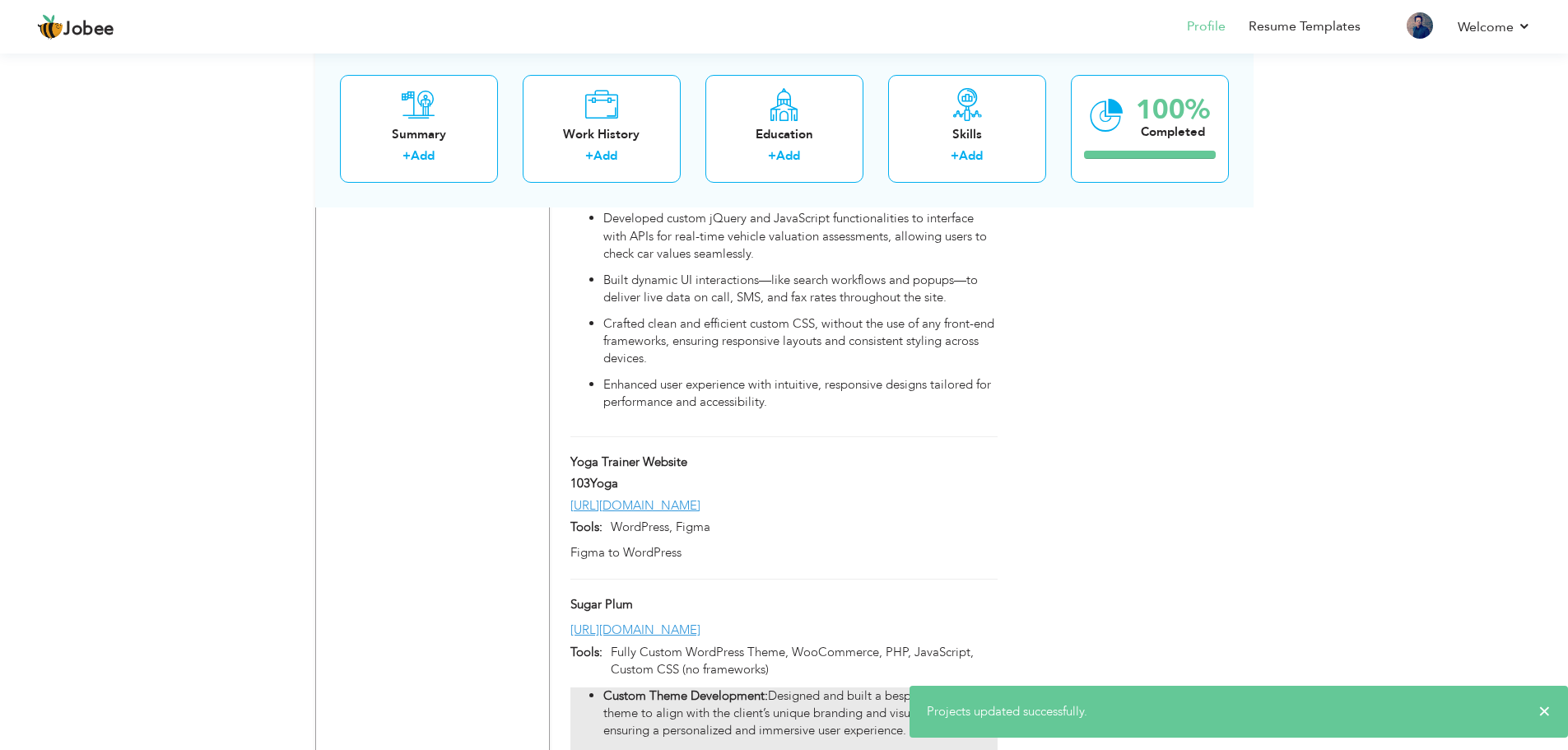
scroll to position [2636, 0]
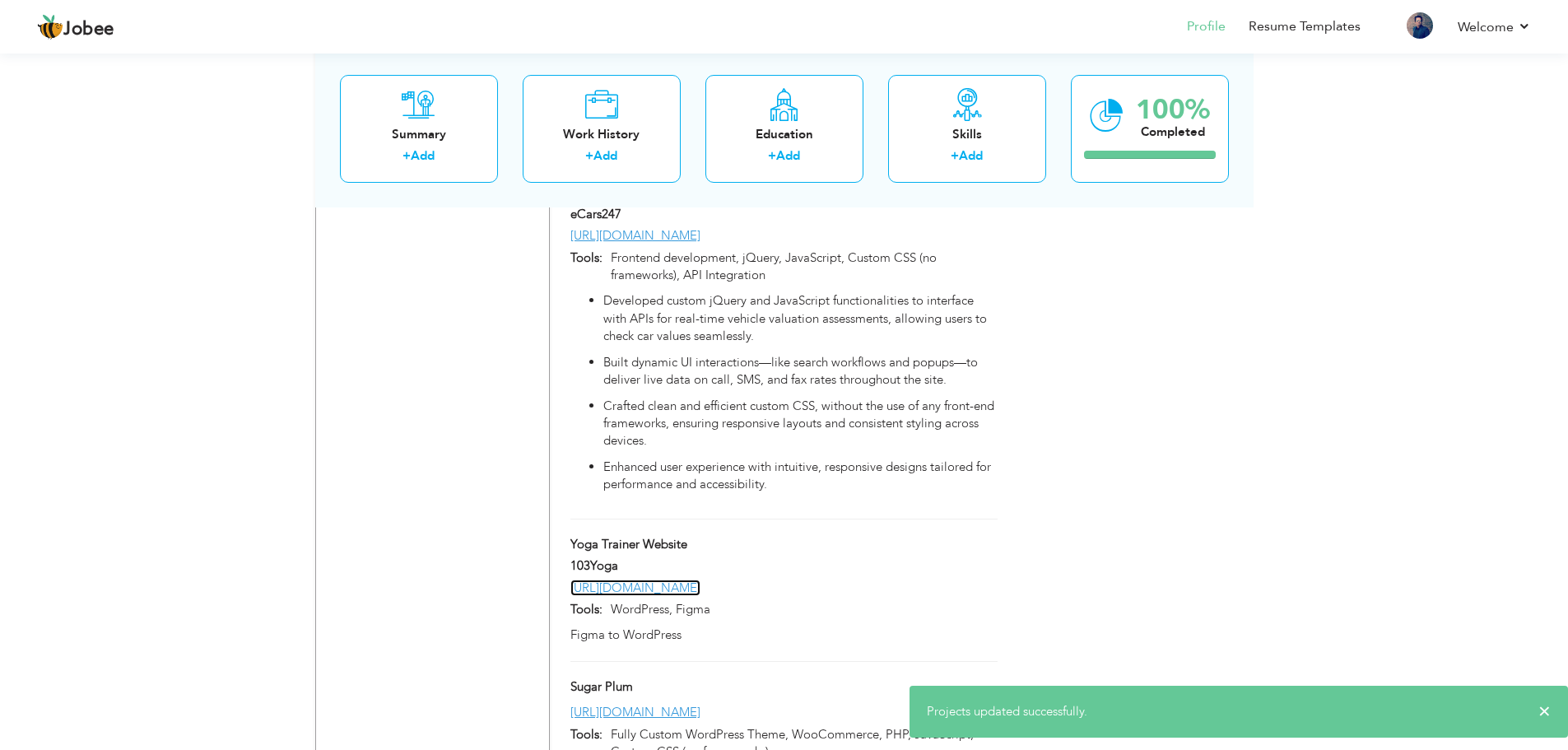
click at [678, 580] on link "https://103yoga.com/" at bounding box center [635, 588] width 130 height 16
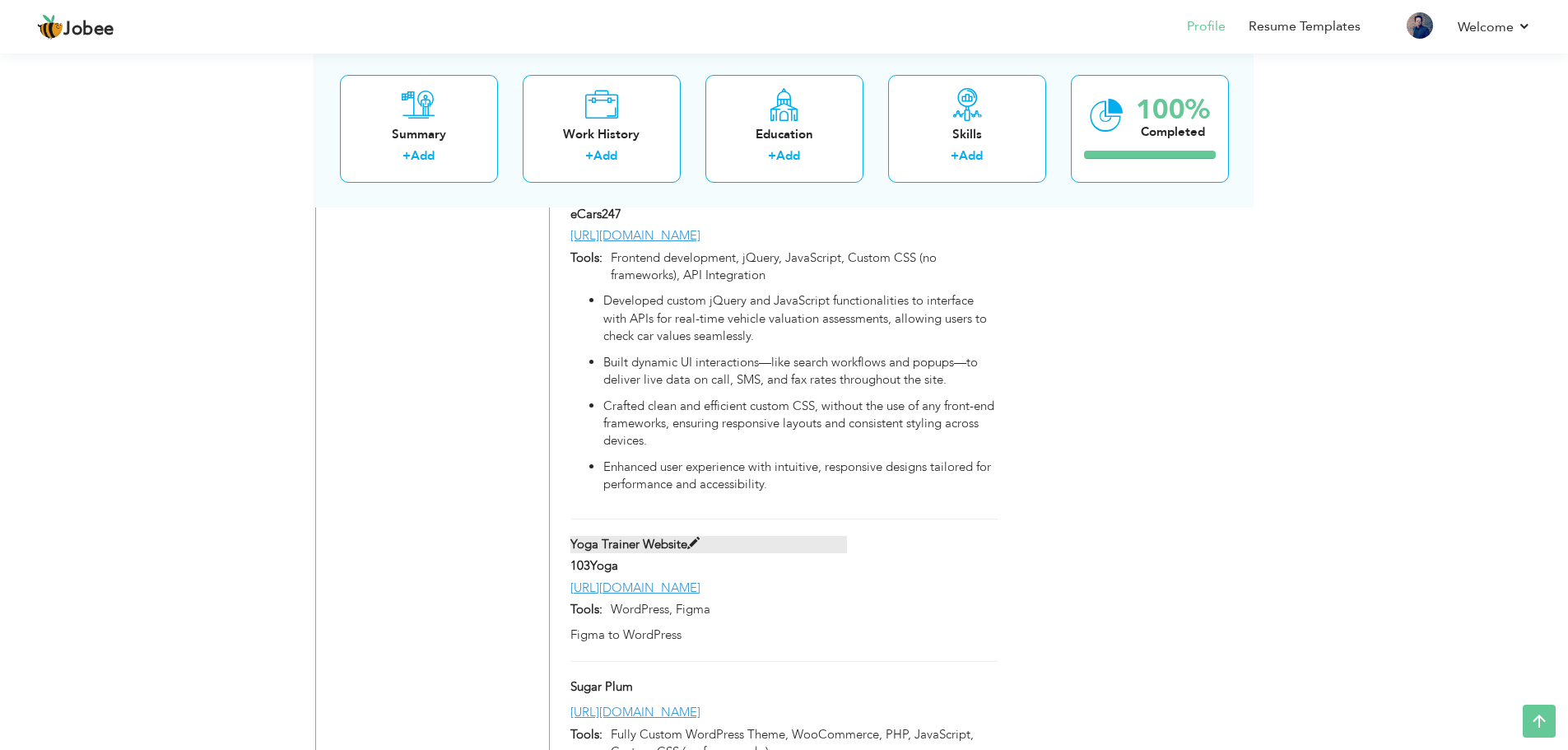
click at [690, 538] on span at bounding box center [694, 544] width 13 height 13
type input "Yoga Trainer Website"
type input "103Yoga"
type input "https://103yoga.com/"
type input "WordPress, Figma"
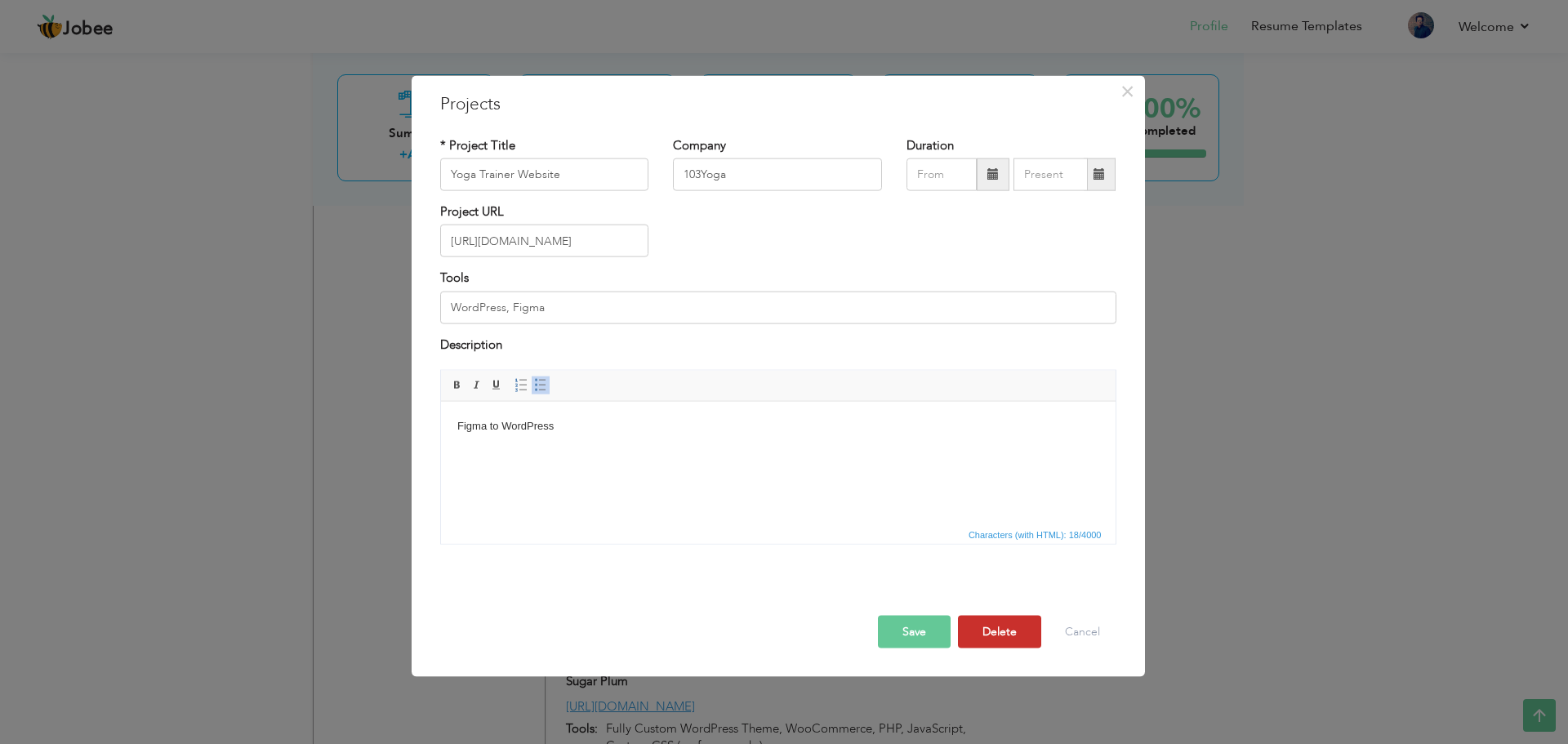
click at [999, 631] on button "Delete" at bounding box center [1000, 632] width 83 height 33
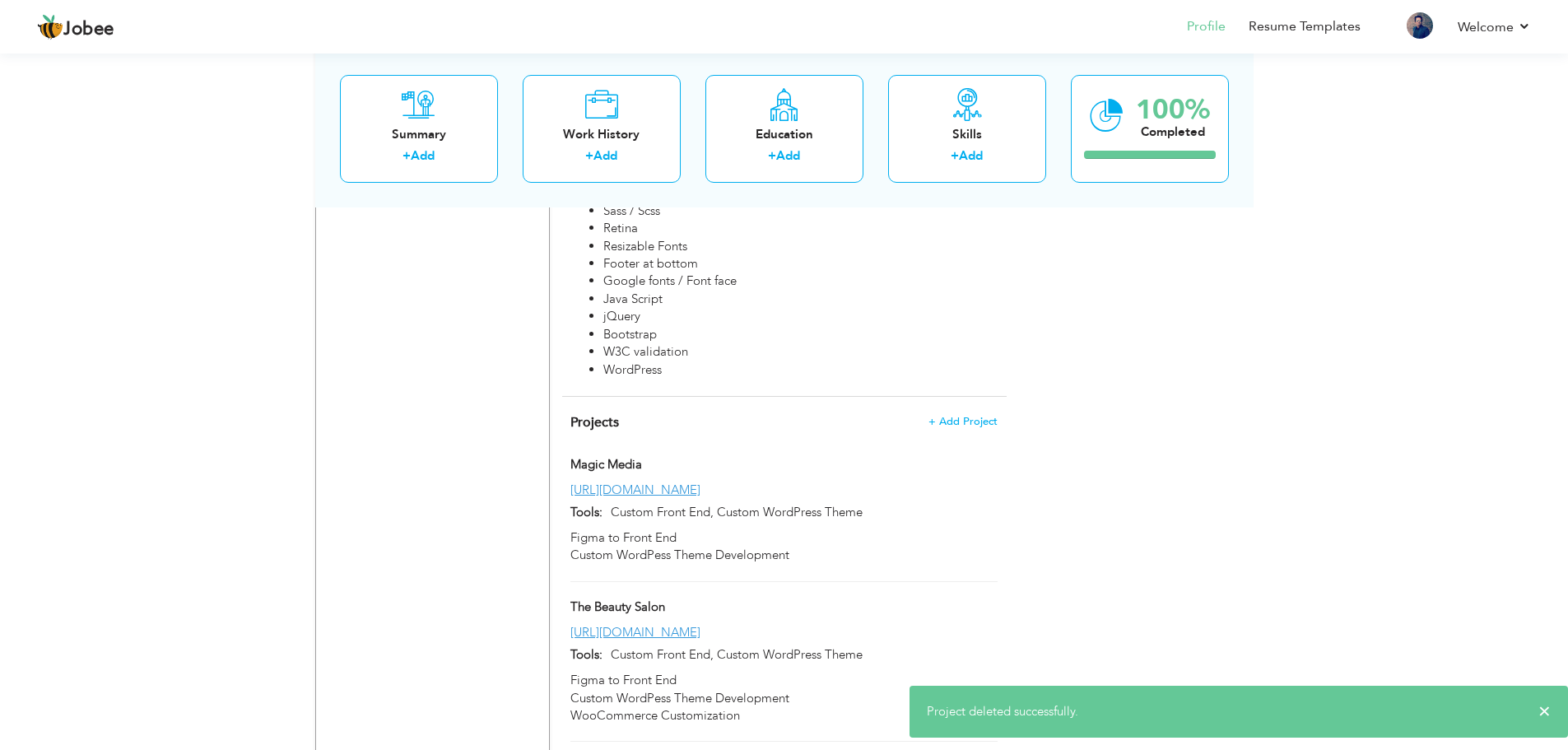
scroll to position [2059, 0]
click at [739, 506] on p "Custom Front End, Custom WordPress Theme" at bounding box center [799, 514] width 394 height 17
type input "Magic Media"
type input "https://magicmedia.studio/"
type input "Custom Front End, Custom WordPress Theme"
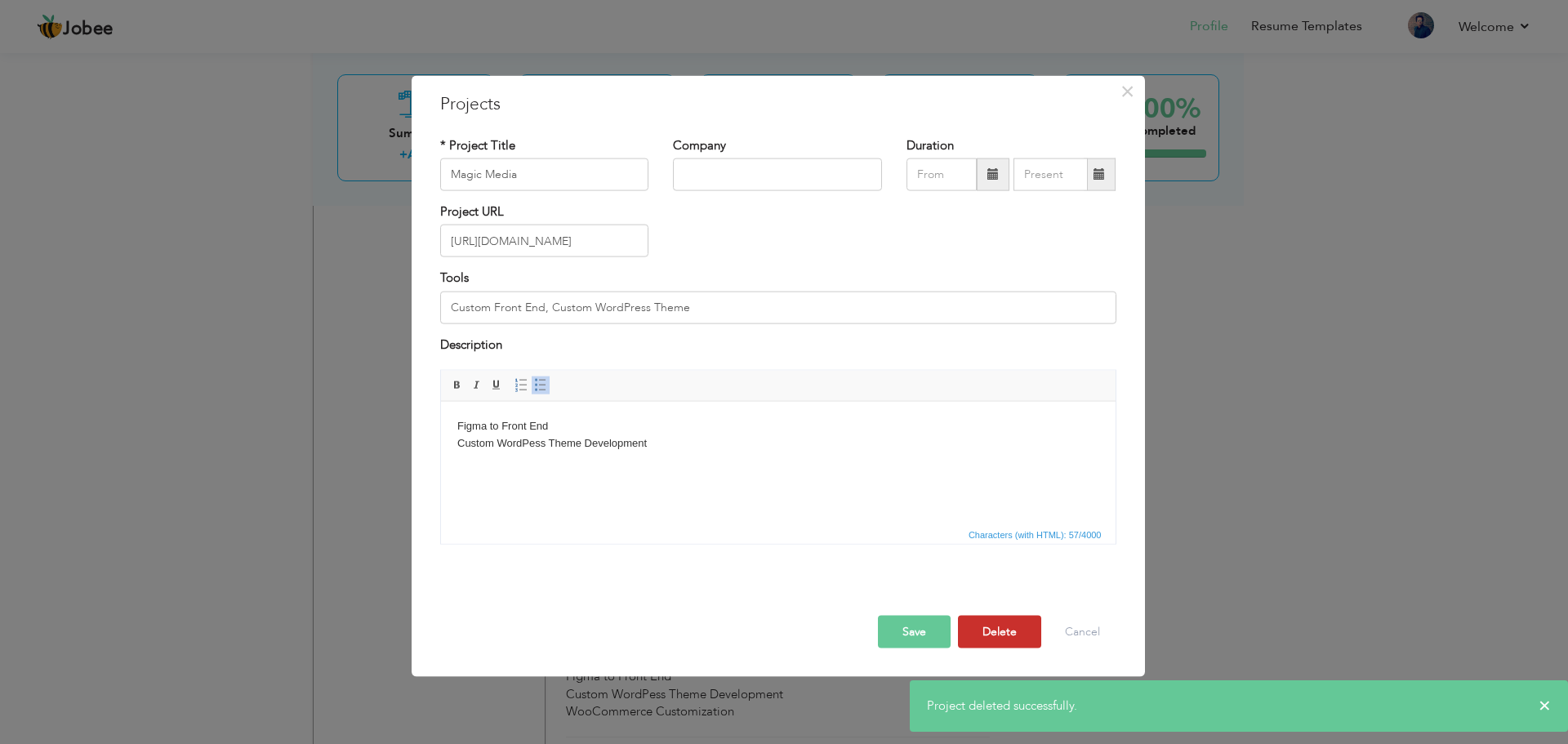
click at [988, 624] on button "Delete" at bounding box center [1000, 632] width 83 height 33
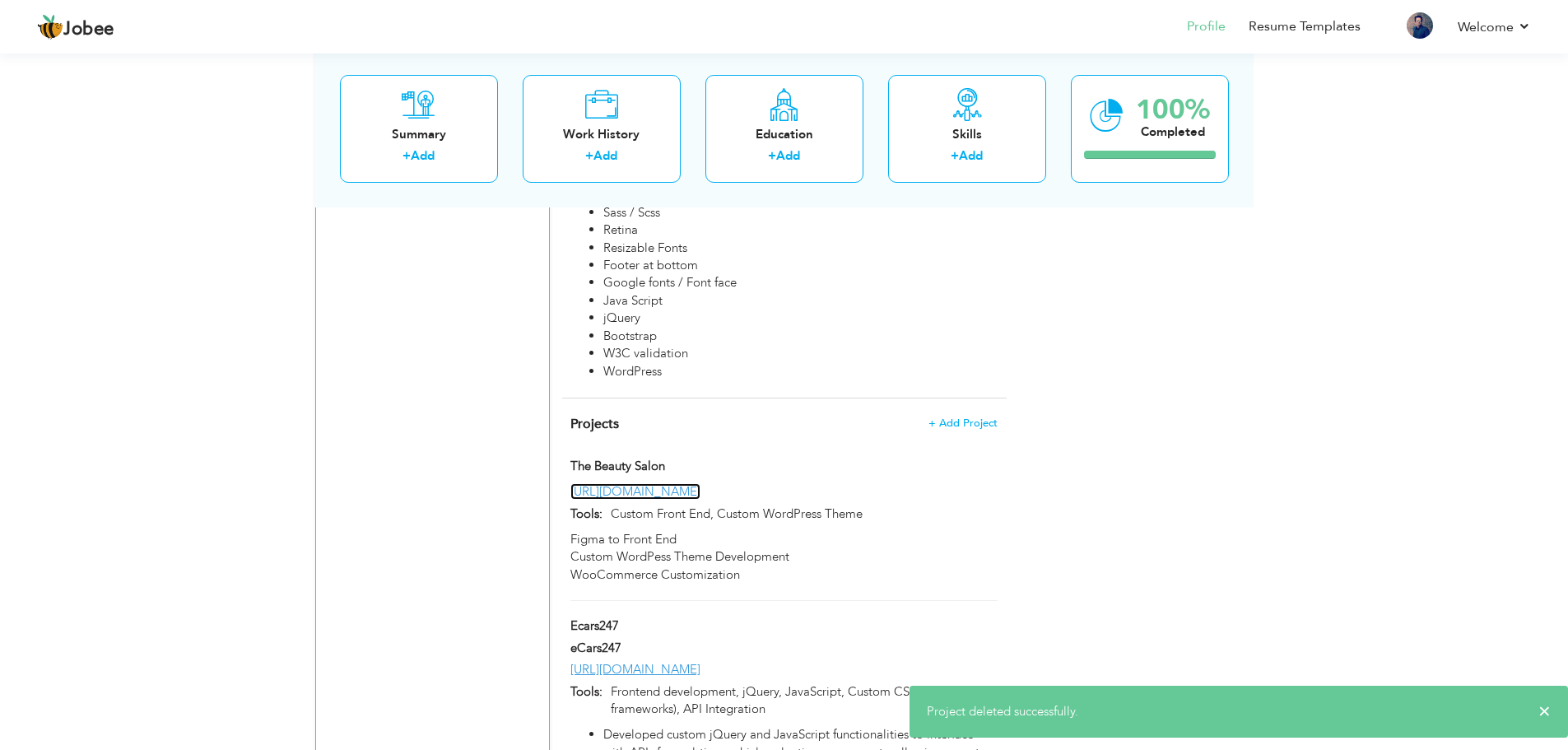
click at [700, 483] on link "[URL][DOMAIN_NAME]" at bounding box center [635, 491] width 130 height 16
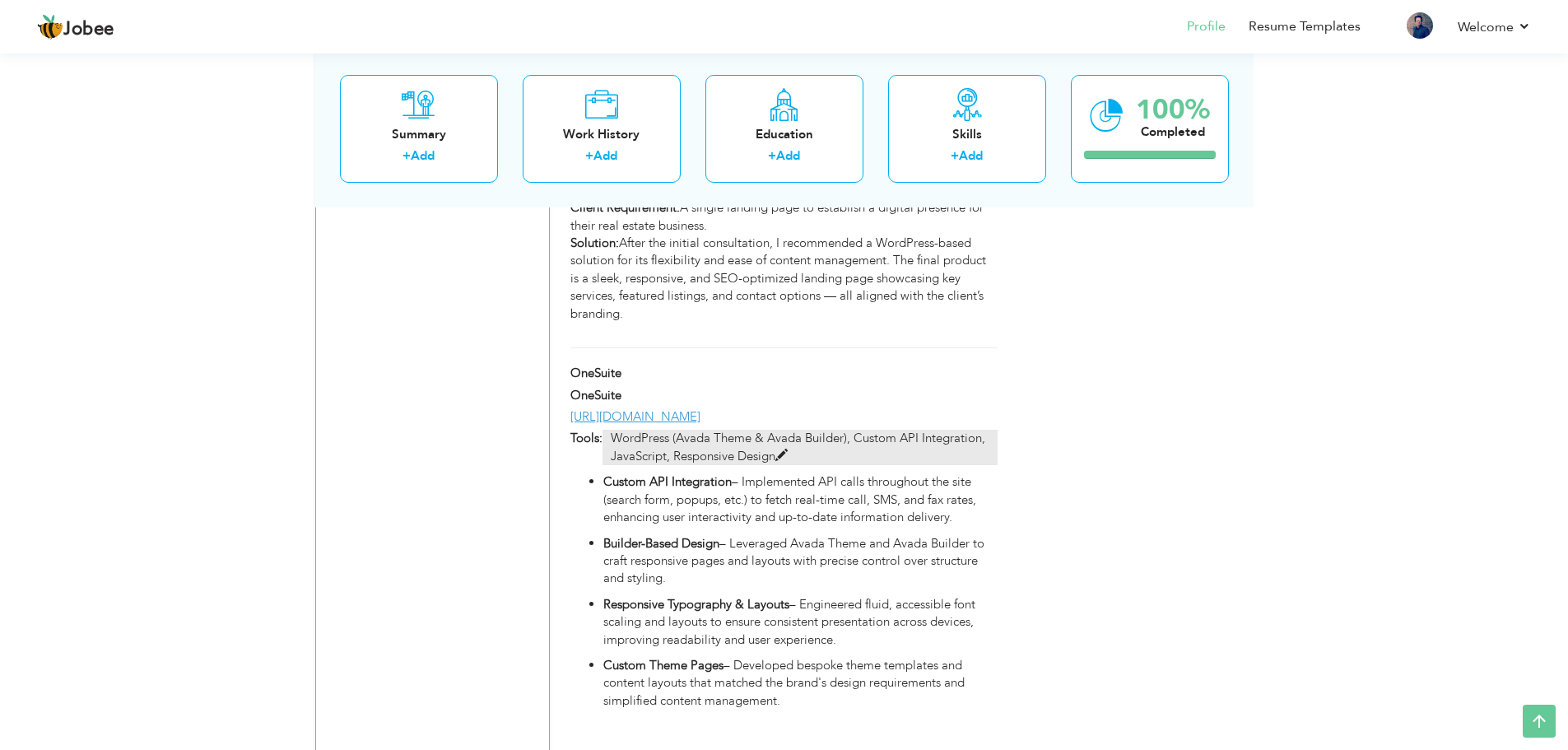
scroll to position [4200, 0]
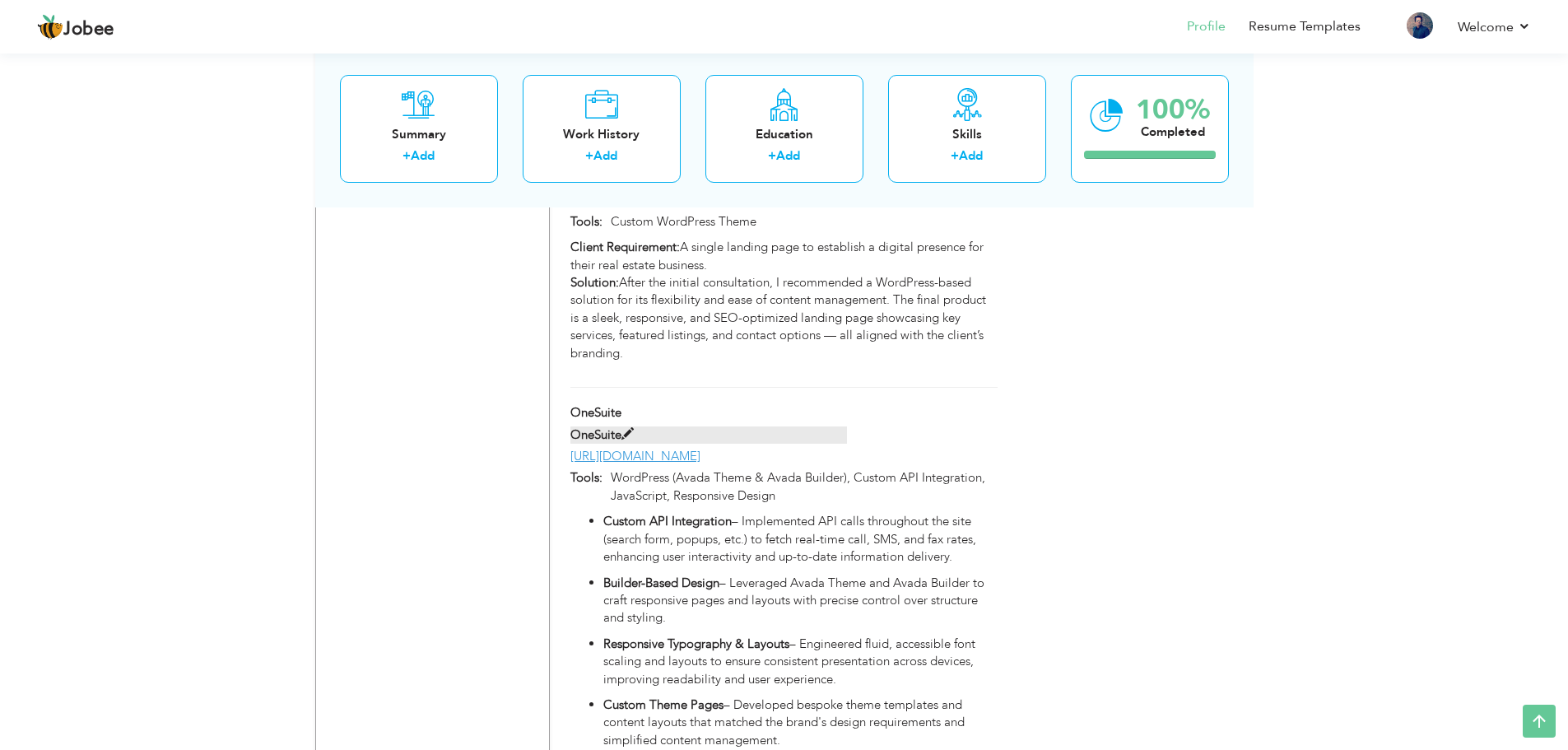
click at [639, 426] on label "OneSuite" at bounding box center [709, 434] width 276 height 17
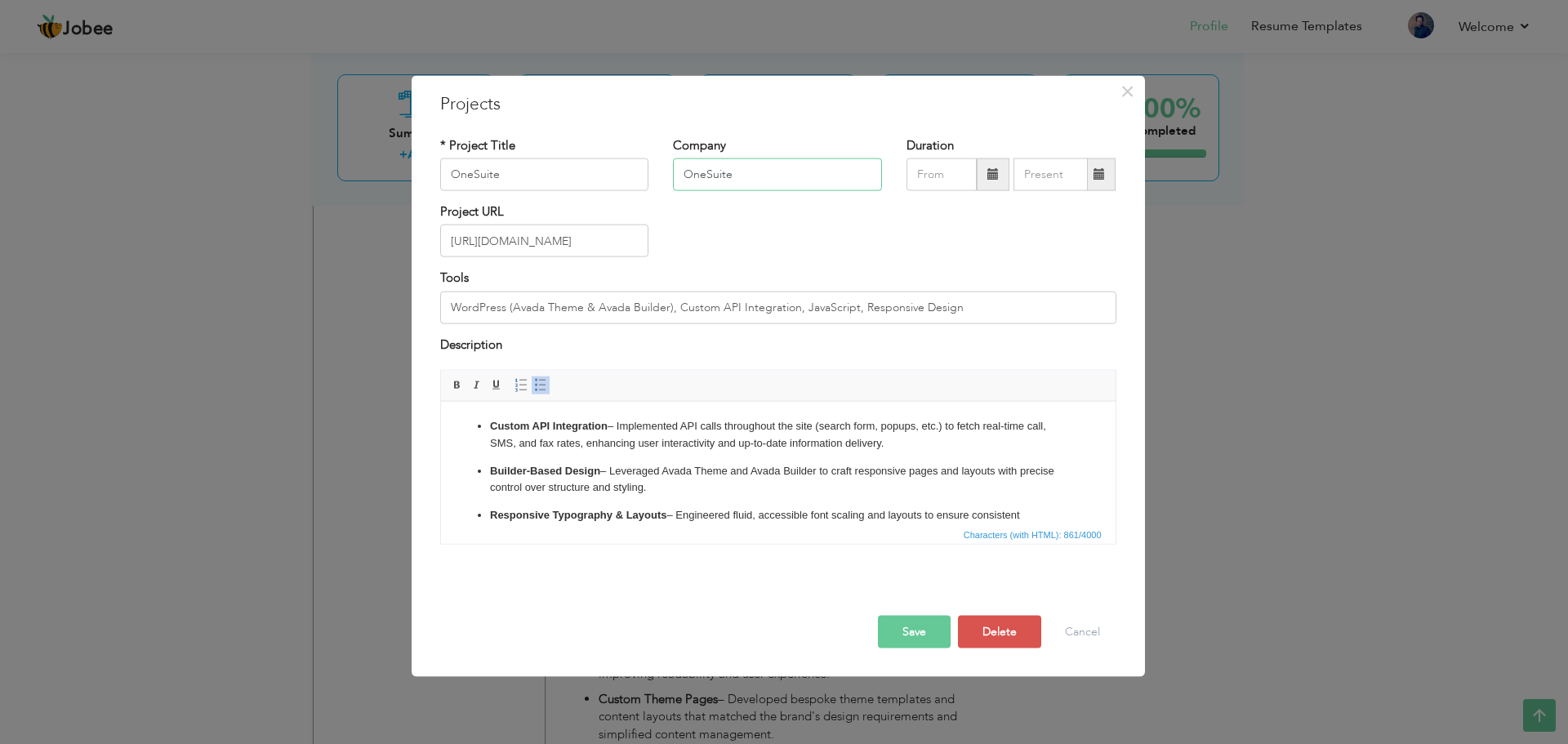
click at [715, 180] on input "OneSuite" at bounding box center [778, 175] width 209 height 33
click at [922, 631] on button "Save" at bounding box center [915, 632] width 73 height 33
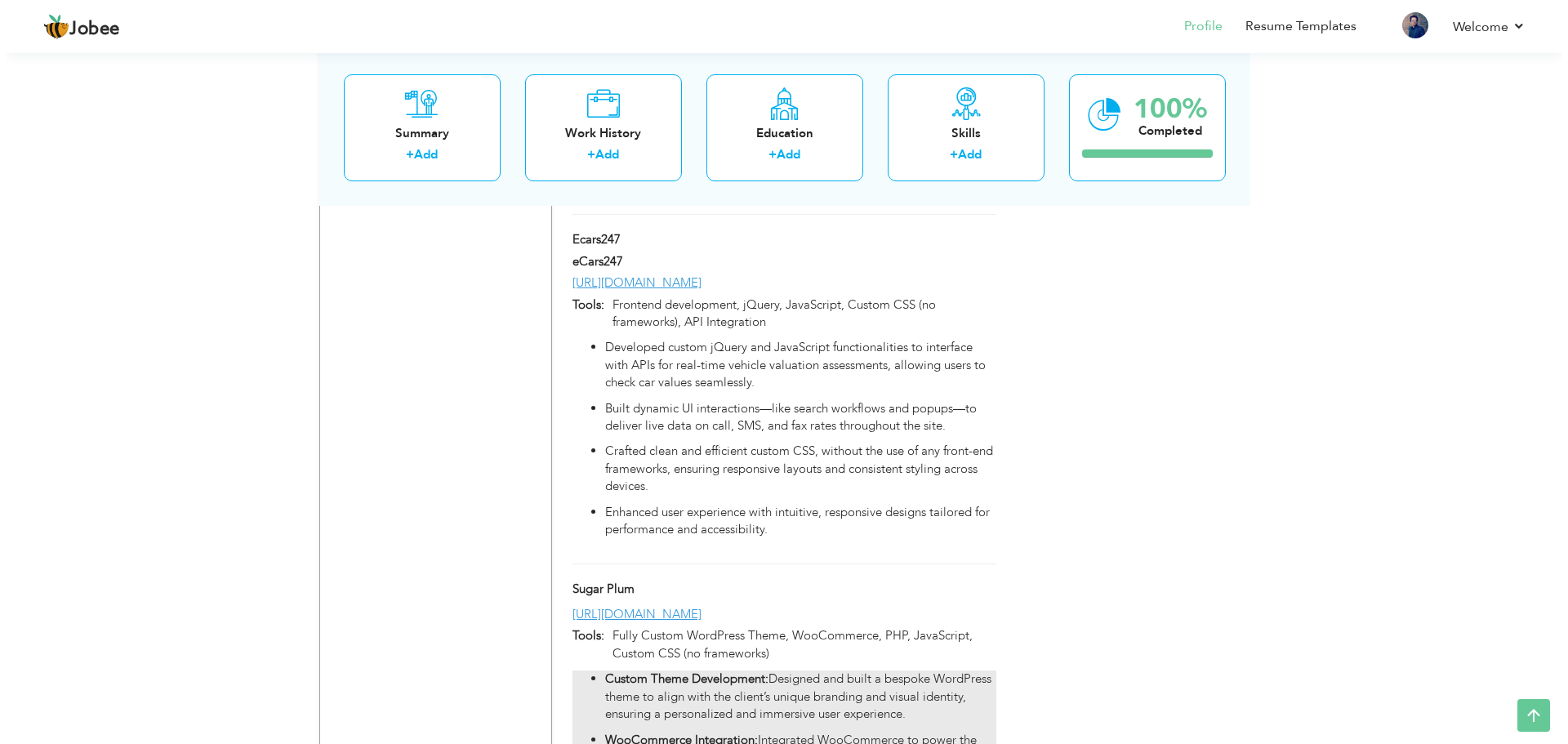
scroll to position [2125, 0]
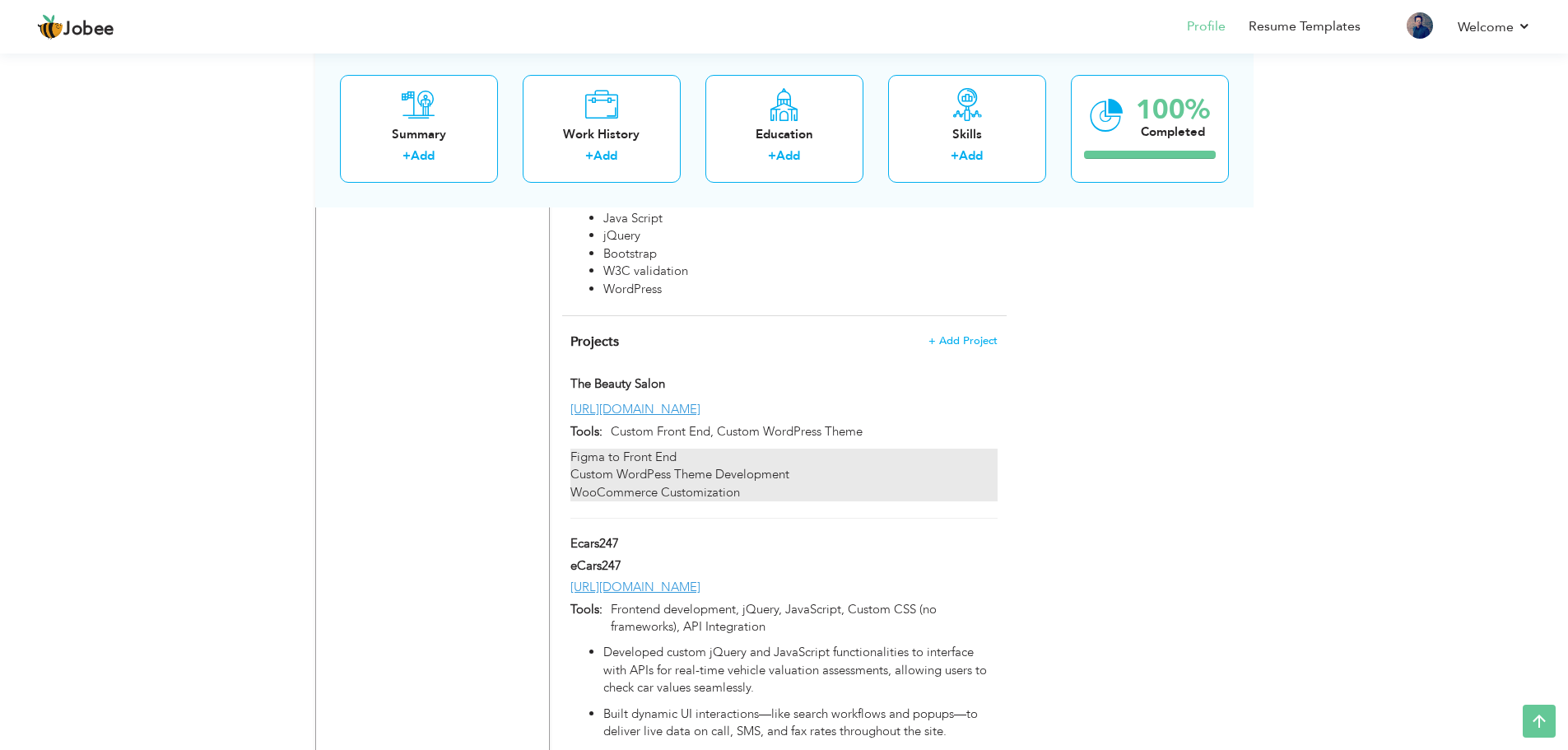
click at [763, 449] on div "Figma to Front End Custom WordPess Theme Development WooCommerce Customization" at bounding box center [784, 476] width 426 height 53
type input "The Beauty Salon"
type input "[URL][DOMAIN_NAME]"
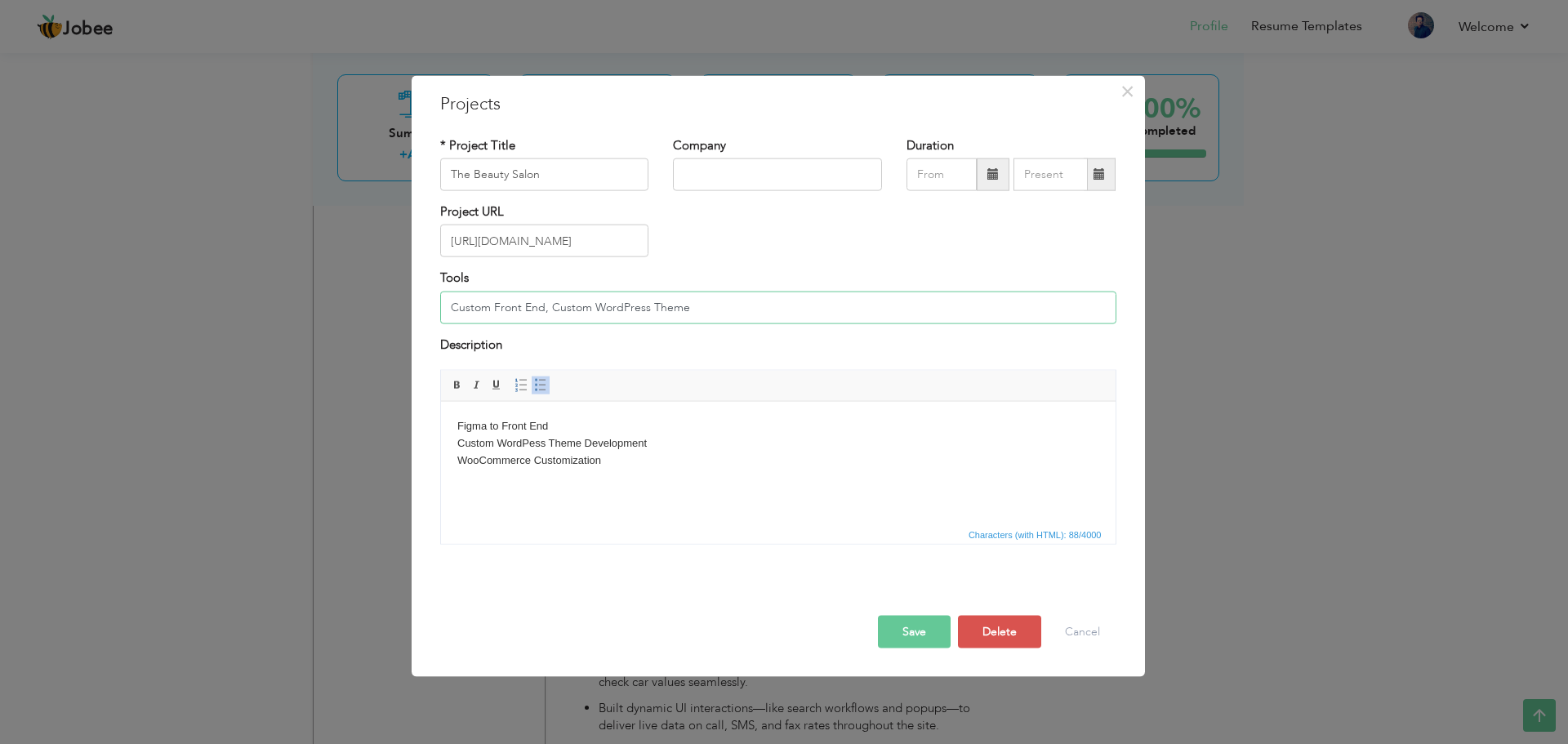
click at [634, 310] on input "Custom Front End, Custom WordPress Theme" at bounding box center [778, 307] width 676 height 33
paste input "WordPress (Custom Theme), WooCommerce, PHP, JavaScript/jQuery, Custom CSS (no f…"
type input "WordPress (Custom Theme), WooCommerce, PHP, JavaScript/jQuery, Custom CSS (no f…"
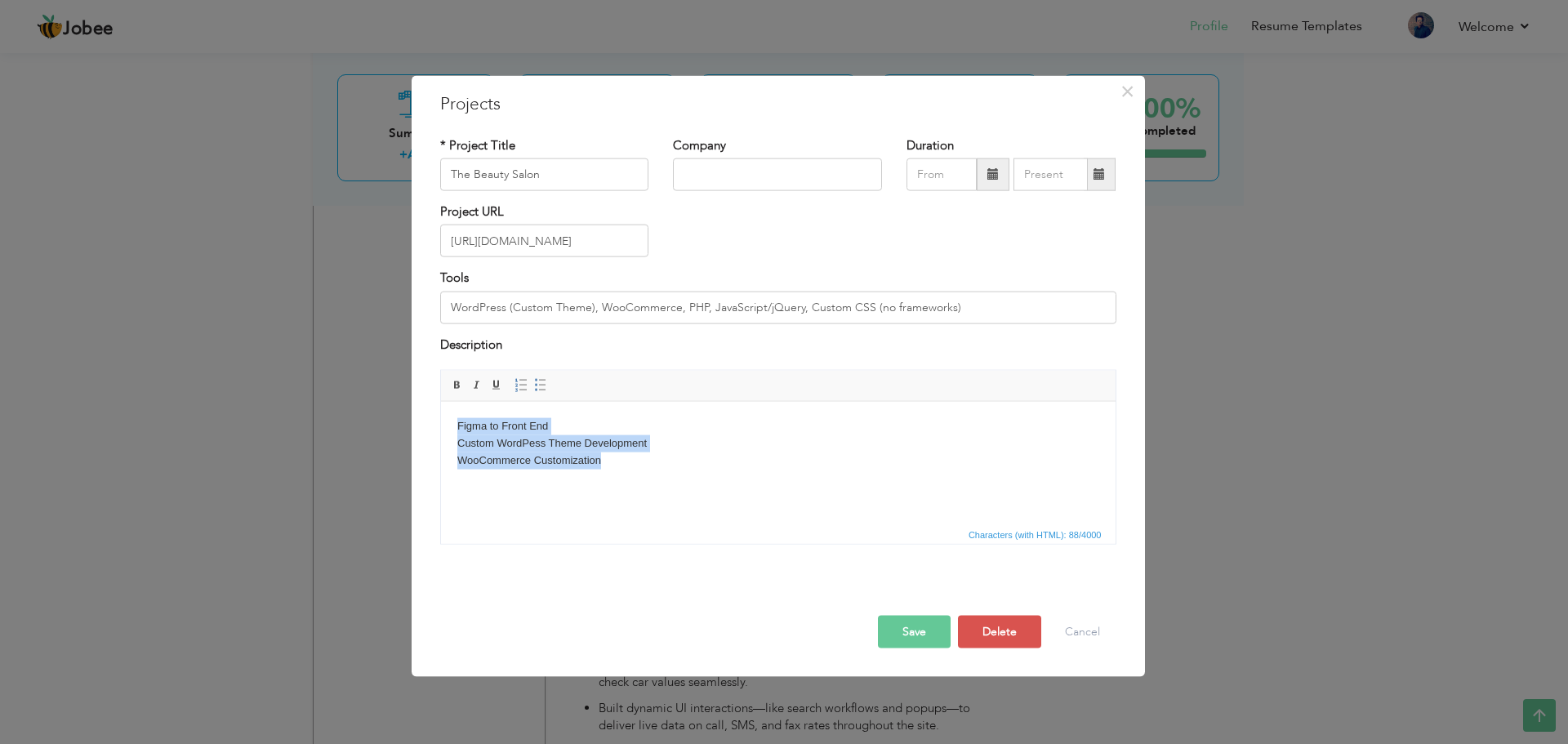
drag, startPoint x: 614, startPoint y: 457, endPoint x: 404, endPoint y: 415, distance: 214.2
click at [440, 415] on html "Figma to Front End Custom WordPess Theme Development WooCommerce Customization" at bounding box center [778, 443] width 675 height 83
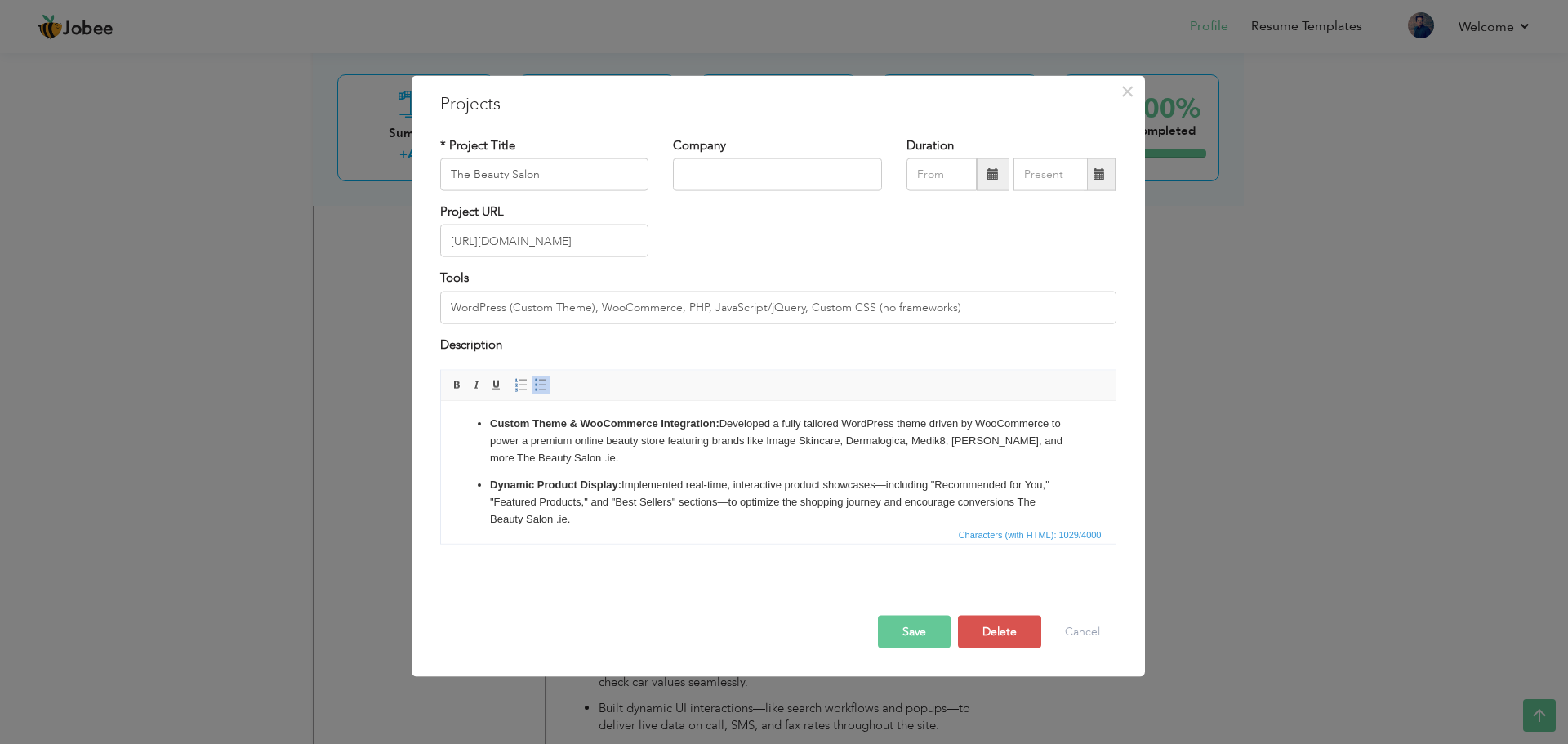
scroll to position [0, 0]
click at [884, 487] on p "Dynamic Product Display: Implemented real-time, interactive product showcases—i…" at bounding box center [778, 504] width 577 height 51
click at [636, 461] on p "Custom Theme & WooCommerce Integration: Developed a fully tailored WordPress th…" at bounding box center [778, 443] width 577 height 51
drag, startPoint x: 584, startPoint y: 462, endPoint x: 489, endPoint y: 457, distance: 95.1
click at [489, 457] on p "Custom Theme & WooCommerce Integration: Developed a fully tailored WordPress th…" at bounding box center [778, 443] width 577 height 51
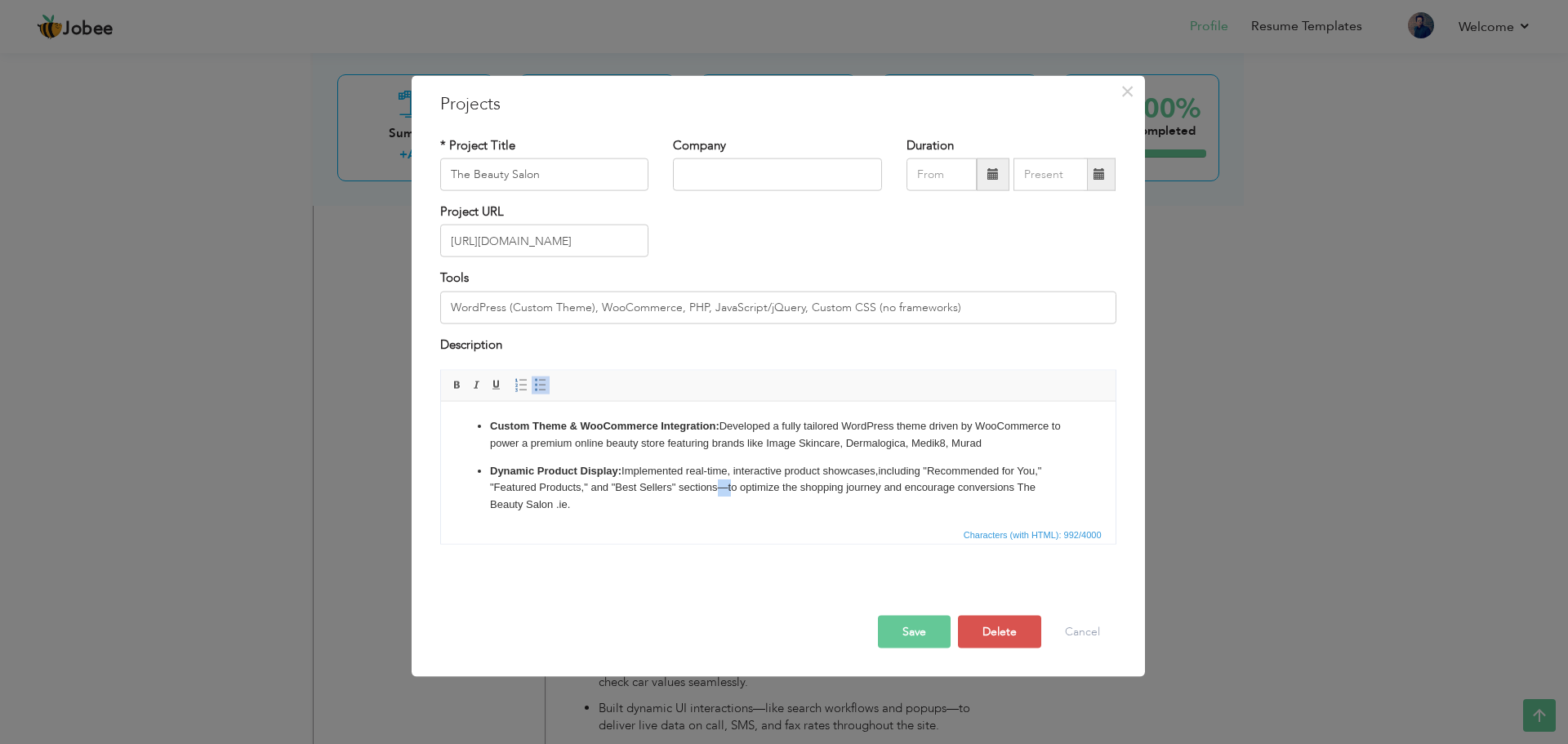
drag, startPoint x: 718, startPoint y: 483, endPoint x: 729, endPoint y: 487, distance: 11.7
click at [729, 487] on p "Dynamic Product Display: Implemented real-time, interactive product showcases, …" at bounding box center [778, 488] width 577 height 51
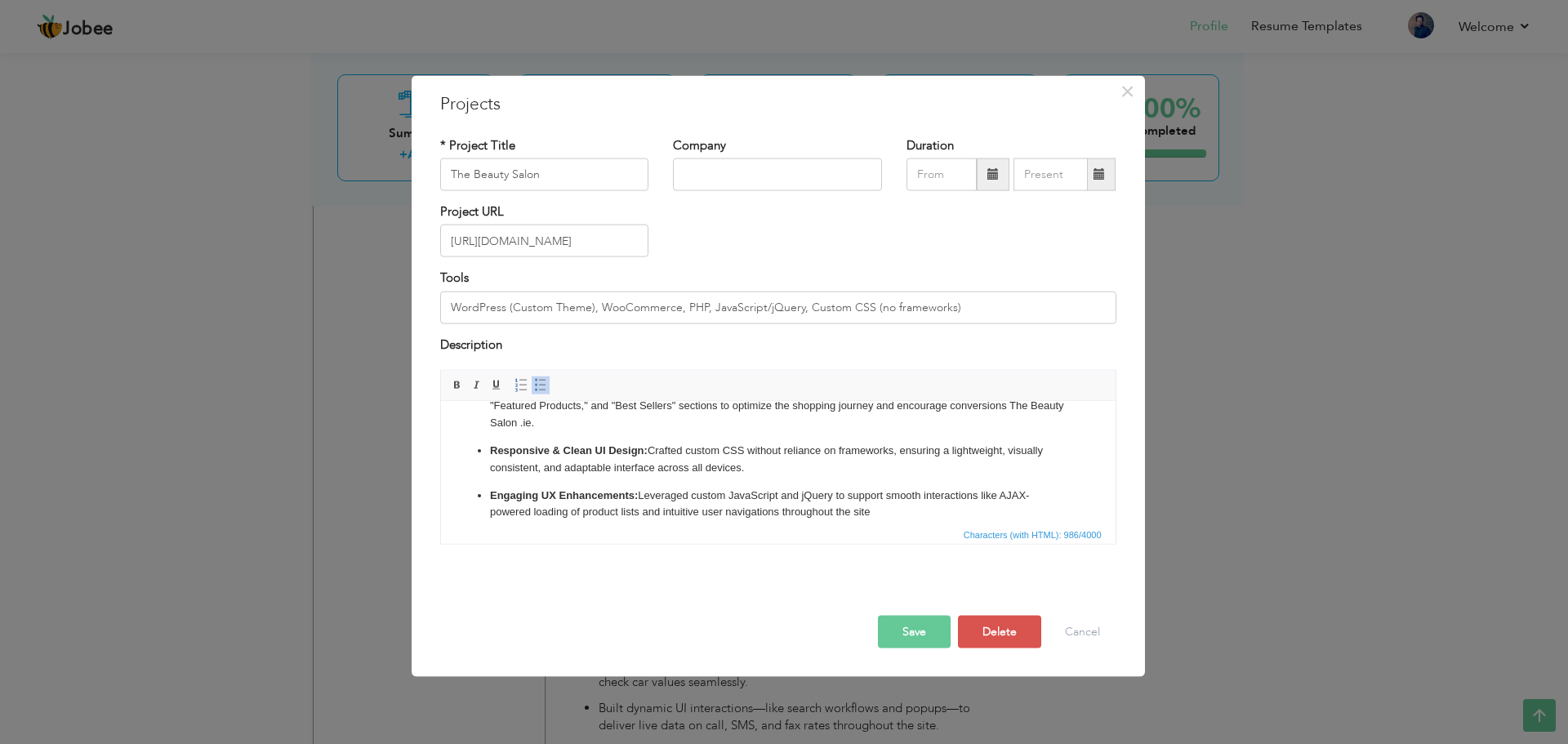
click at [553, 422] on p "Dynamic Product Display: Implemented real-time, interactive product showcases, …" at bounding box center [778, 406] width 577 height 51
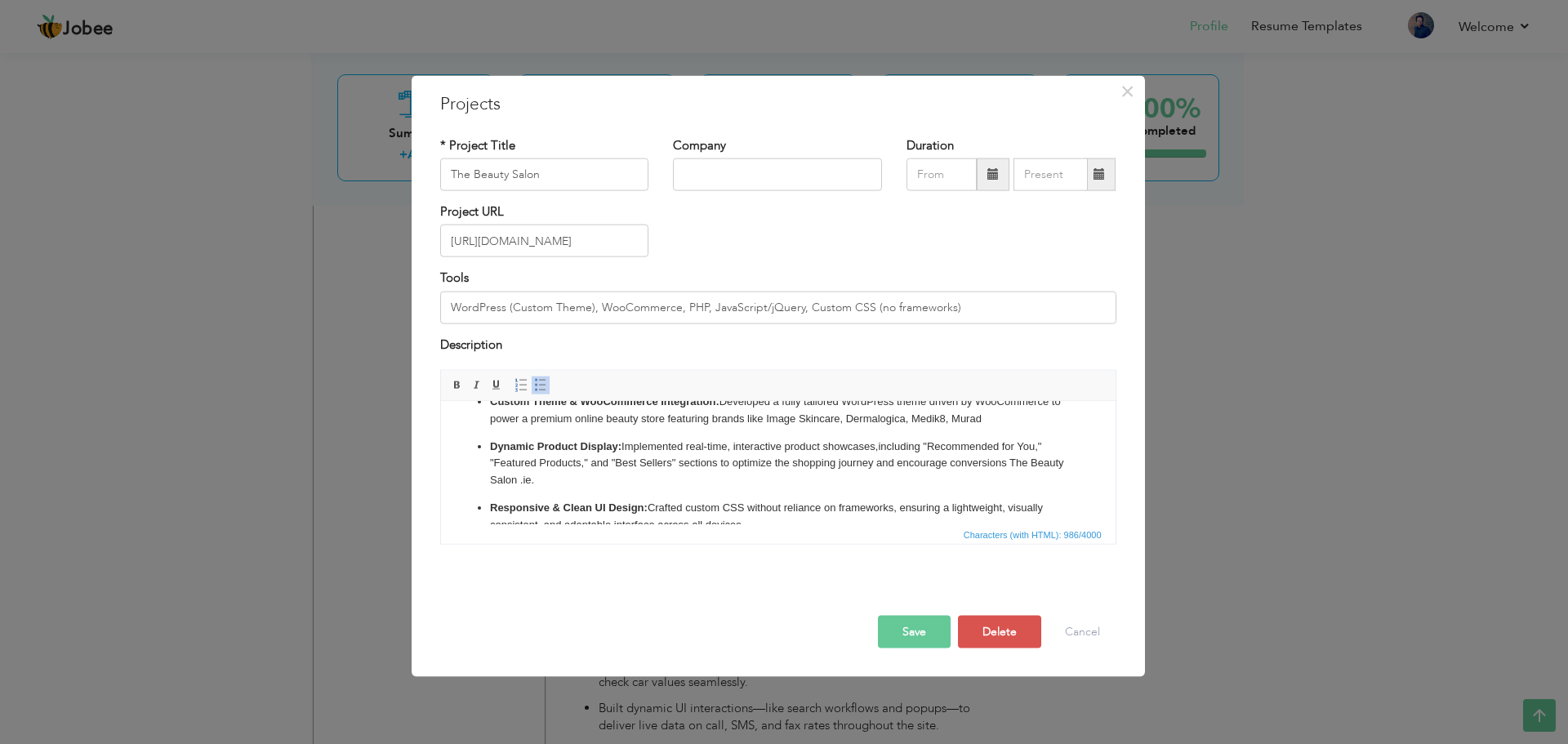
scroll to position [0, 0]
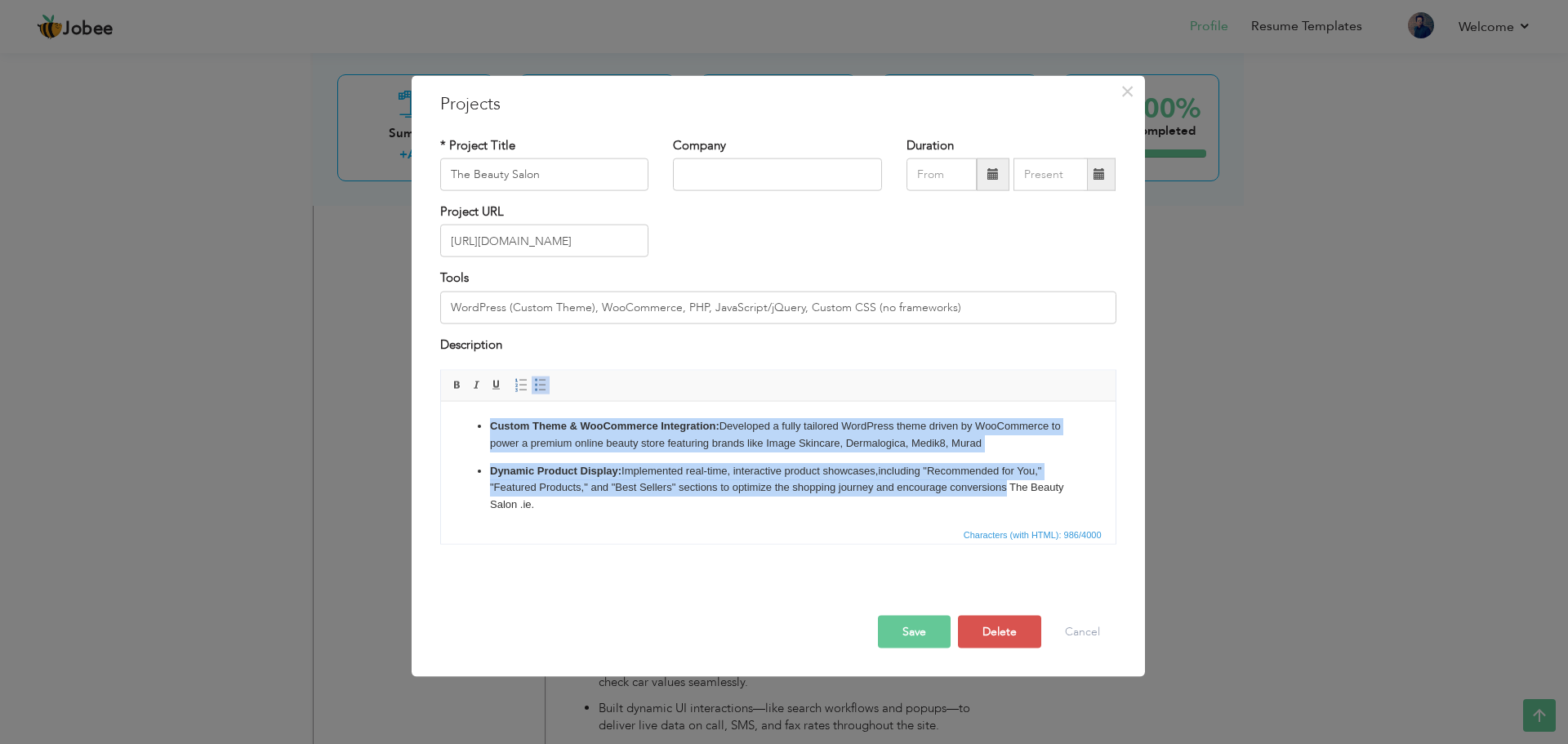
drag, startPoint x: 1005, startPoint y: 406, endPoint x: 1015, endPoint y: 414, distance: 12.8
click at [1015, 414] on html "Custom Theme & WooCommerce Integration: Developed a fully tailored WordPress th…" at bounding box center [778, 509] width 675 height 217
click at [1008, 433] on p "Custom Theme & WooCommerce Integration: Developed a fully tailored WordPress th…" at bounding box center [778, 435] width 577 height 34
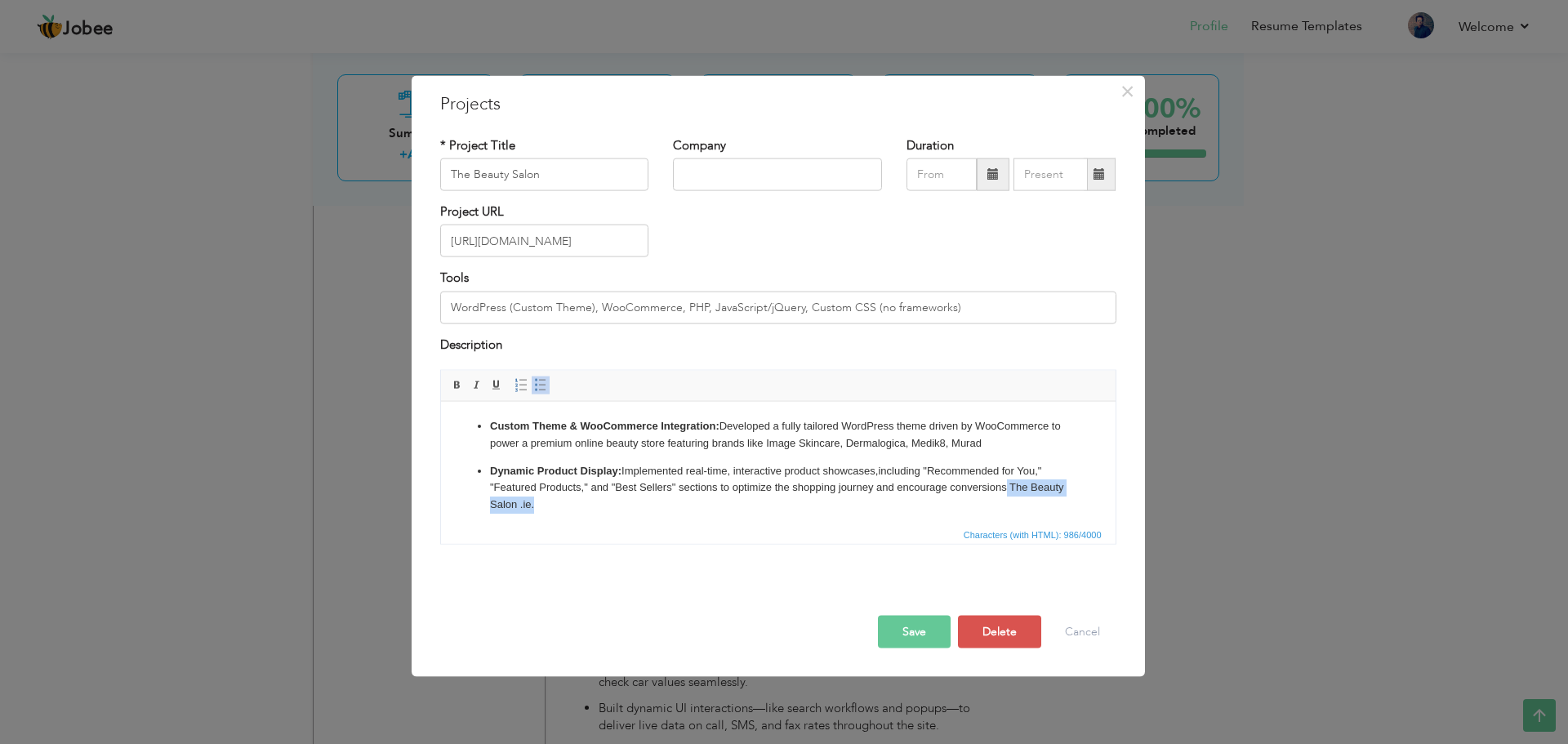
drag, startPoint x: 1005, startPoint y: 490, endPoint x: 1014, endPoint y: 498, distance: 12.0
click at [1014, 498] on p "Dynamic Product Display: Implemented real-time, interactive product showcases, …" at bounding box center [778, 488] width 577 height 51
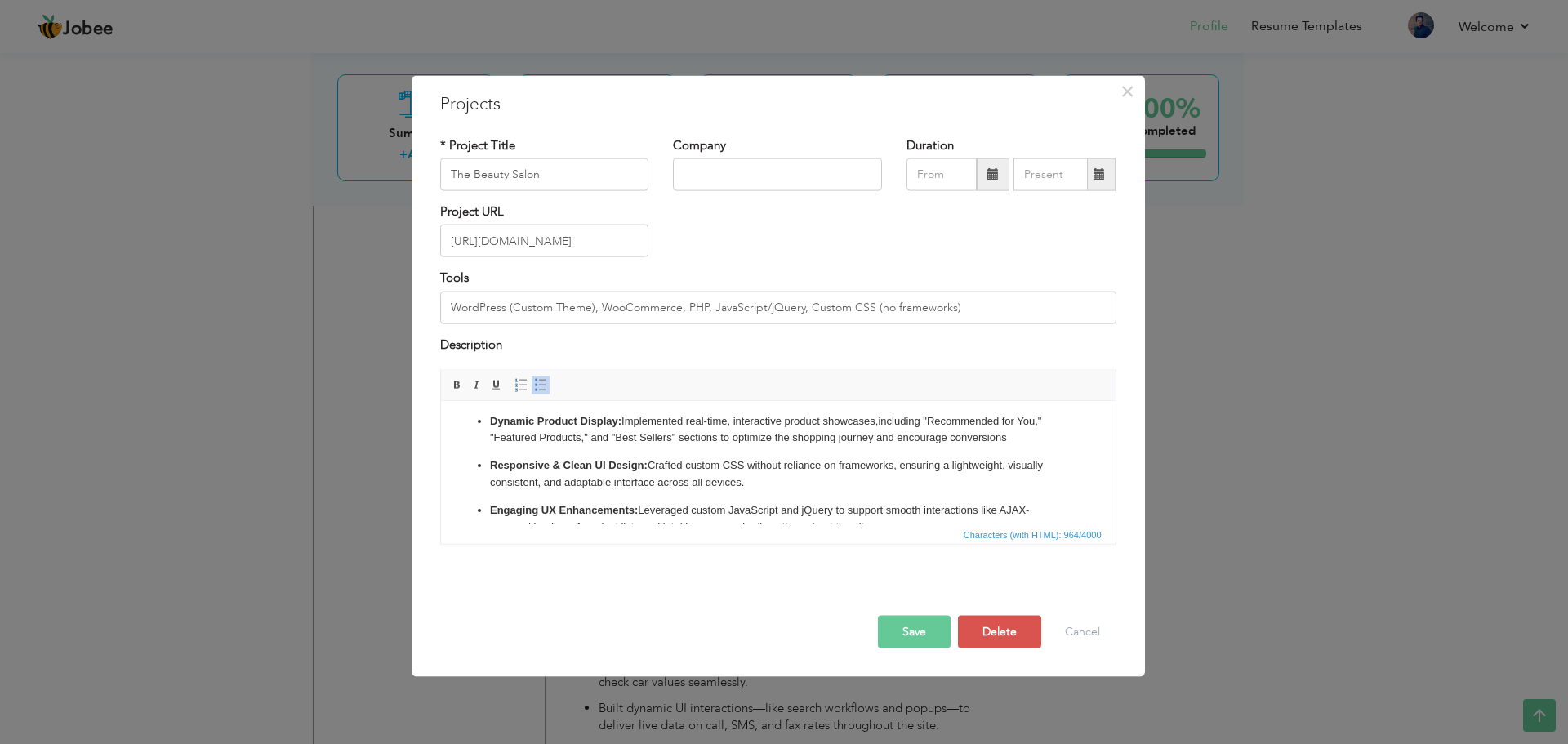
scroll to position [78, 0]
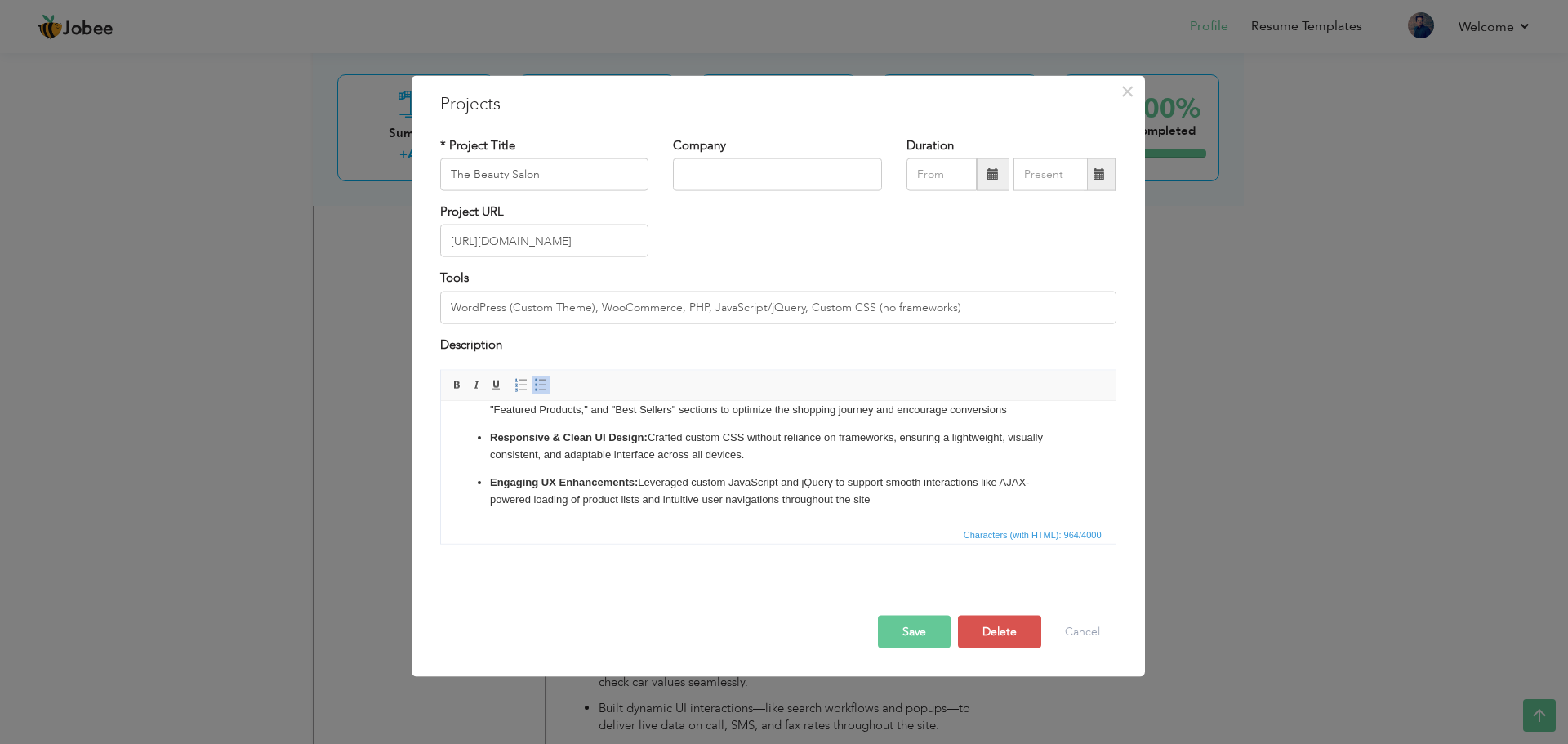
click at [920, 635] on button "Save" at bounding box center [915, 632] width 73 height 33
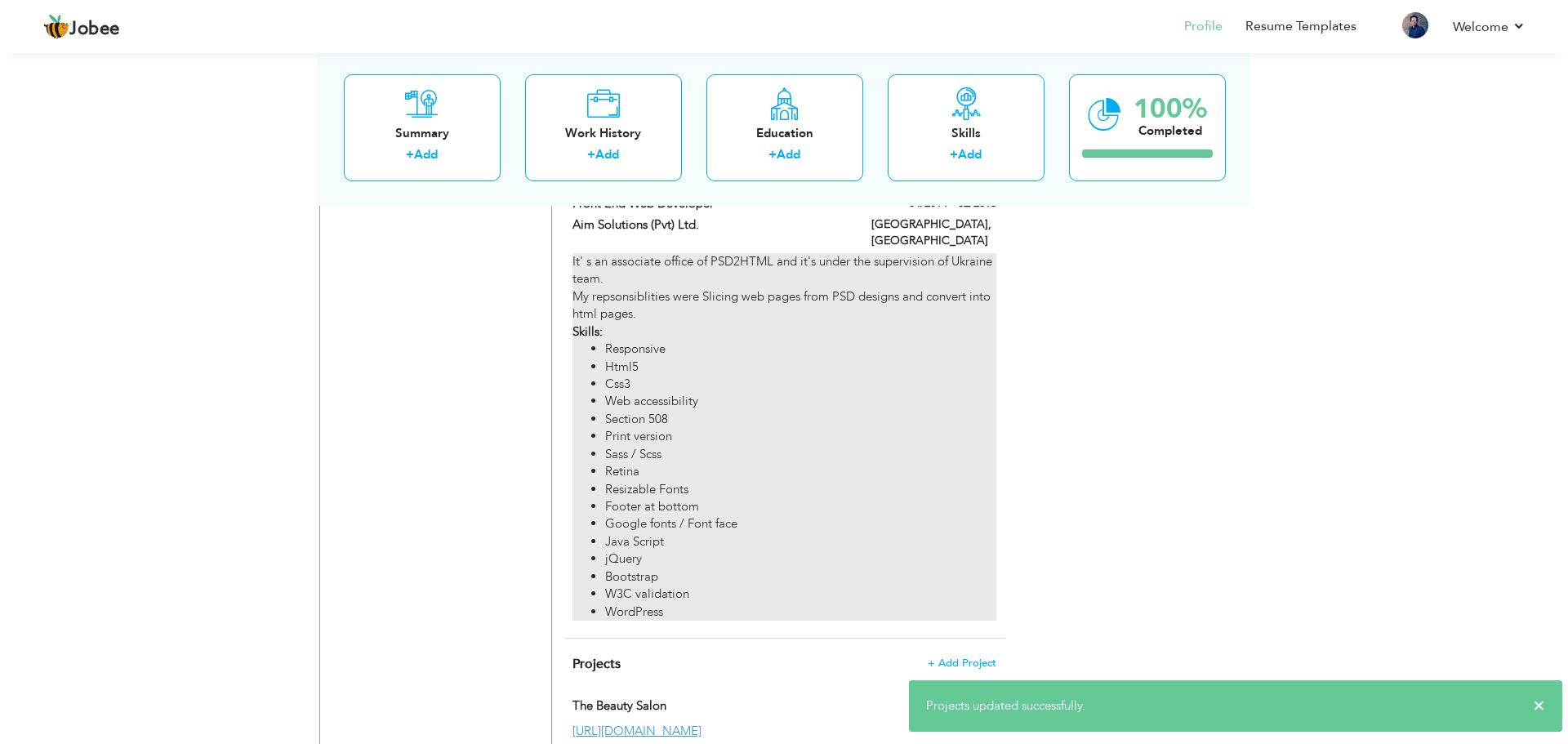
scroll to position [1797, 0]
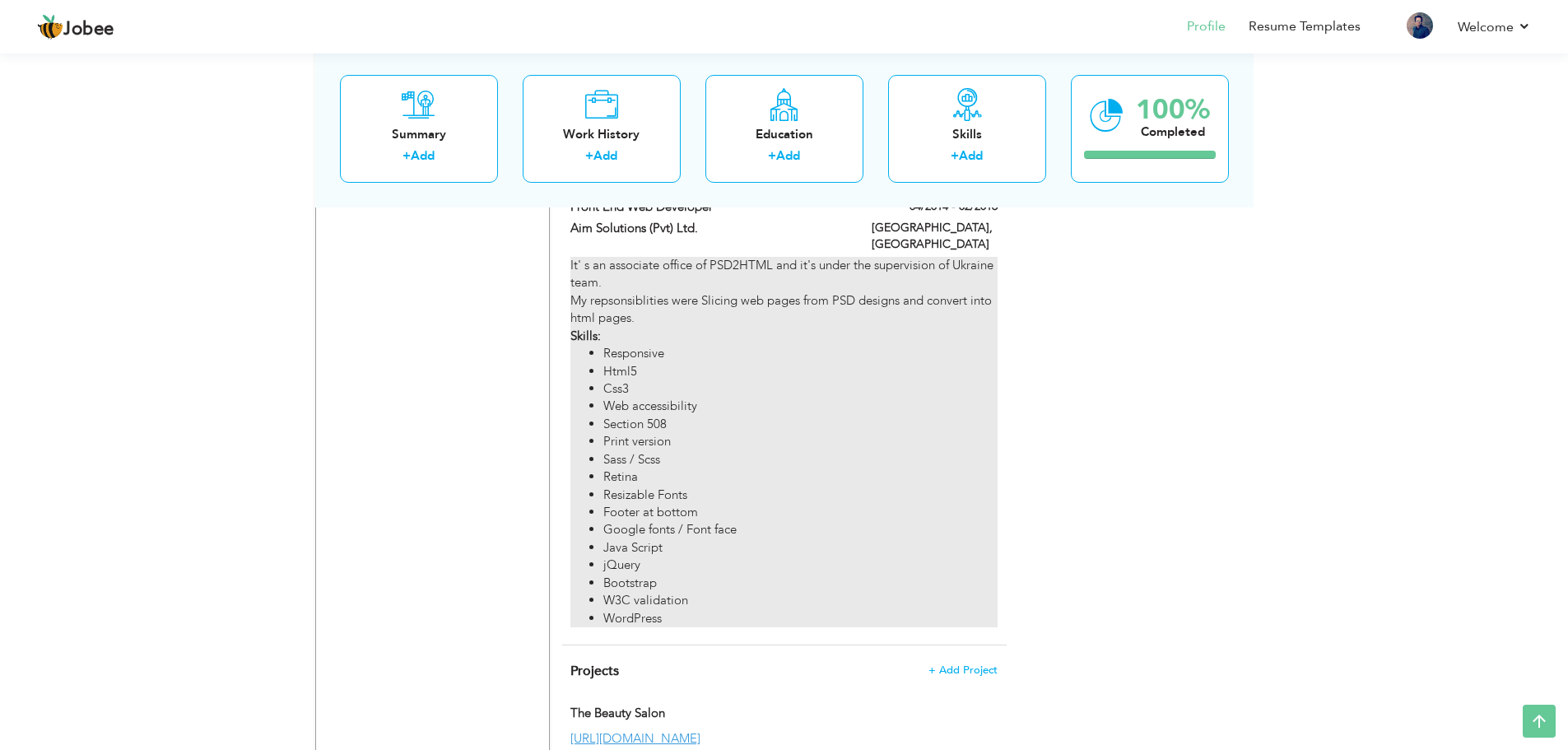
click at [755, 487] on li "Resizable Fonts" at bounding box center [800, 495] width 393 height 17
type input "Front End Web Developer"
type input "Aim Solutions (Pvt) Ltd."
type input "04/2014"
type input "02/2016"
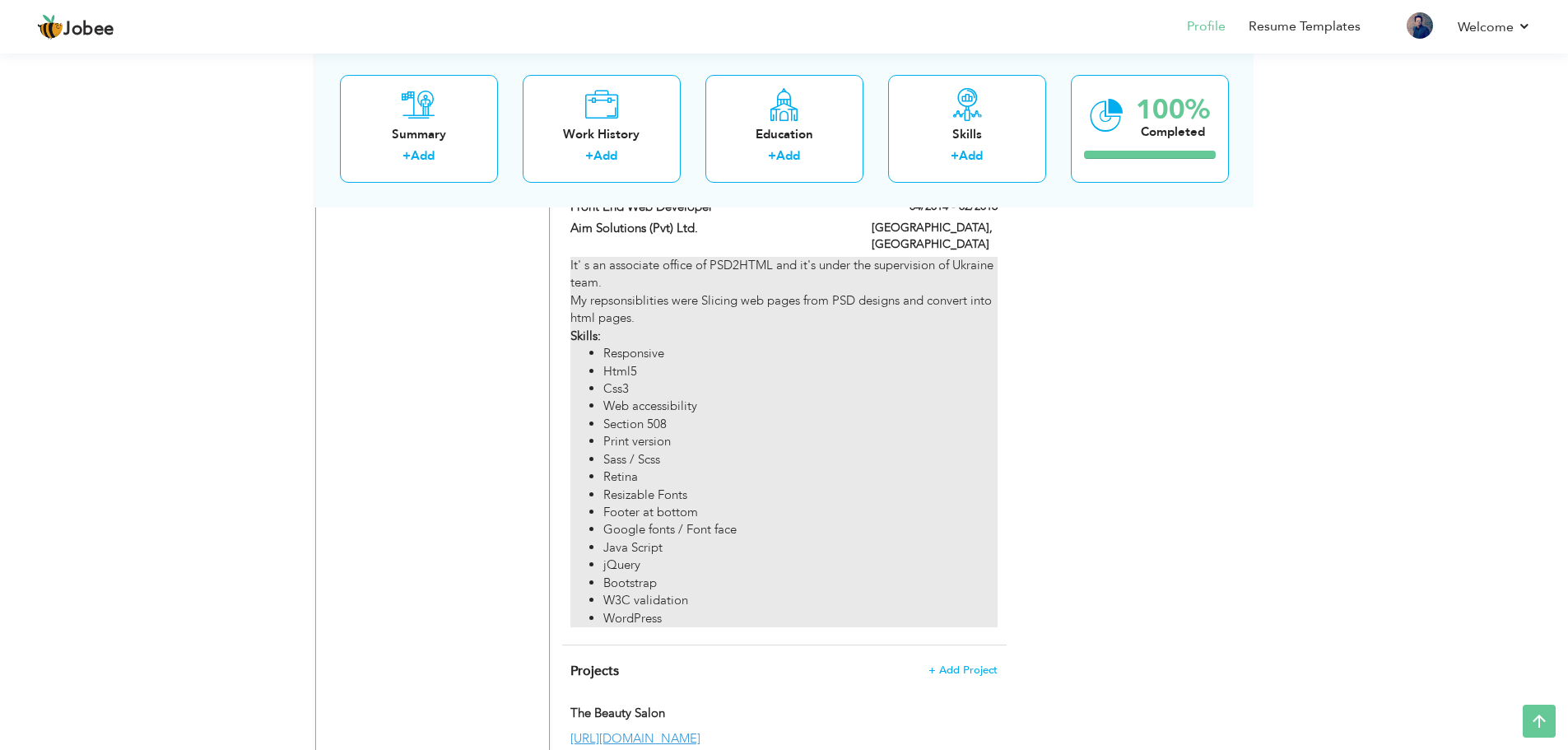
type input "[GEOGRAPHIC_DATA]"
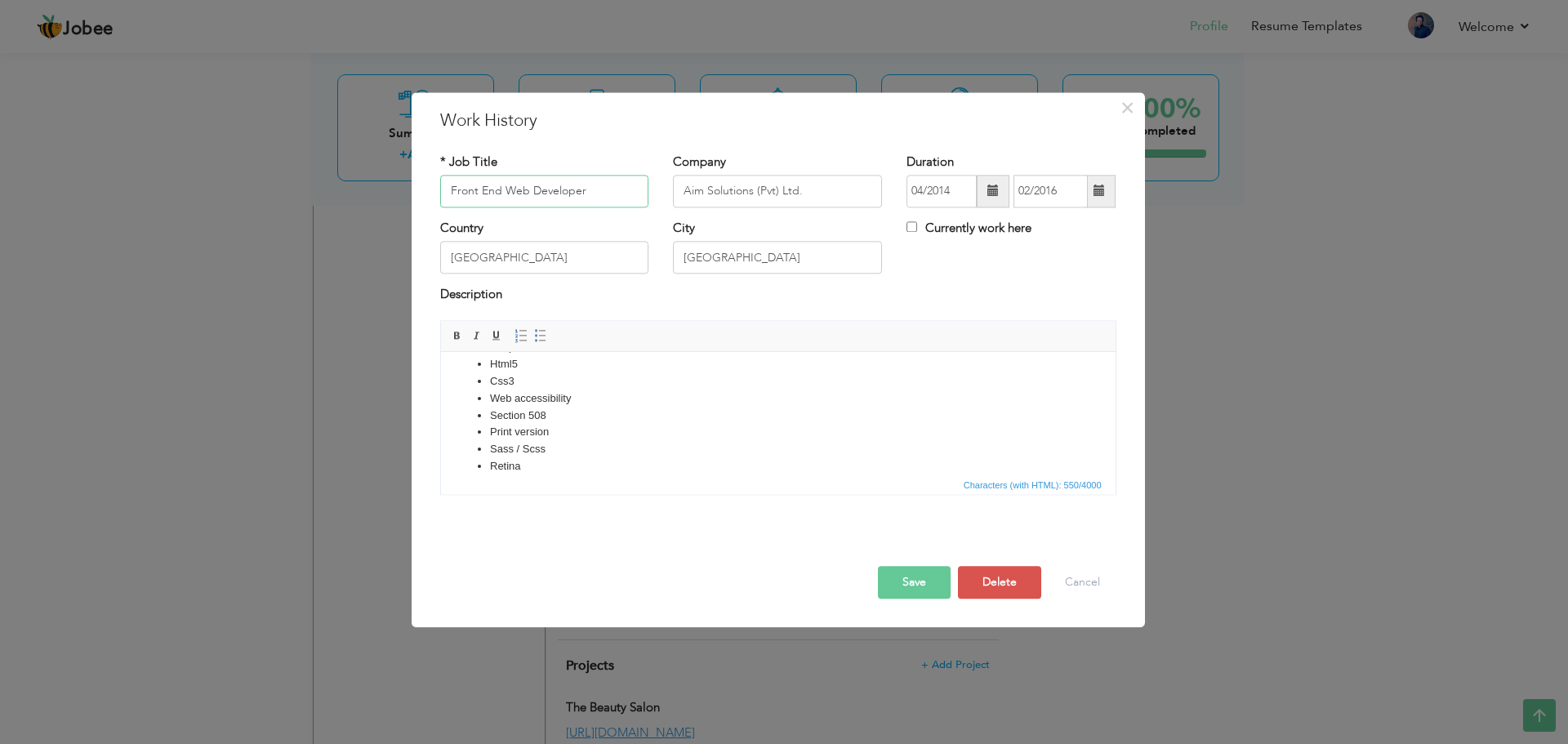
scroll to position [243, 0]
click at [899, 582] on button "Save" at bounding box center [915, 582] width 73 height 33
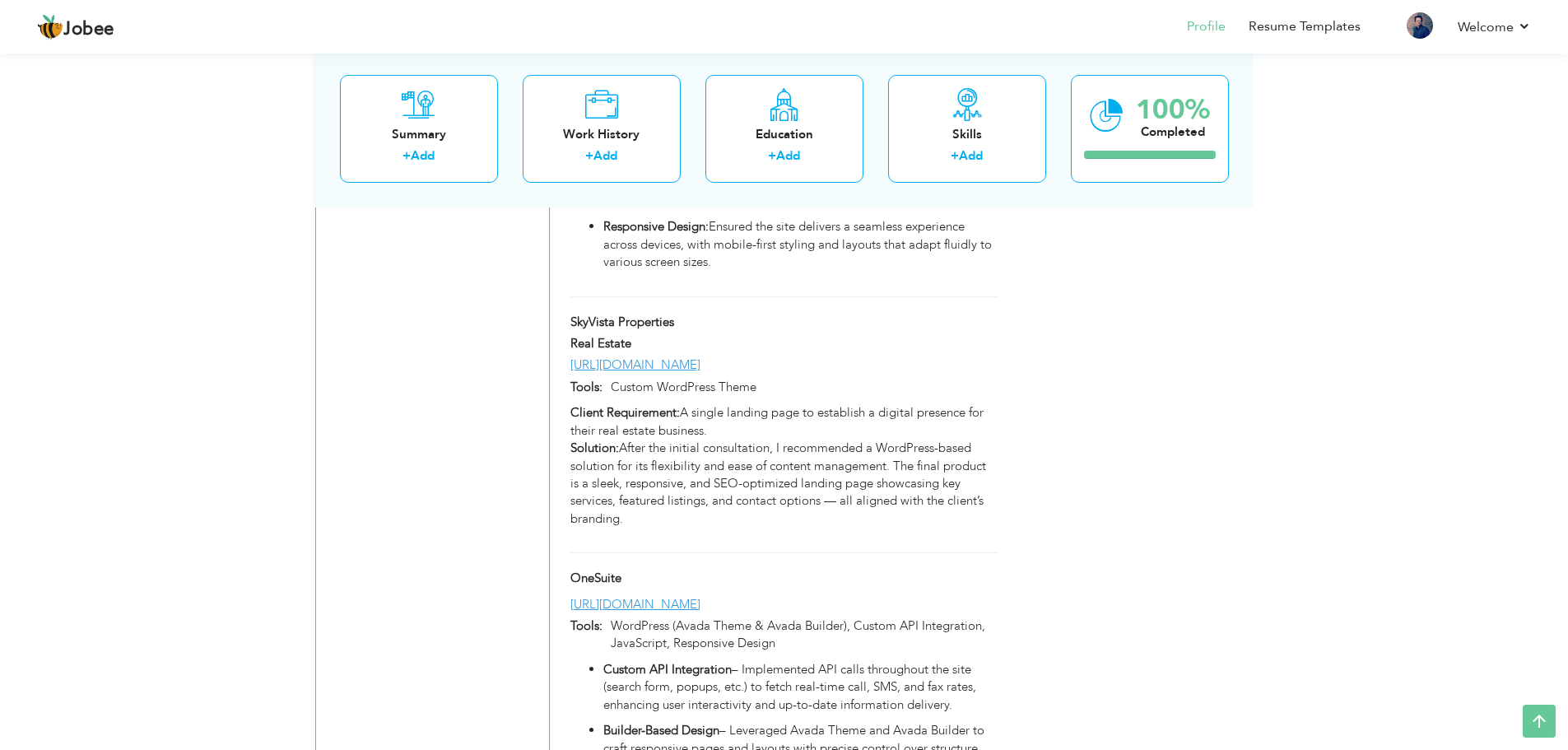
scroll to position [4259, 0]
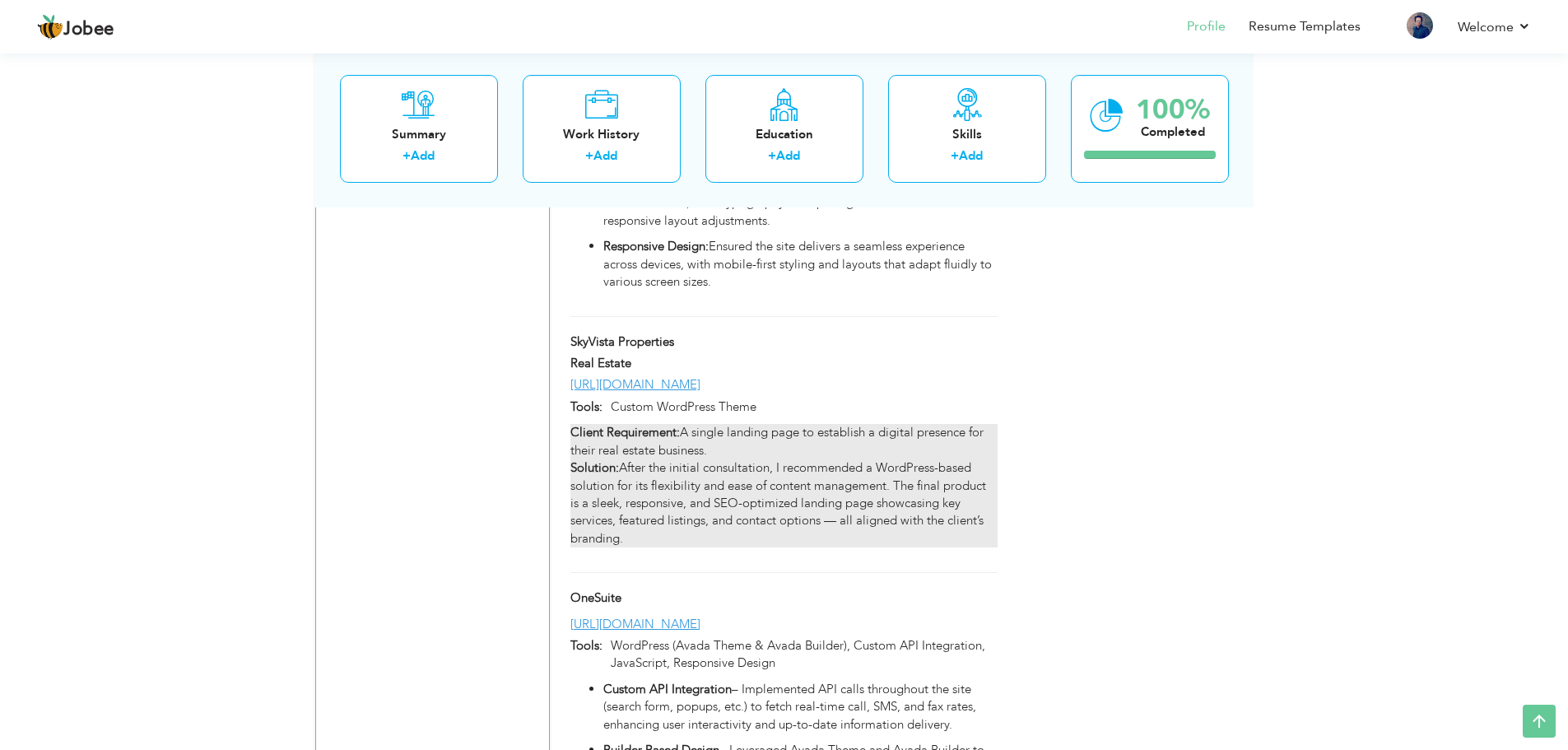
click at [879, 444] on p "Client Requirement: A single landing page to establish a digital presence for t…" at bounding box center [784, 486] width 426 height 123
type input "SkyVista Properties"
type input "Real Estate"
type input "[URL][DOMAIN_NAME]"
type input "Custom WordPress Theme"
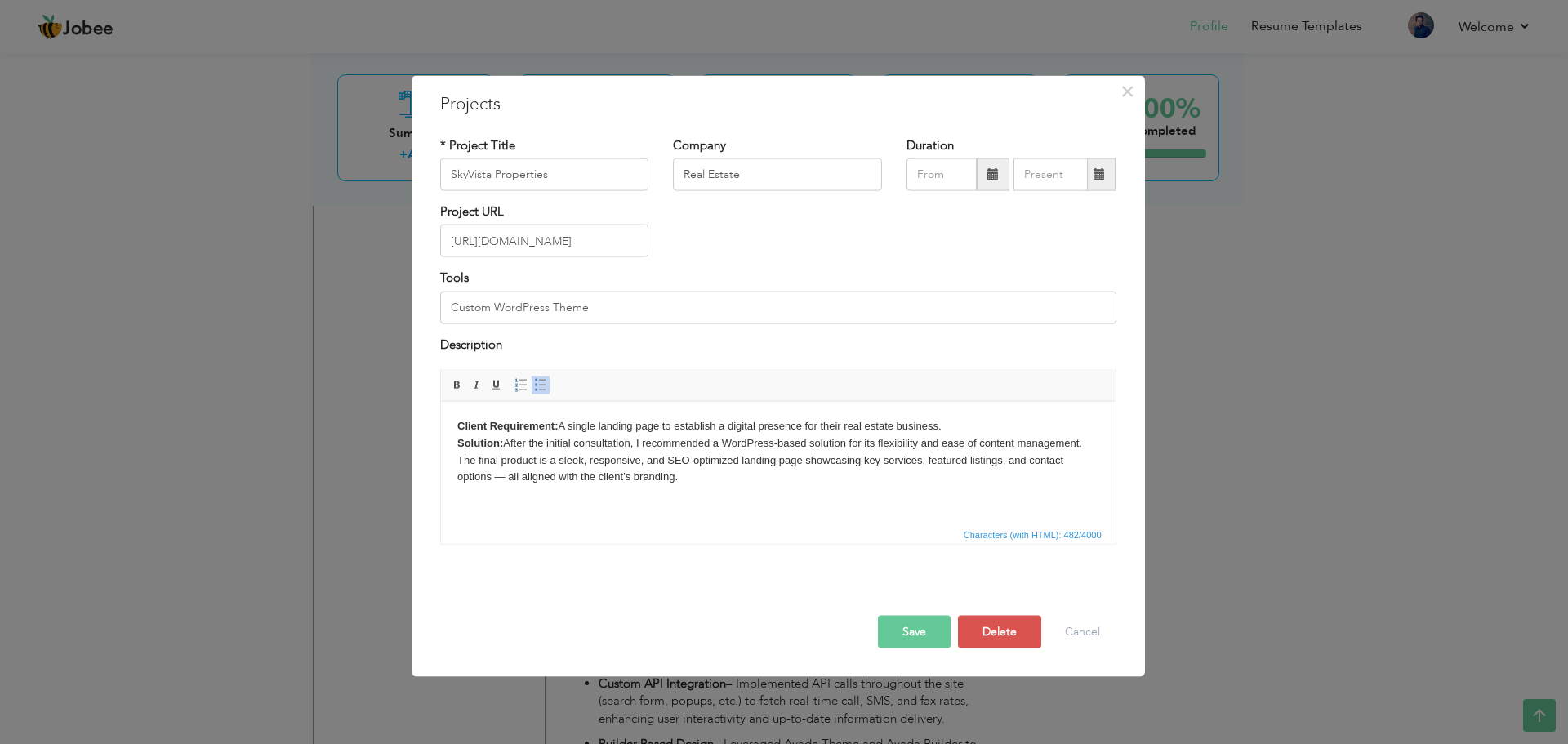
click at [505, 480] on p "Client Requirement: A single landing page to establish a digital presence for t…" at bounding box center [778, 451] width 642 height 68
drag, startPoint x: 892, startPoint y: 628, endPoint x: 446, endPoint y: 89, distance: 699.6
click at [892, 628] on button "Save" at bounding box center [915, 632] width 73 height 33
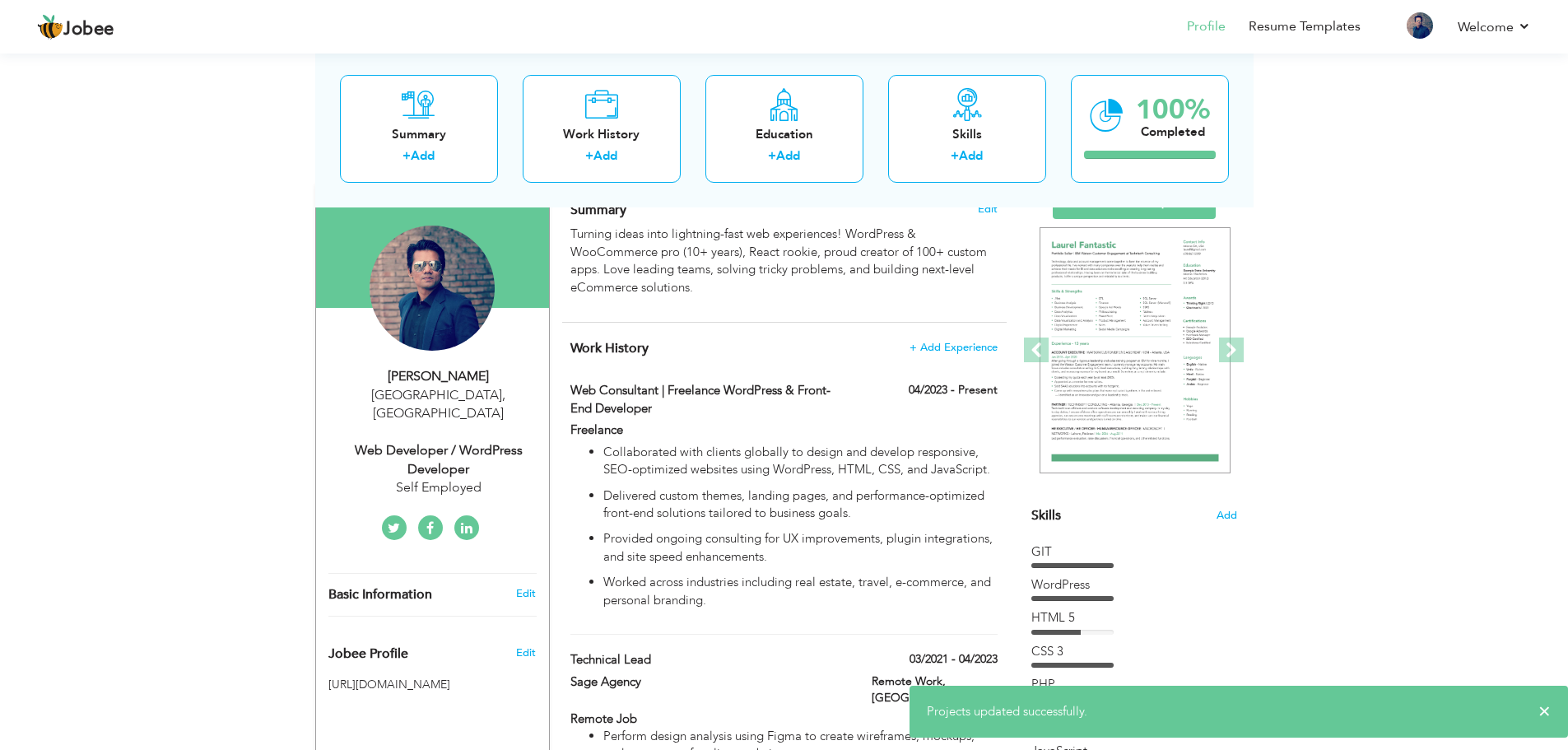
scroll to position [0, 0]
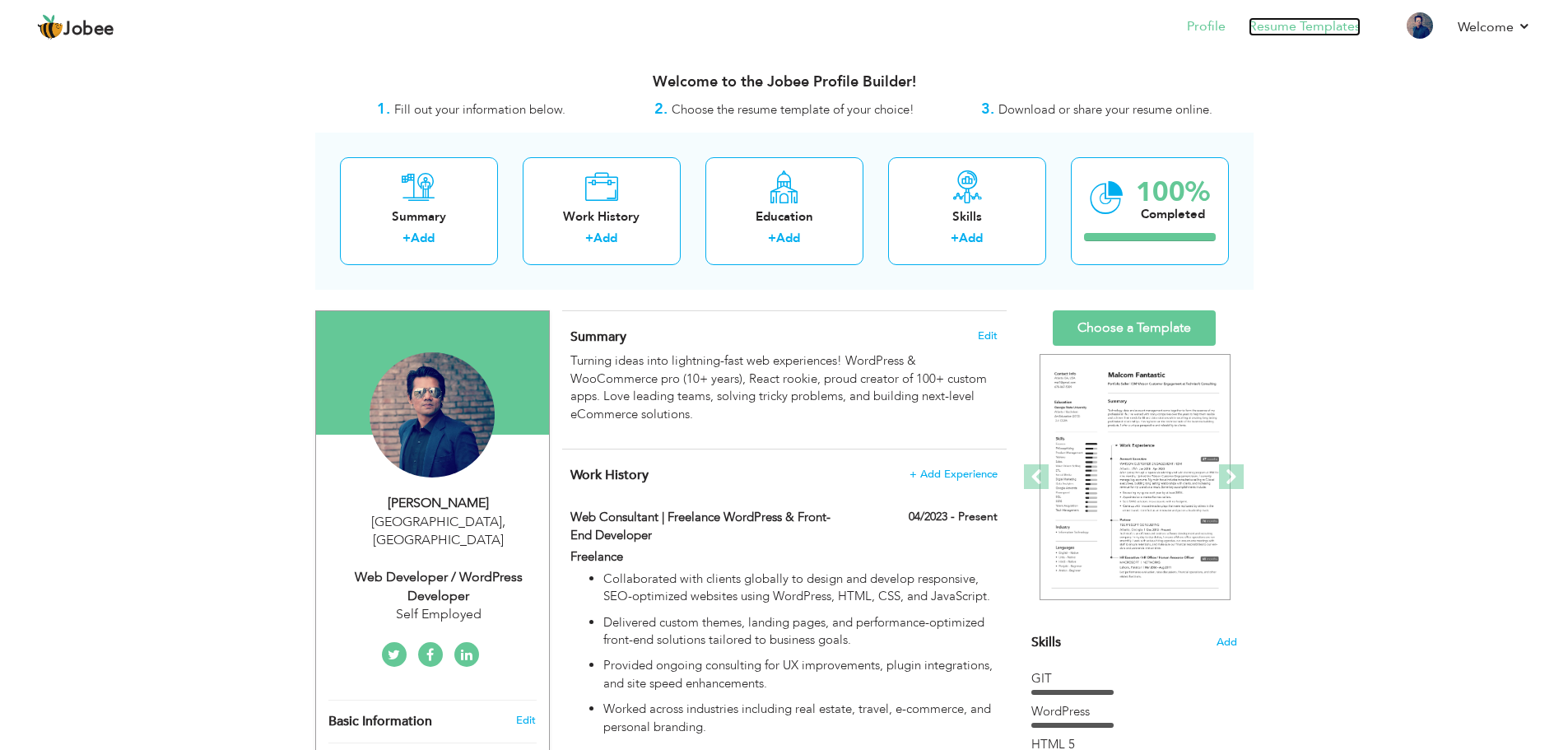
click at [1312, 36] on link "Resume Templates" at bounding box center [1305, 27] width 112 height 19
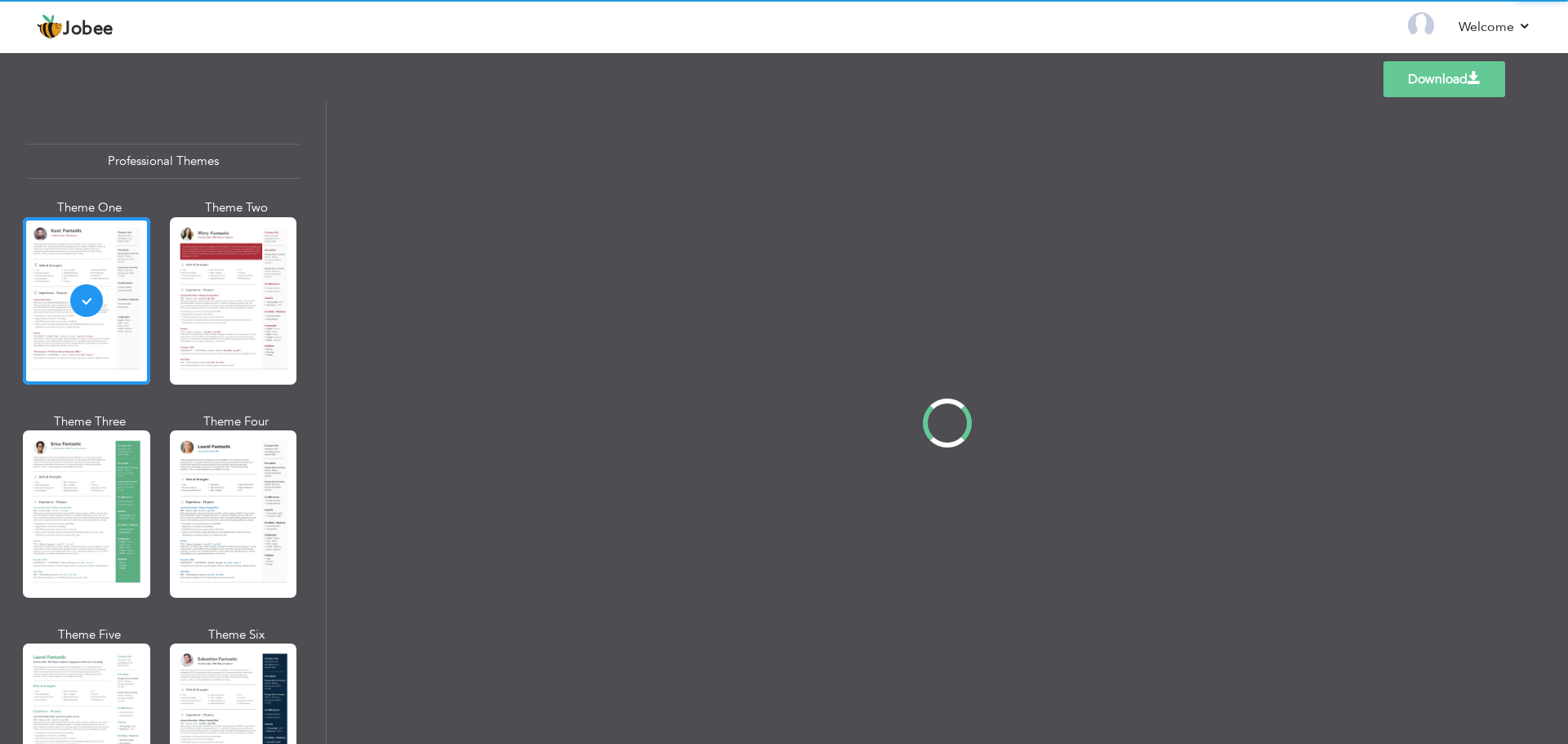
click at [98, 701] on div at bounding box center [86, 727] width 127 height 168
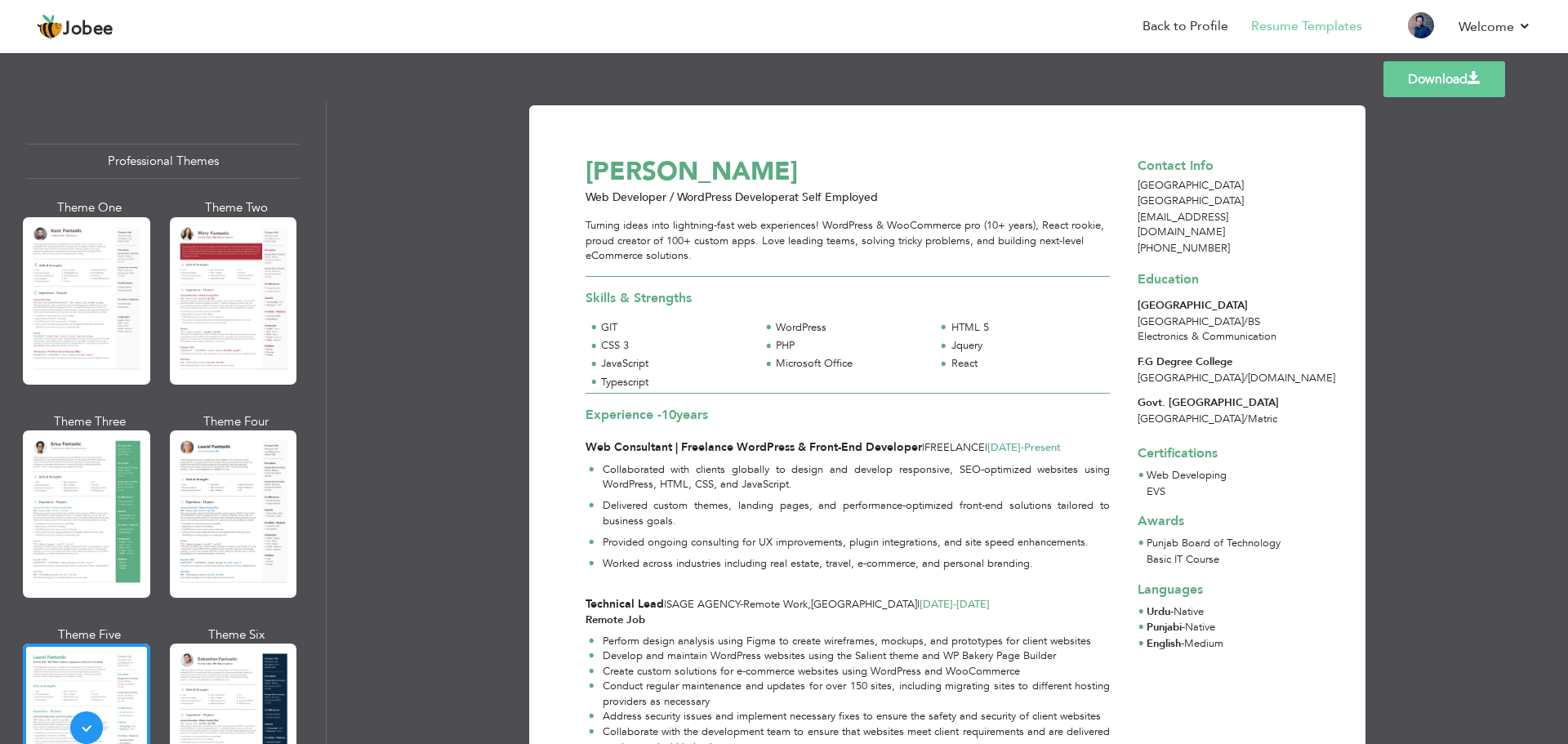
click at [1437, 85] on link "Download" at bounding box center [1445, 80] width 122 height 36
